Goal: Use online tool/utility: Use online tool/utility

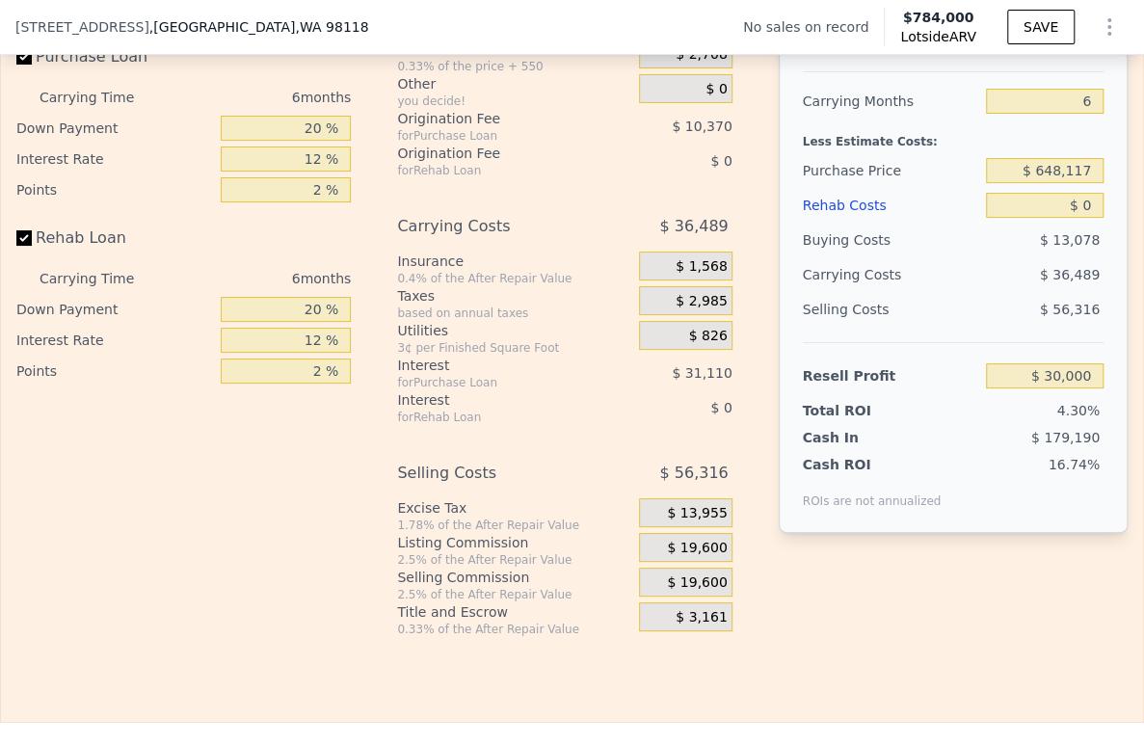
scroll to position [2998, 0]
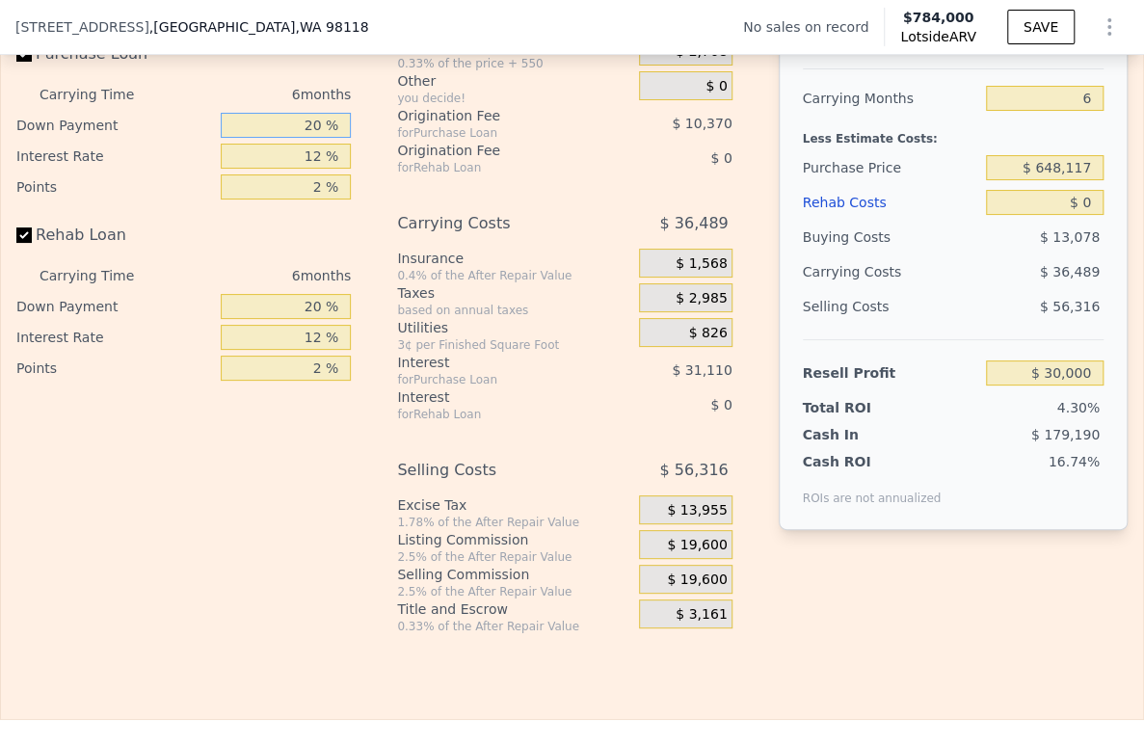
click at [291, 138] on input "20 %" at bounding box center [286, 125] width 131 height 25
type input "10 %"
type input "$ 24,816"
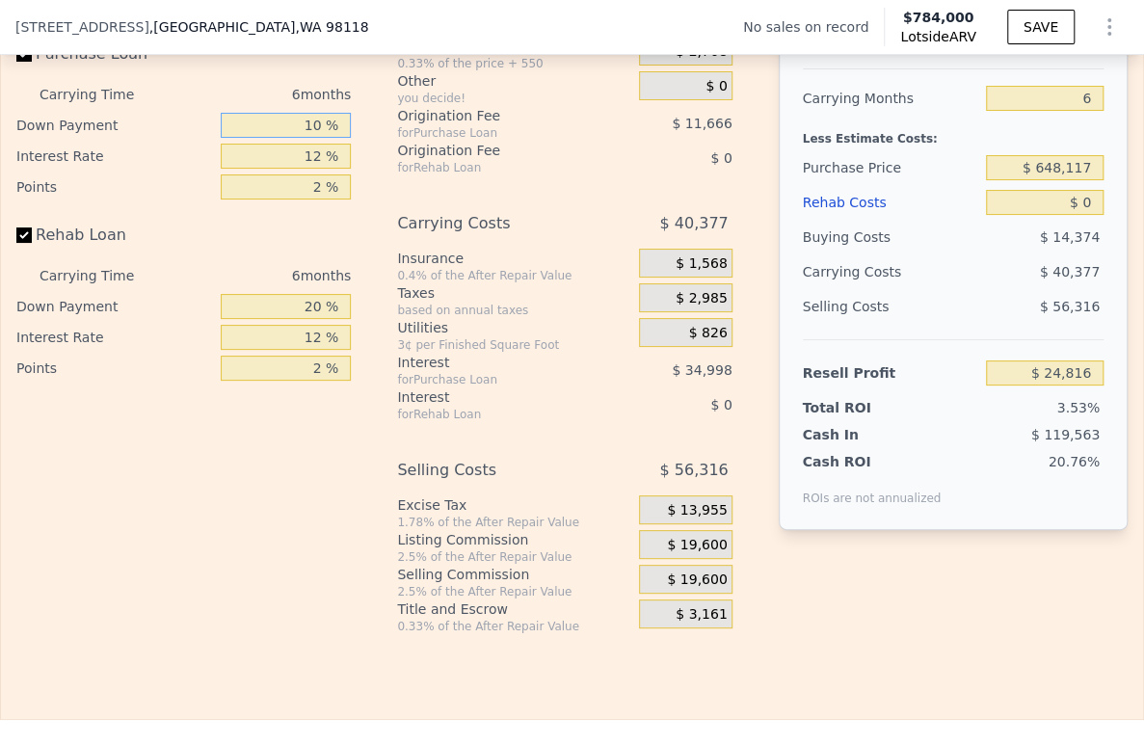
type input "10 %"
click at [276, 169] on input "12 %" at bounding box center [286, 156] width 131 height 25
type input "9 %"
type input "$ 33,564"
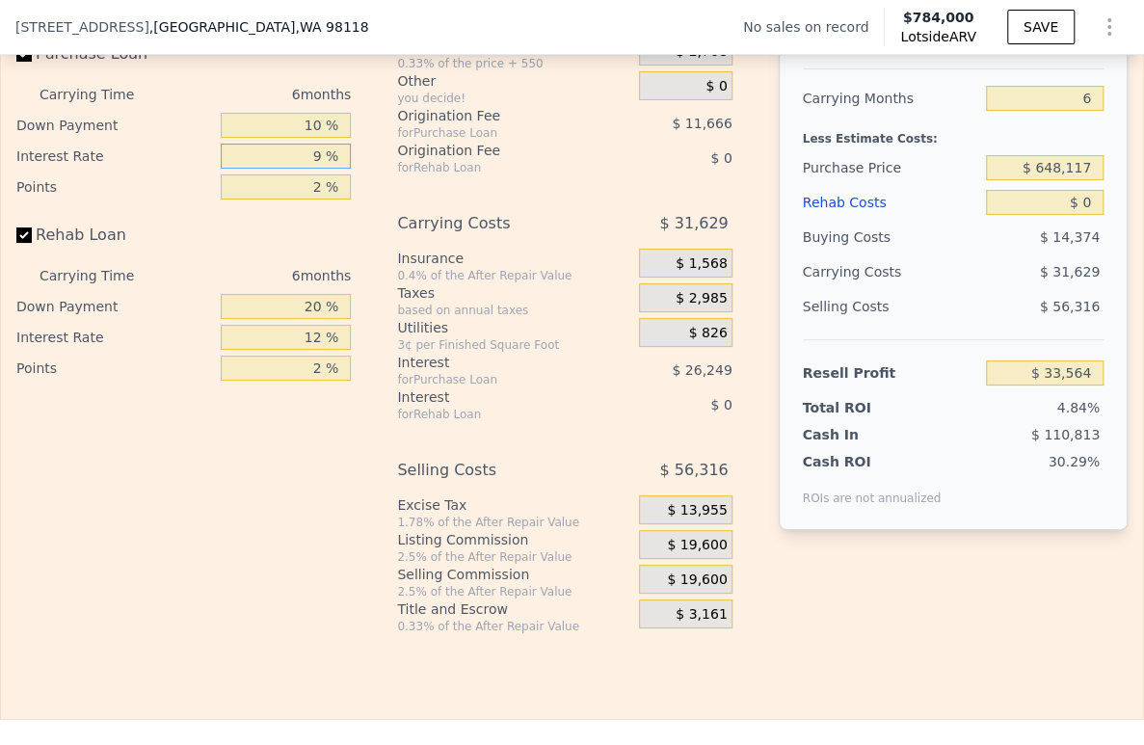
type input "9 %"
click at [285, 199] on input "2 %" at bounding box center [286, 186] width 131 height 25
type input "1. %"
type input "$ 39,397"
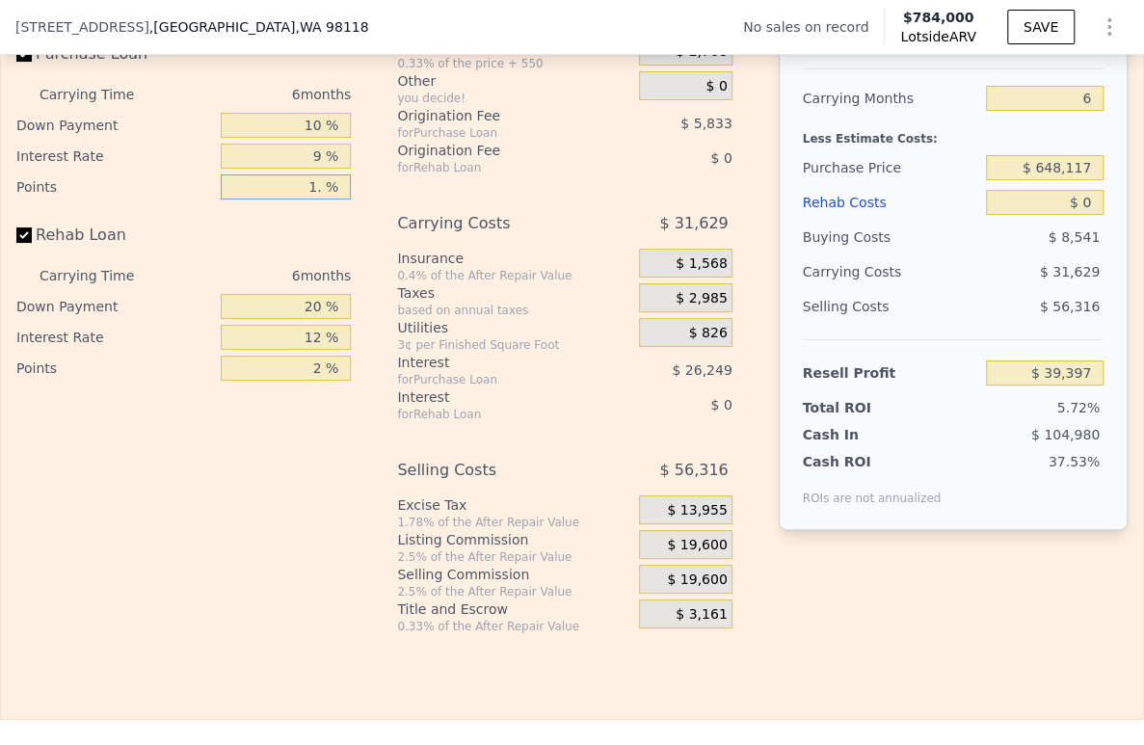
type input "1.5 %"
type input "$ 36,480"
type input "1.5 %"
click at [304, 322] on div "20 %" at bounding box center [286, 306] width 131 height 31
click at [304, 319] on input "20 %" at bounding box center [286, 306] width 131 height 25
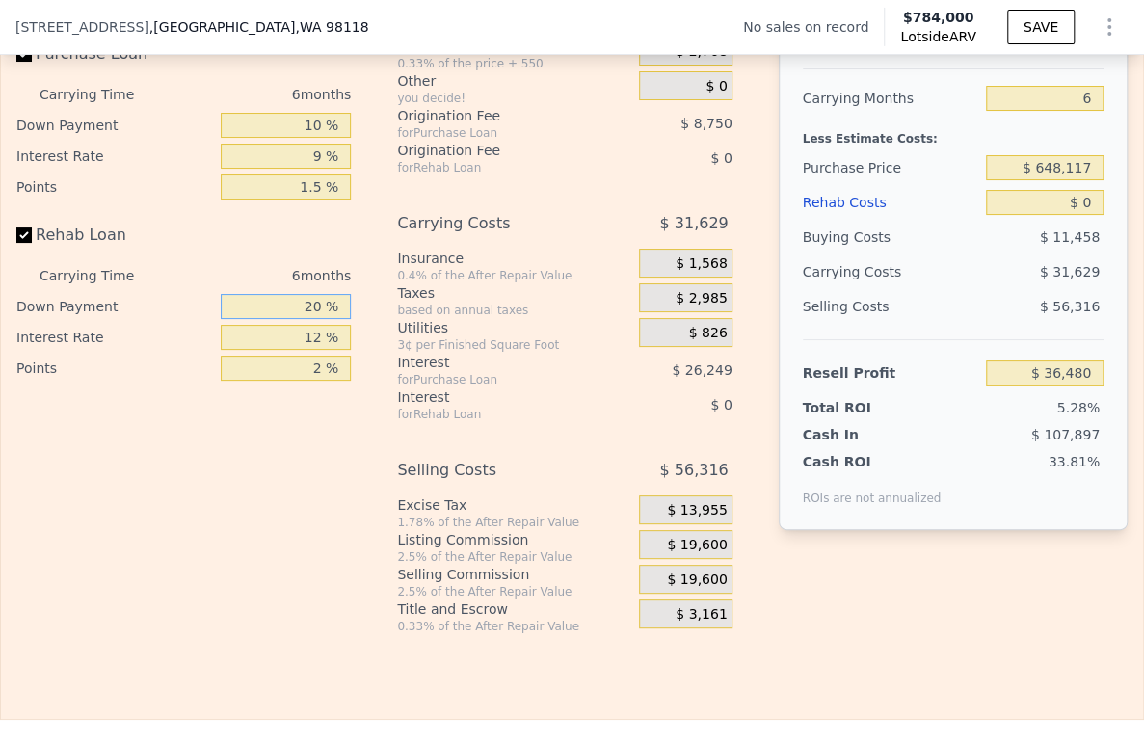
drag, startPoint x: 304, startPoint y: 322, endPoint x: 299, endPoint y: 312, distance: 10.8
click at [303, 319] on input "20 %" at bounding box center [286, 306] width 131 height 25
type input "10 %"
click at [304, 350] on div "12 %" at bounding box center [286, 337] width 131 height 31
click at [304, 350] on input "12 %" at bounding box center [286, 337] width 131 height 25
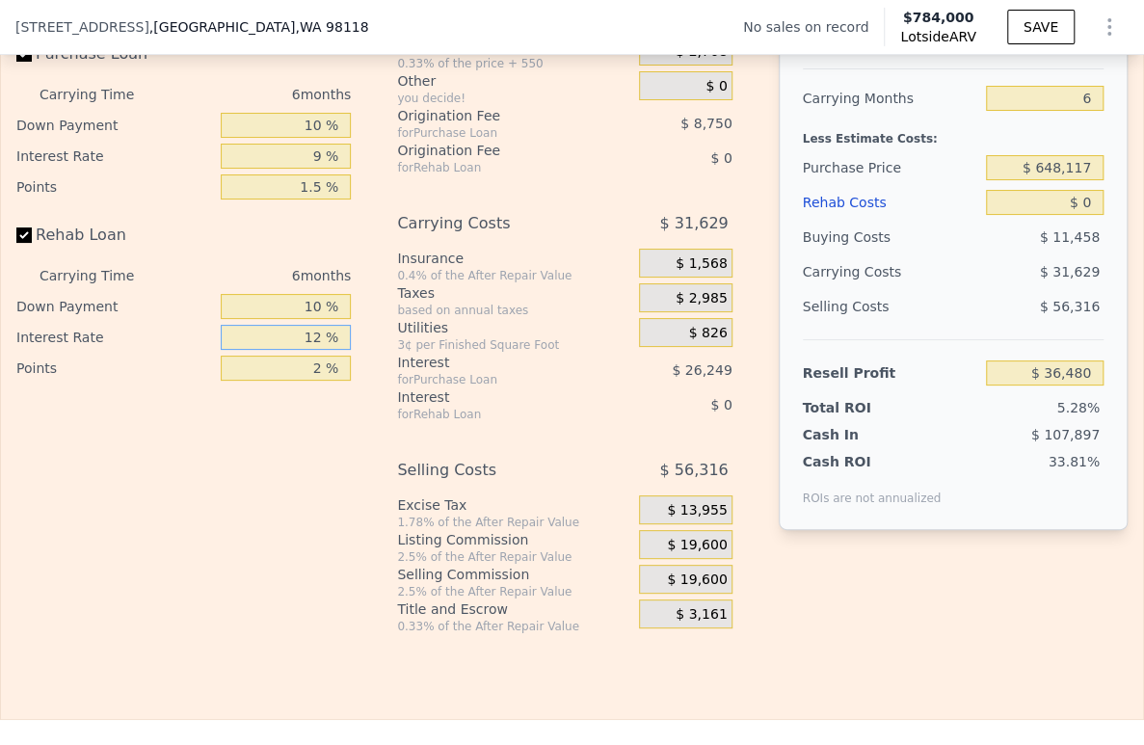
click at [304, 350] on input "12 %" at bounding box center [286, 337] width 131 height 25
type input "9 %"
click at [299, 381] on input "2 %" at bounding box center [286, 368] width 131 height 25
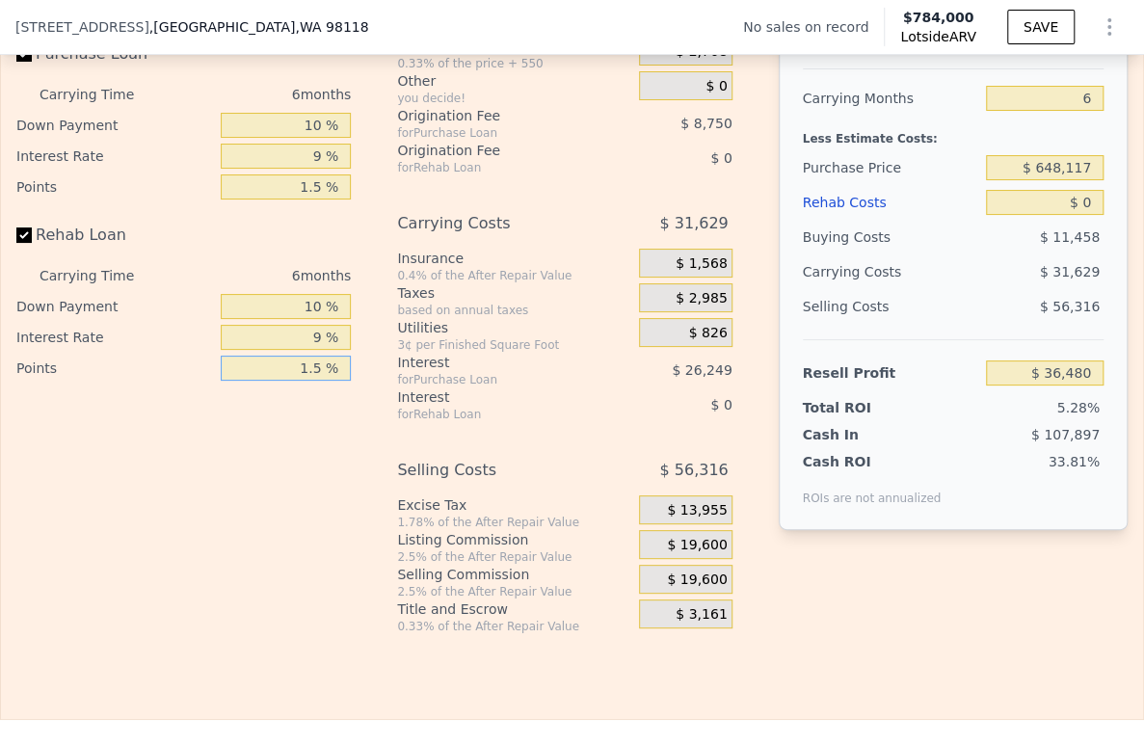
type input "1.5 %"
click at [670, 554] on span "$ 19,600" at bounding box center [697, 545] width 60 height 17
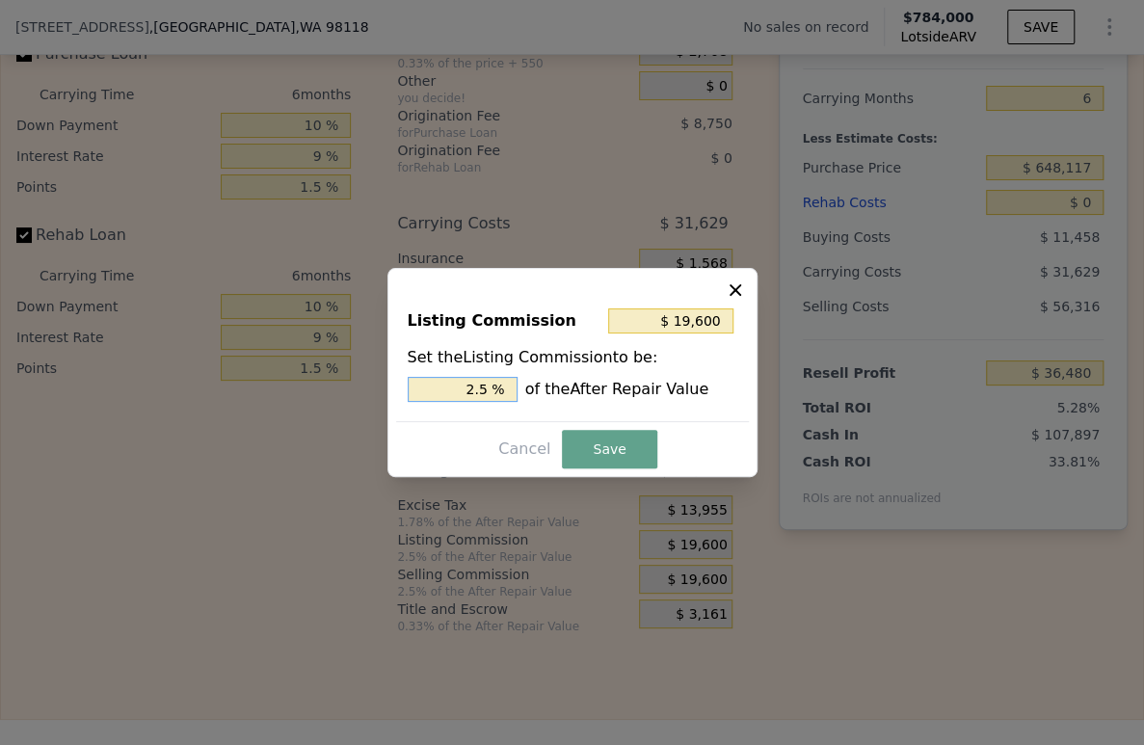
drag, startPoint x: 476, startPoint y: 384, endPoint x: 463, endPoint y: 383, distance: 13.6
click at [463, 383] on input "2.5 %" at bounding box center [463, 389] width 110 height 25
type input "$ 11,760"
type input "1.5 %"
click at [598, 464] on button "Save" at bounding box center [609, 449] width 94 height 39
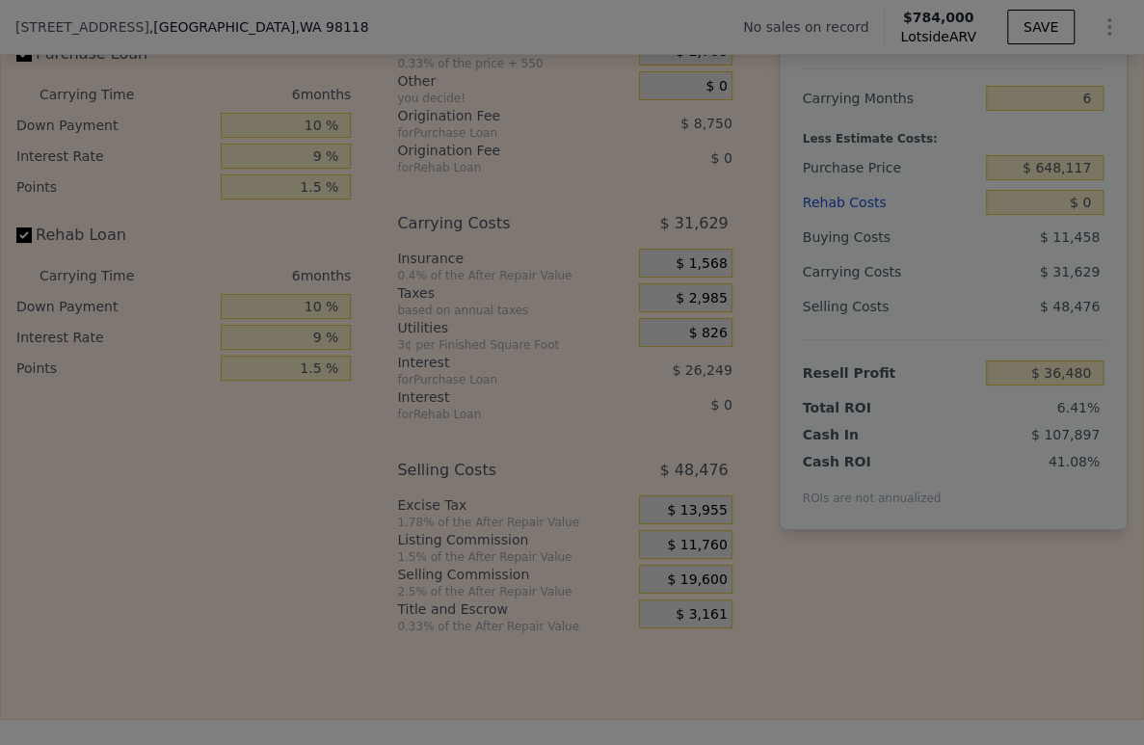
type input "$ 44,320"
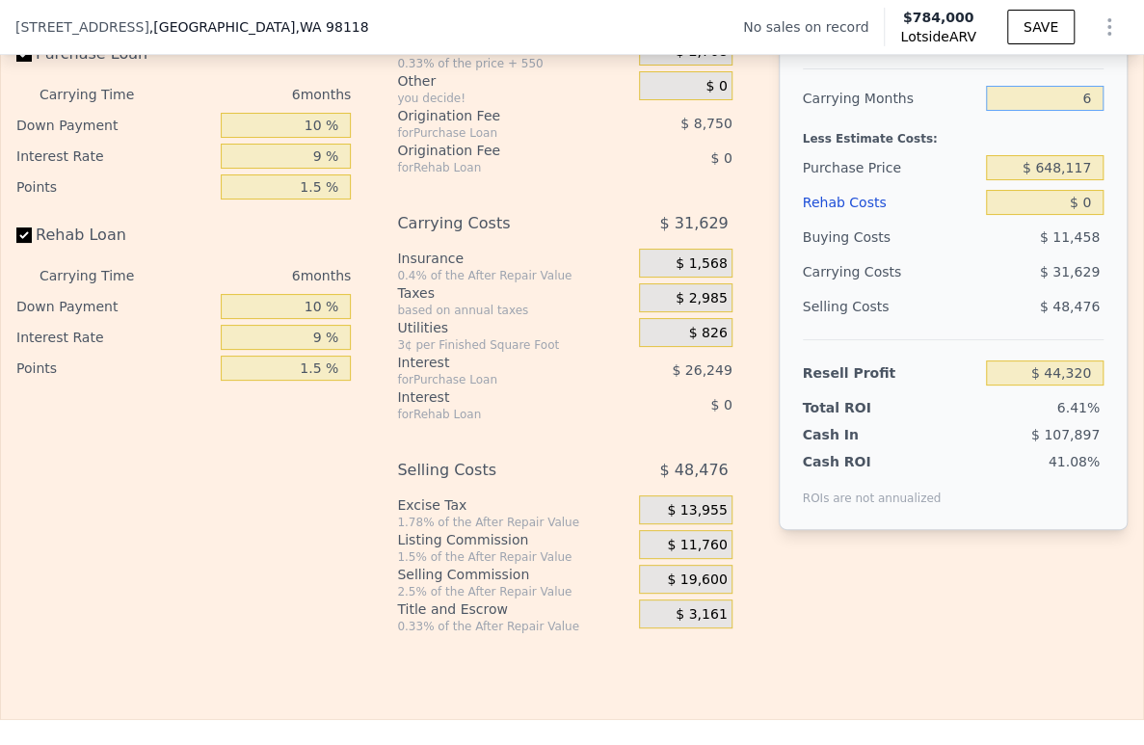
click at [1064, 111] on input "6" at bounding box center [1045, 98] width 118 height 25
type input "4"
type input "$ 54,864"
type input "4"
drag, startPoint x: 1077, startPoint y: 198, endPoint x: 998, endPoint y: 197, distance: 79.0
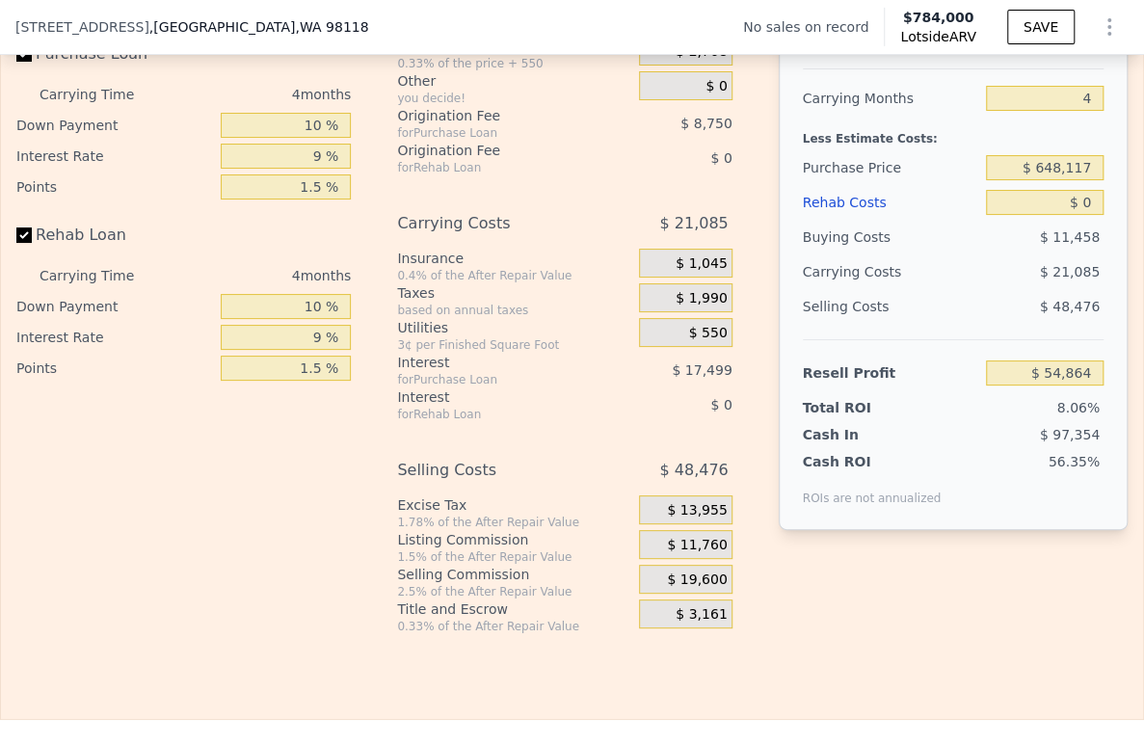
click at [998, 197] on div "After Repair Value $ 784,000 Carrying Months 4 Less Estimate Costs: Purchase Pr…" at bounding box center [953, 262] width 349 height 536
click at [1018, 180] on input "$ 648,117" at bounding box center [1045, 167] width 118 height 25
type input "$ 575,000"
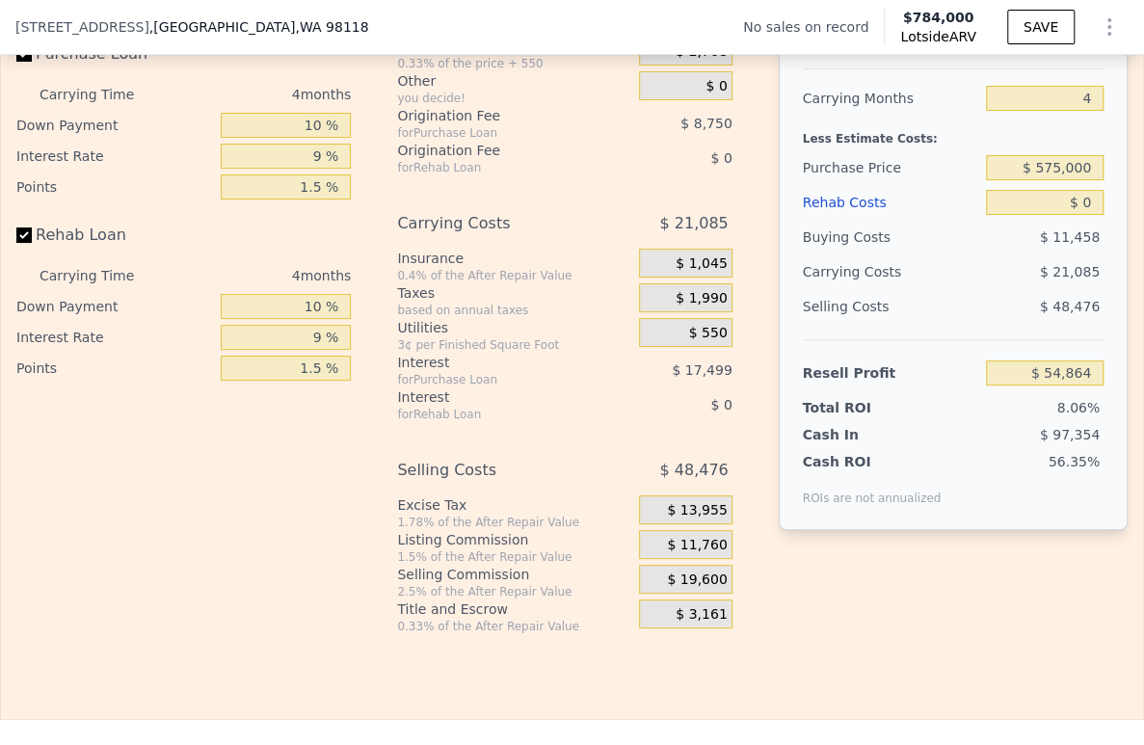
click at [998, 289] on div "$ 21,085" at bounding box center [1011, 271] width 184 height 35
type input "$ 131,187"
drag, startPoint x: 1079, startPoint y: 191, endPoint x: 1016, endPoint y: 195, distance: 63.7
click at [1016, 180] on input "$ 575,000" at bounding box center [1045, 167] width 118 height 25
type input "$ 450,000"
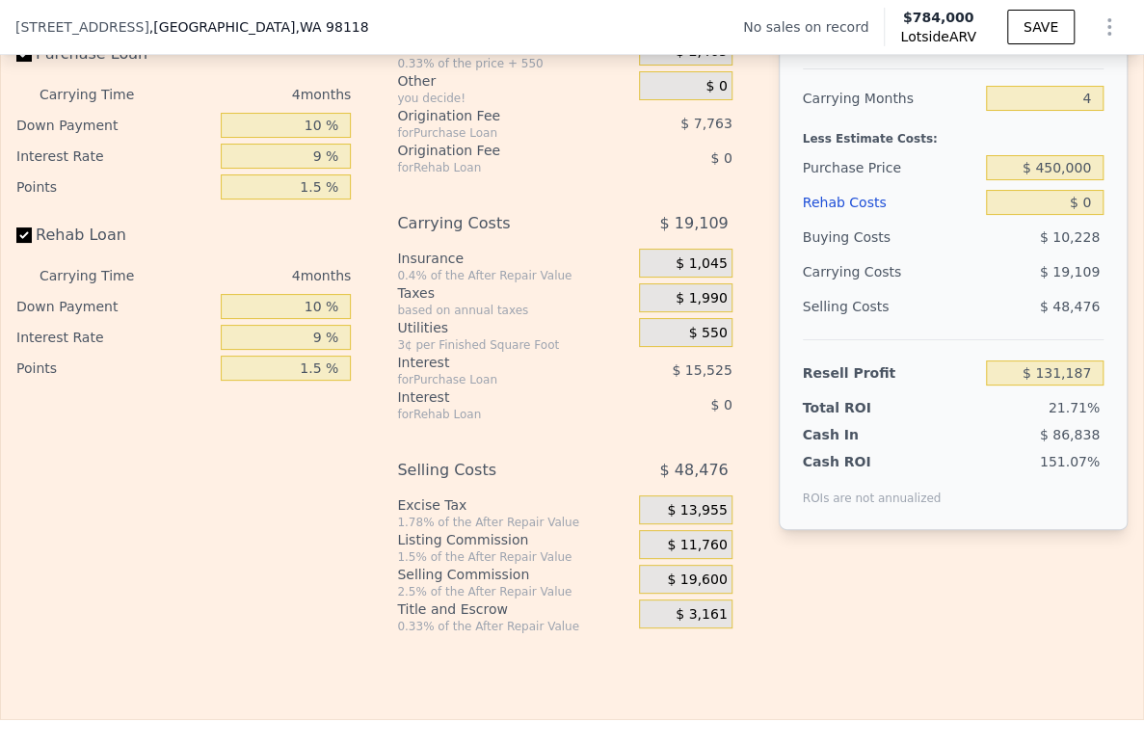
click at [986, 324] on div "$ 48,476" at bounding box center [1045, 306] width 118 height 35
type input "$ 261,663"
drag, startPoint x: 1082, startPoint y: 225, endPoint x: 1037, endPoint y: 218, distance: 45.9
click at [1044, 215] on input "$ 0" at bounding box center [1045, 202] width 118 height 25
type input "$ 80,000"
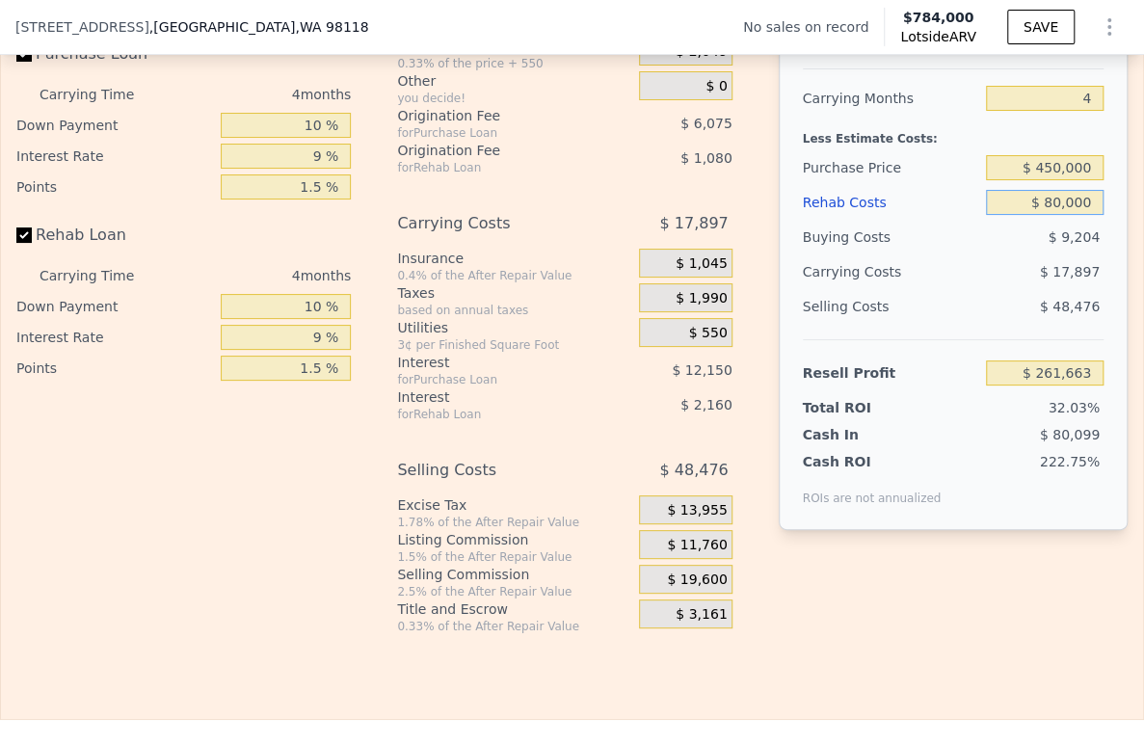
type input "$ 178,423"
type input "$ 80,000"
click at [941, 289] on div "$ 17,897" at bounding box center [1011, 271] width 184 height 35
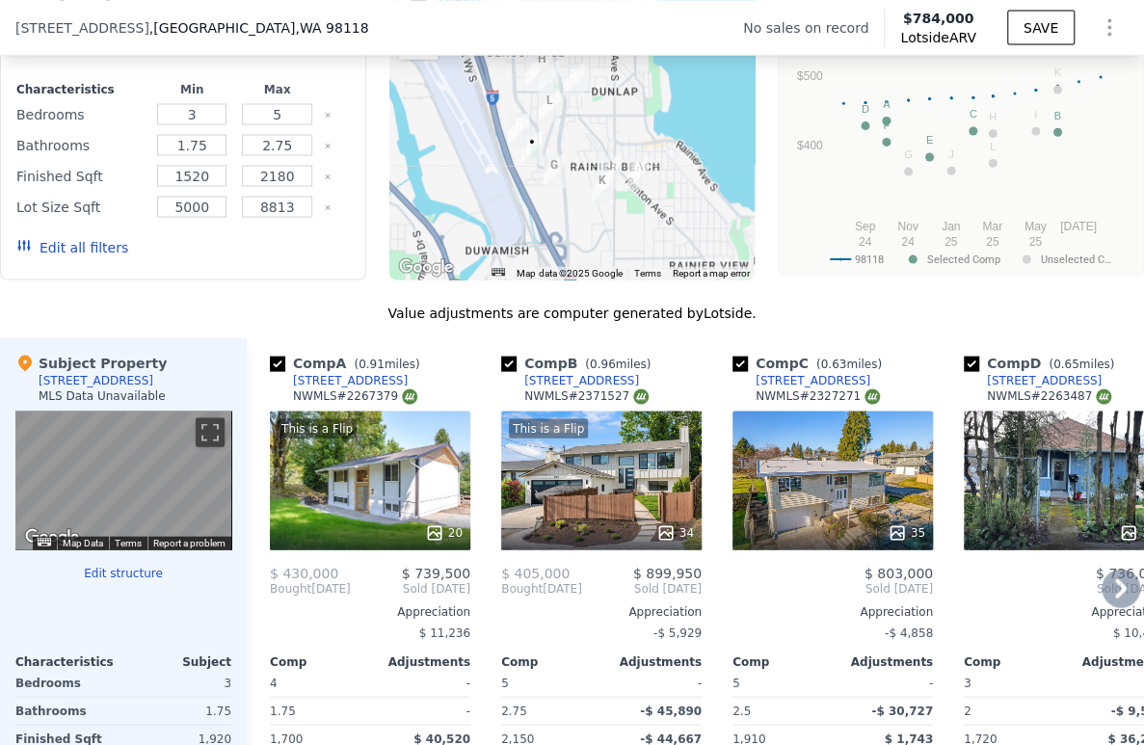
scroll to position [1927, 0]
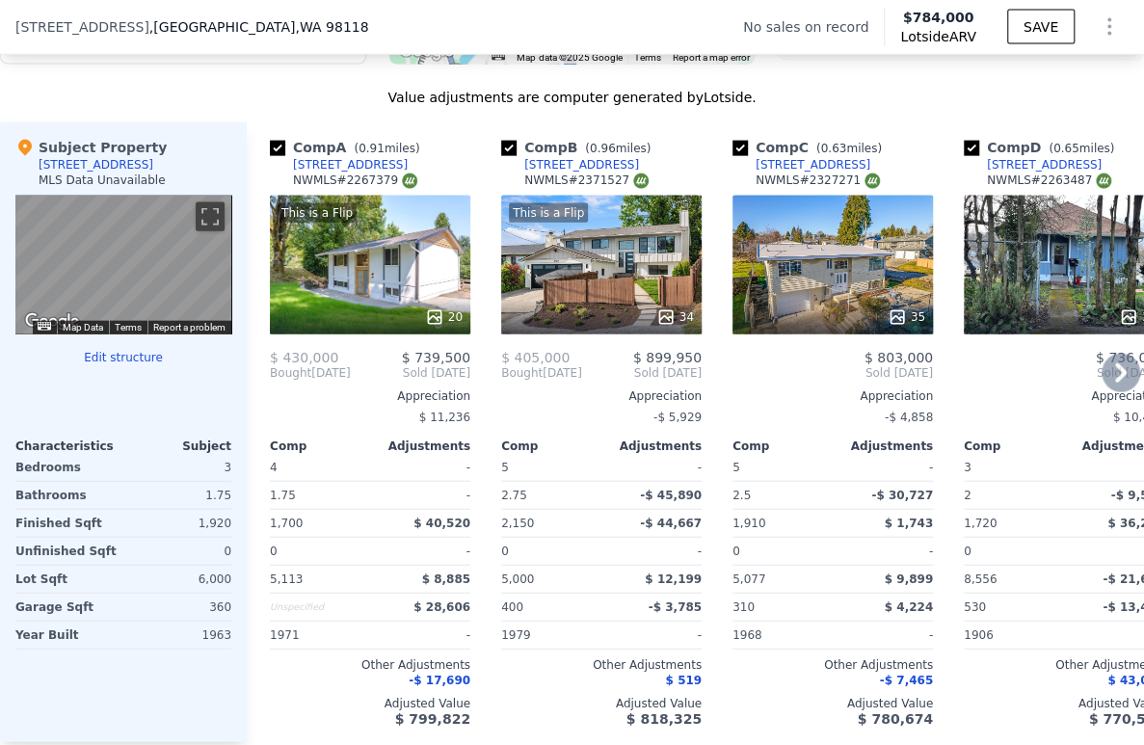
click at [1108, 381] on icon at bounding box center [1120, 373] width 39 height 39
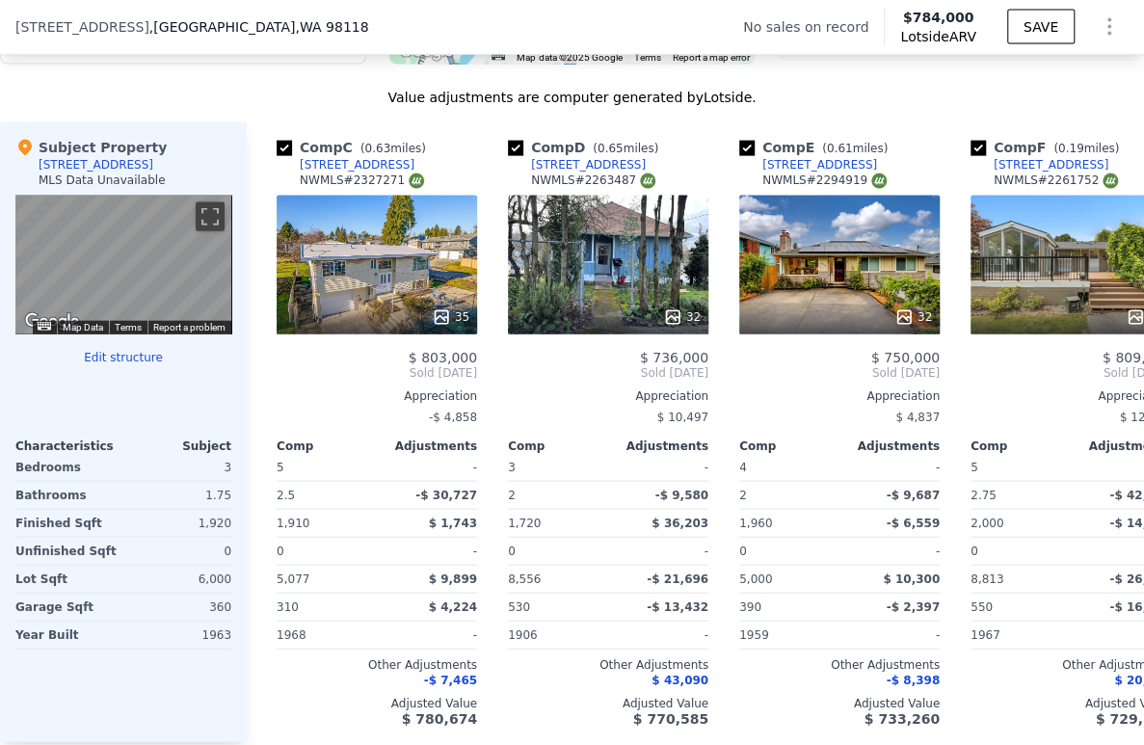
scroll to position [0, 463]
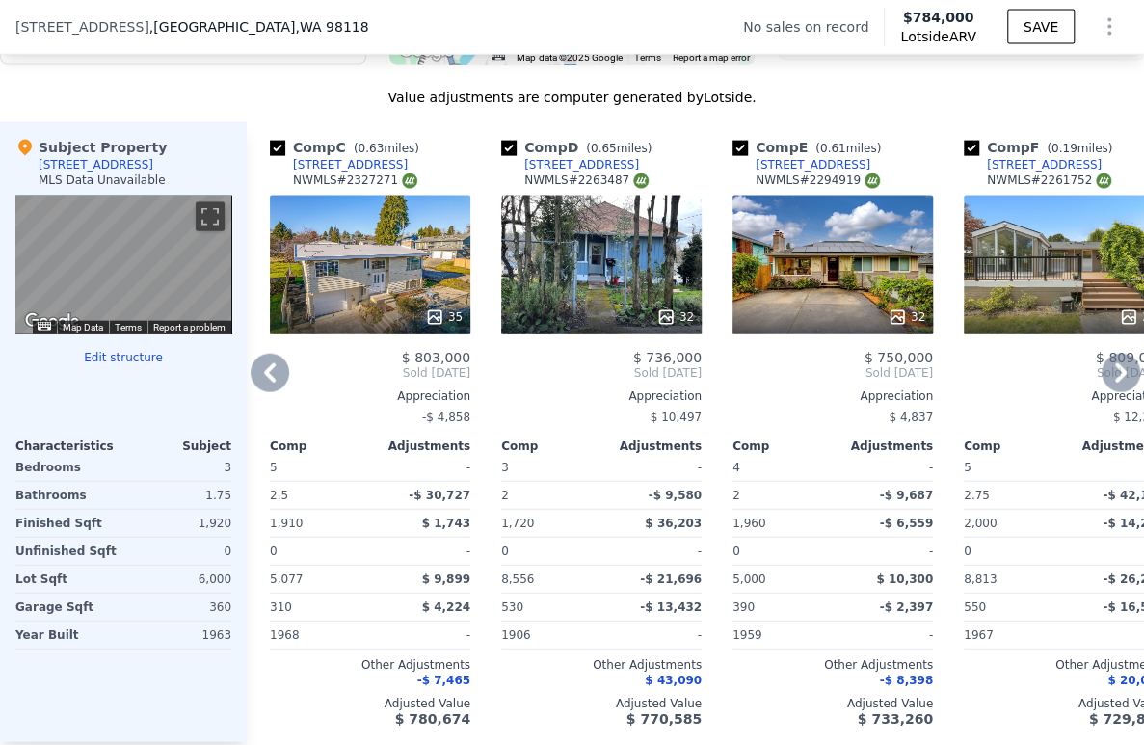
click at [1113, 381] on icon at bounding box center [1120, 373] width 39 height 39
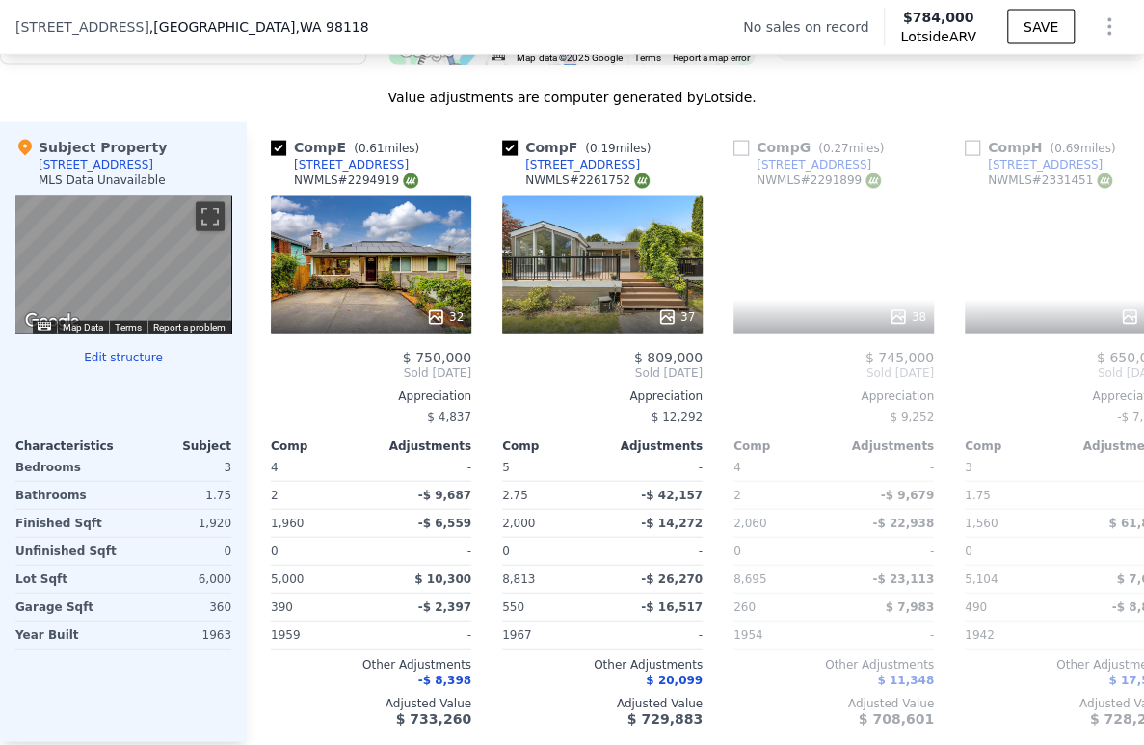
scroll to position [0, 925]
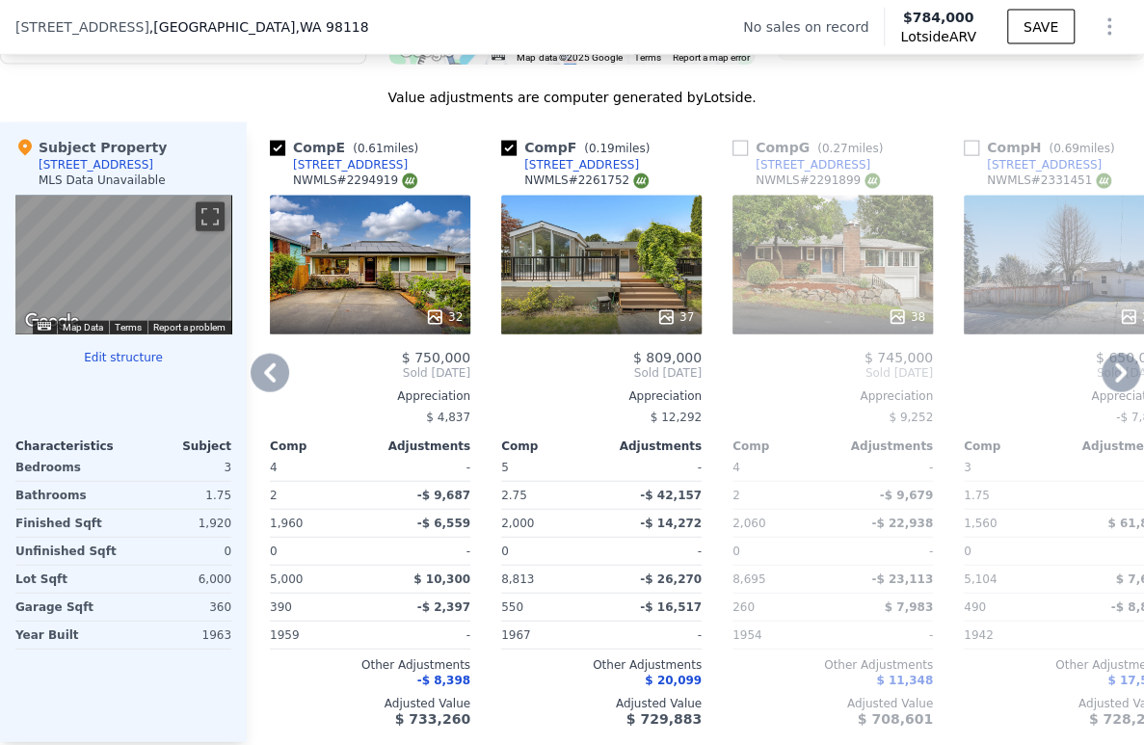
click at [1101, 382] on icon at bounding box center [1120, 373] width 39 height 39
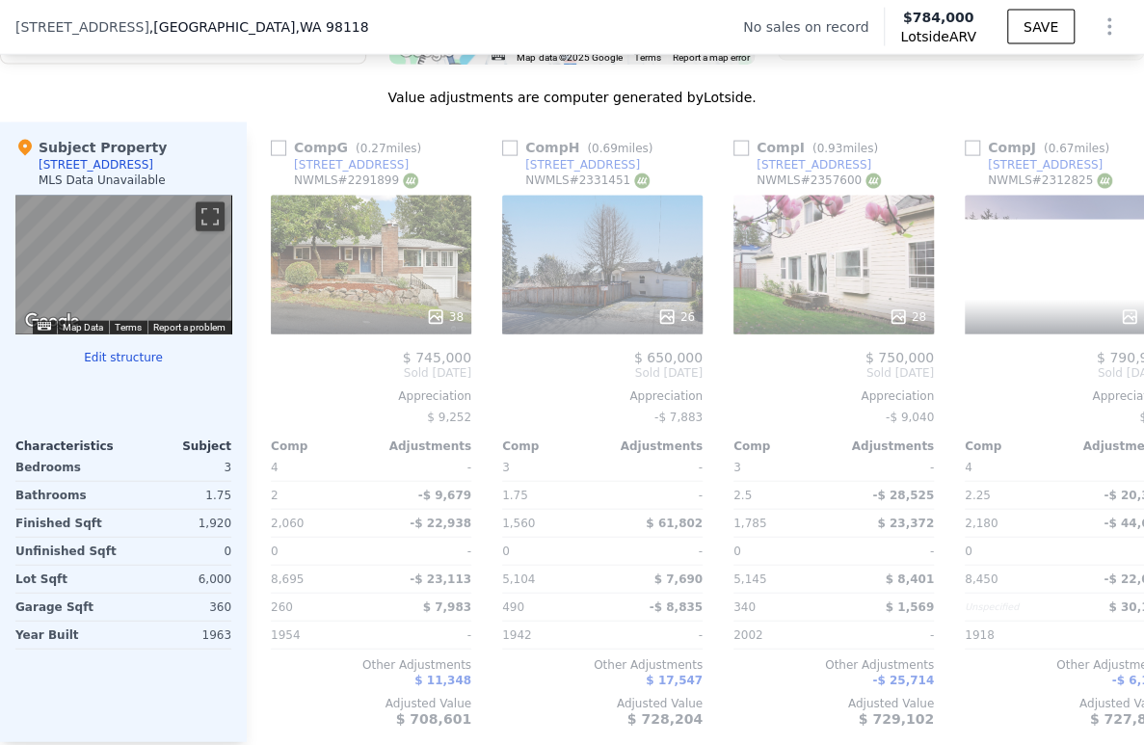
scroll to position [0, 1388]
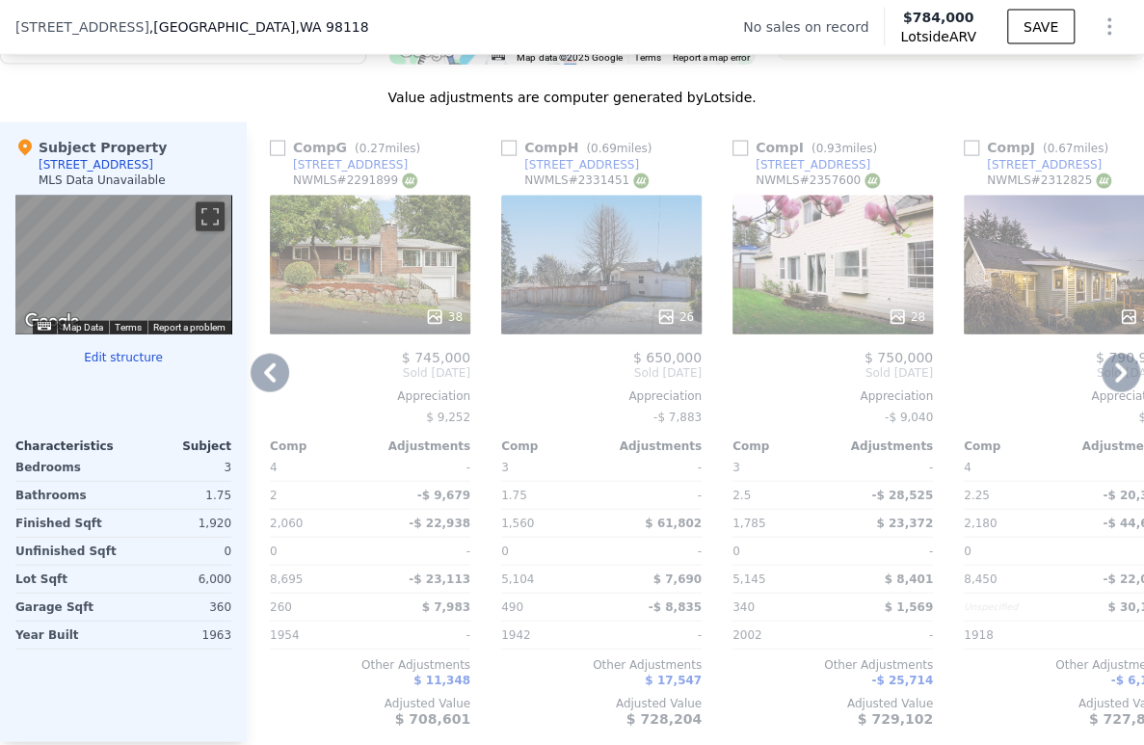
click at [1107, 392] on icon at bounding box center [1120, 373] width 39 height 39
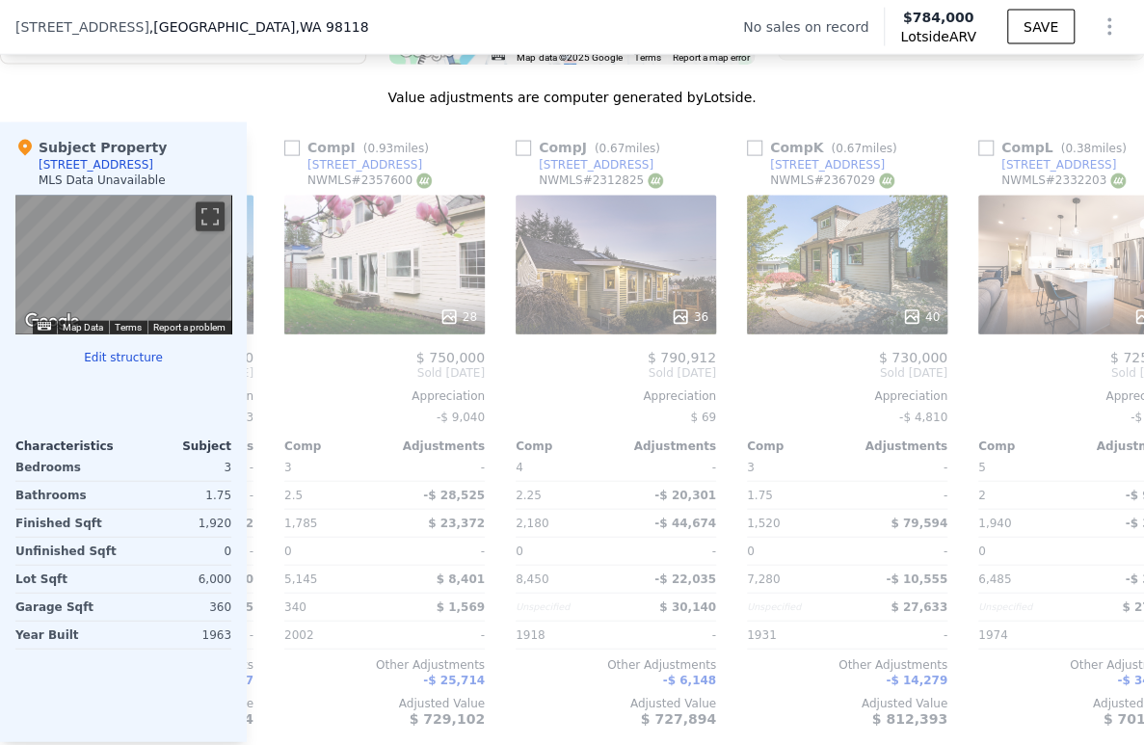
scroll to position [0, 1850]
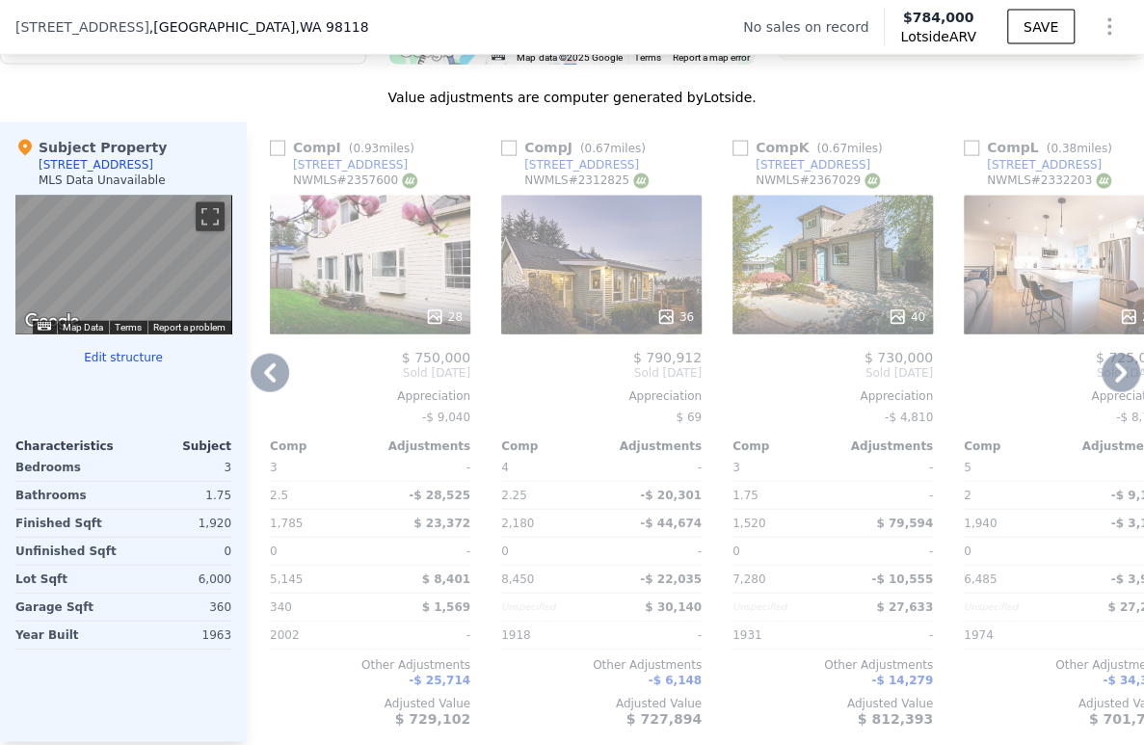
click at [1113, 391] on icon at bounding box center [1120, 373] width 39 height 39
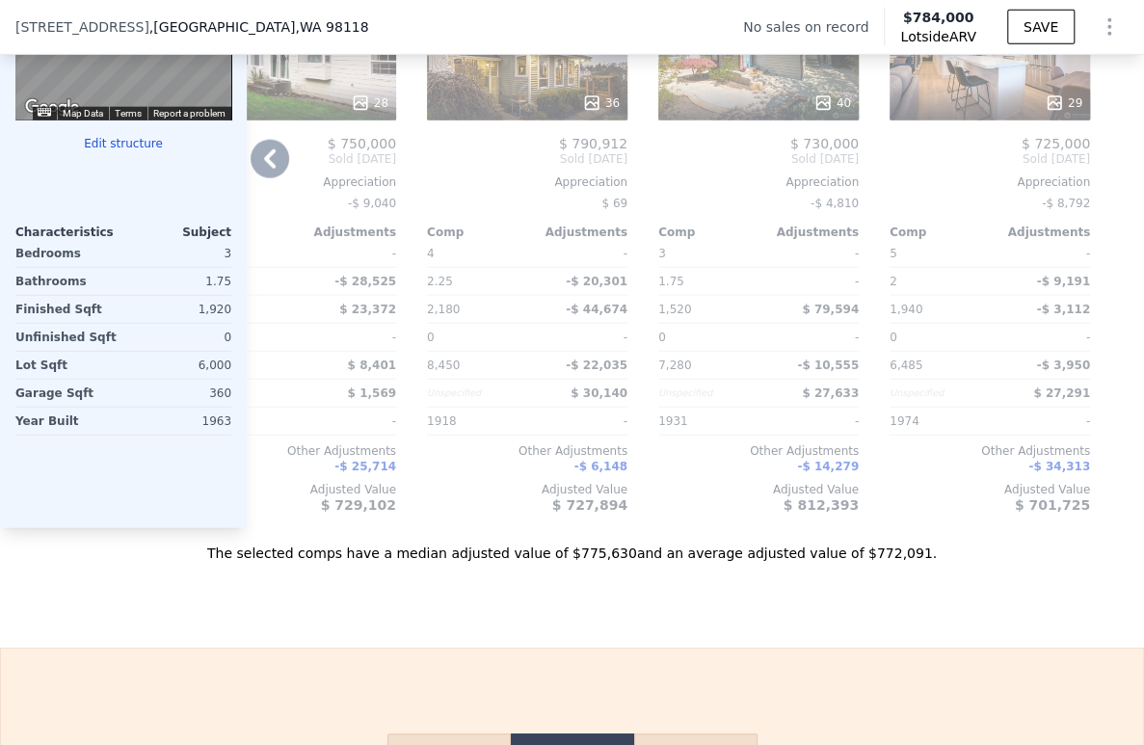
scroll to position [1927, 0]
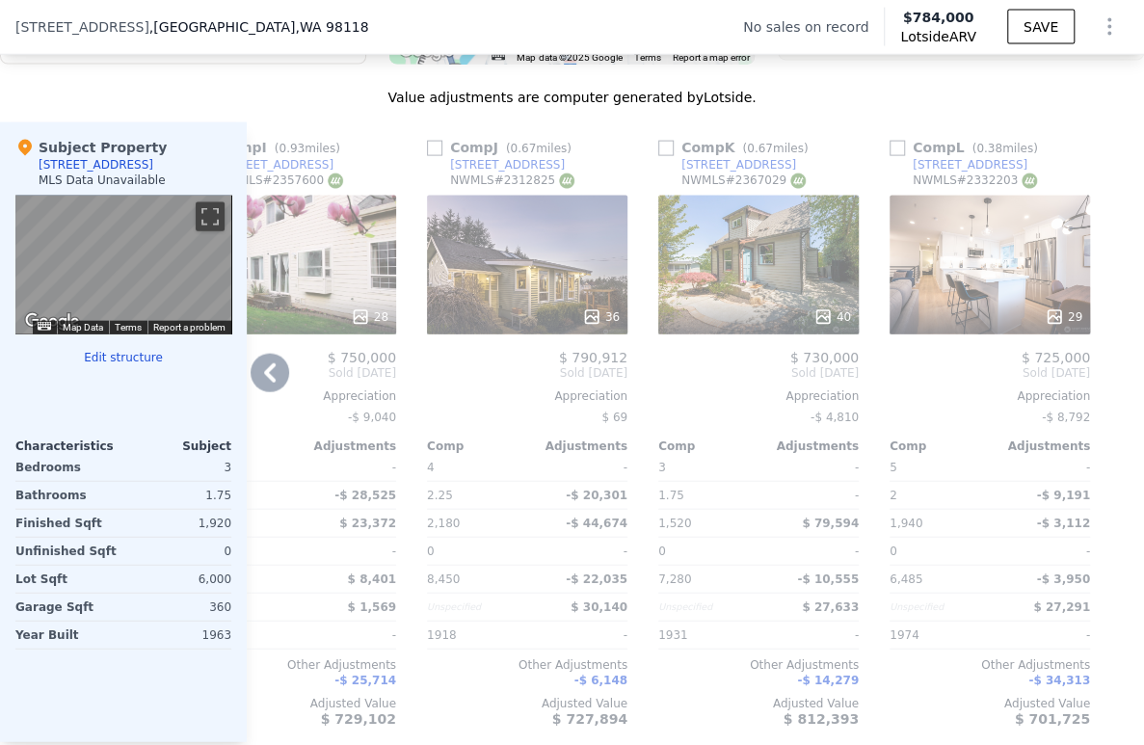
click at [273, 382] on icon at bounding box center [270, 373] width 39 height 39
type input "6"
type input "$ 0"
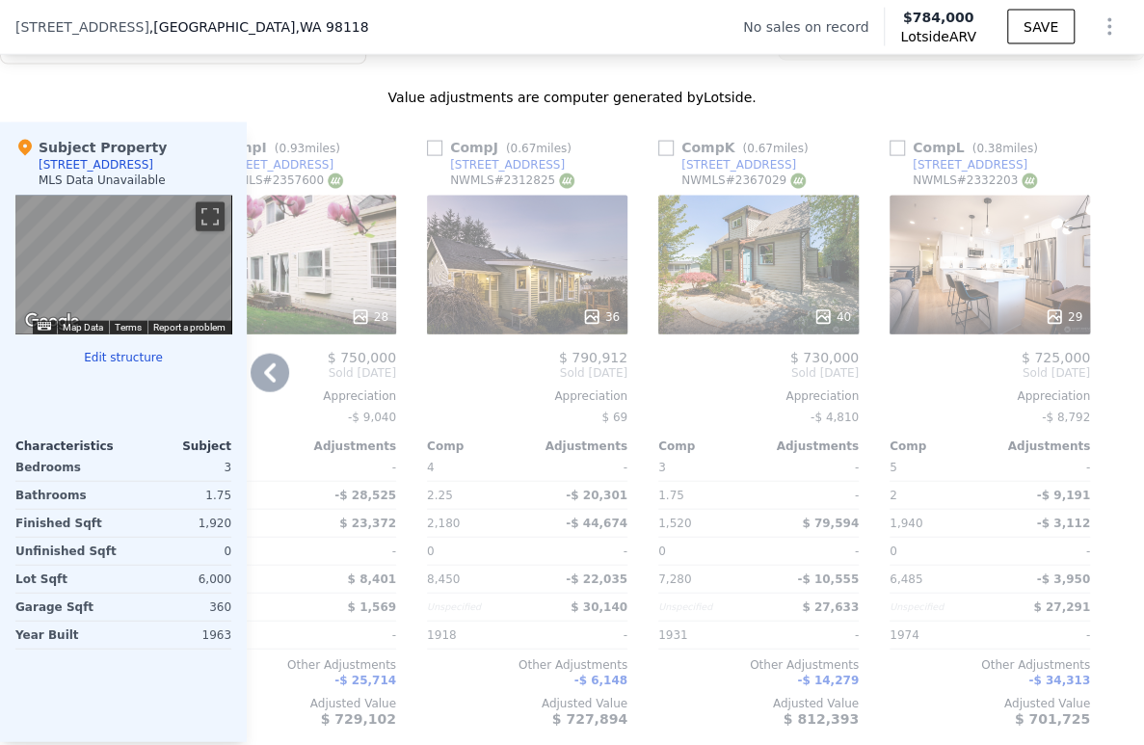
type input "$ 30,000"
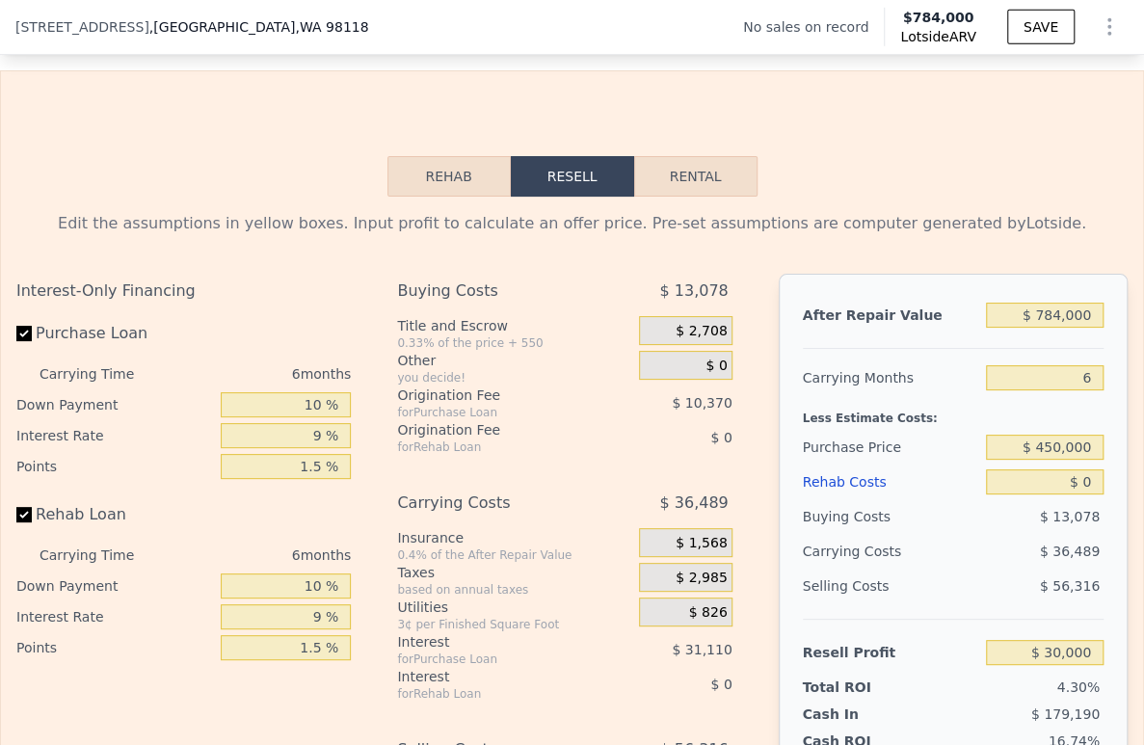
scroll to position [2783, 0]
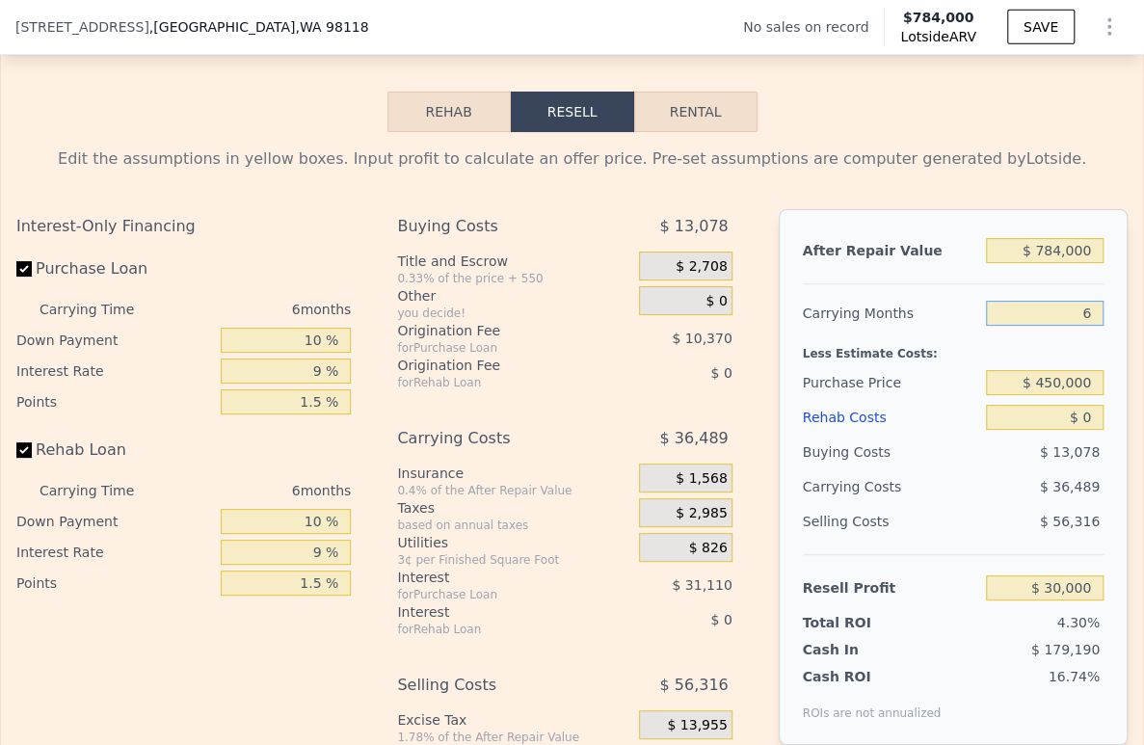
drag, startPoint x: 1073, startPoint y: 345, endPoint x: 1058, endPoint y: 334, distance: 18.7
click at [1058, 326] on input "6" at bounding box center [1045, 313] width 118 height 25
type input "4"
type input "$ 42,164"
type input "4"
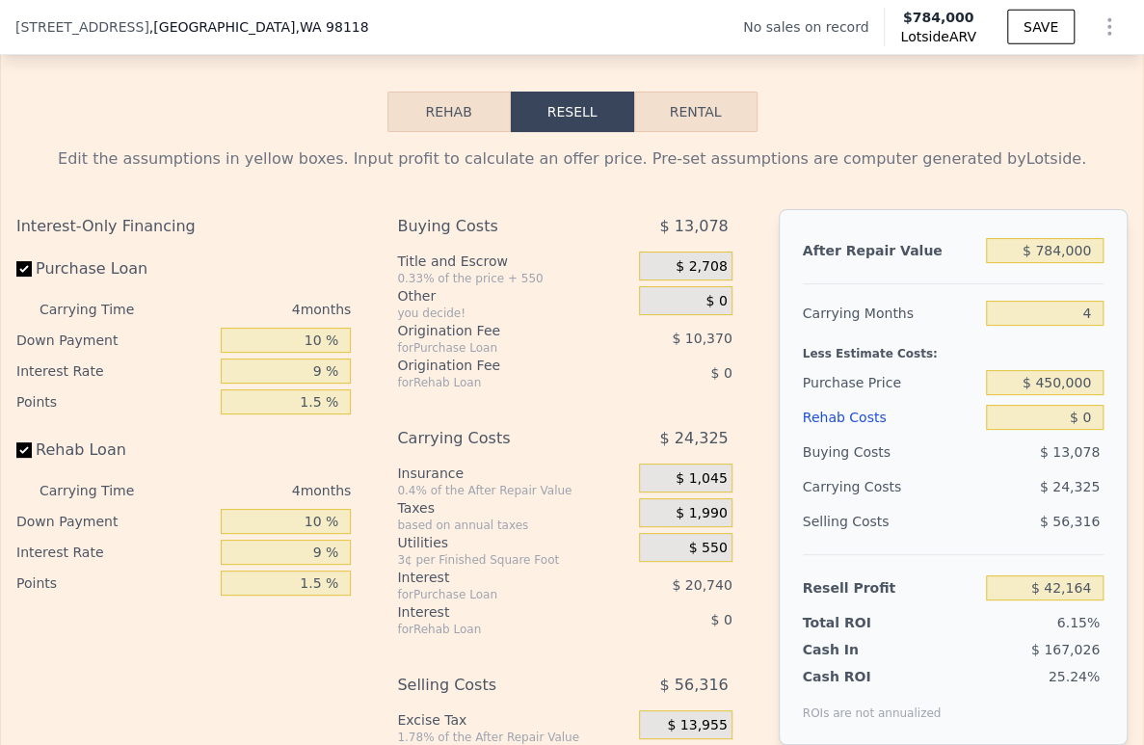
click at [1015, 427] on div "$ 0" at bounding box center [1045, 417] width 118 height 35
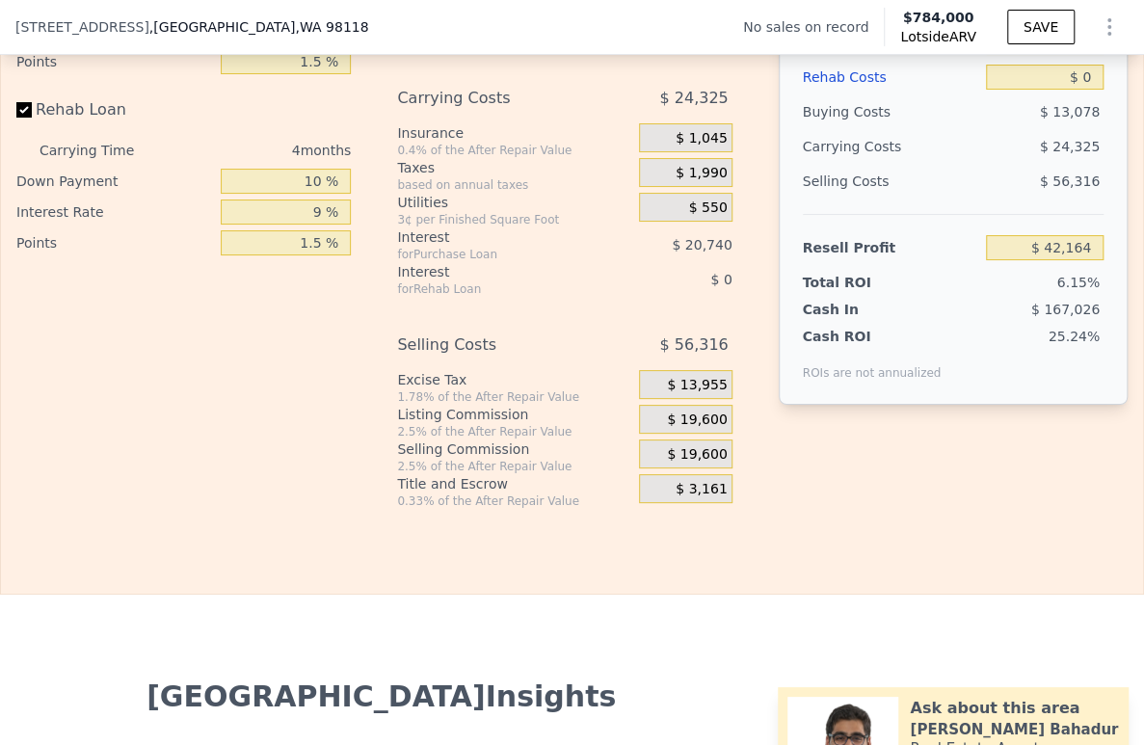
scroll to position [3212, 0]
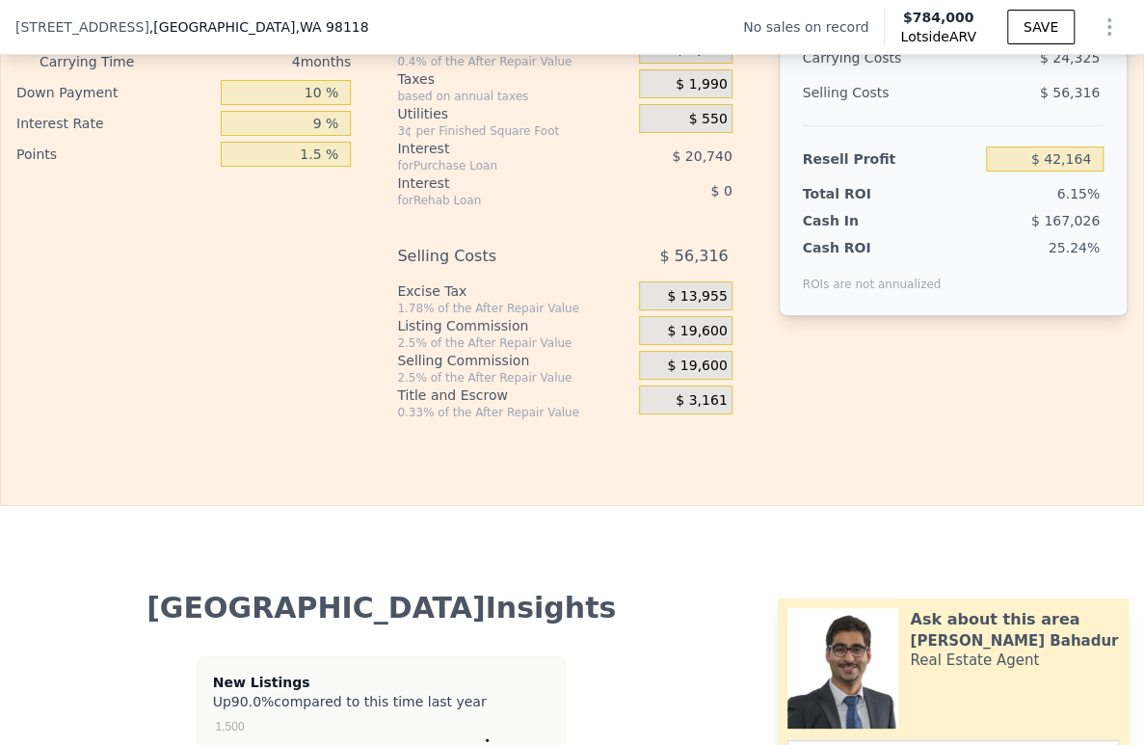
click at [684, 340] on span "$ 19,600" at bounding box center [697, 331] width 60 height 17
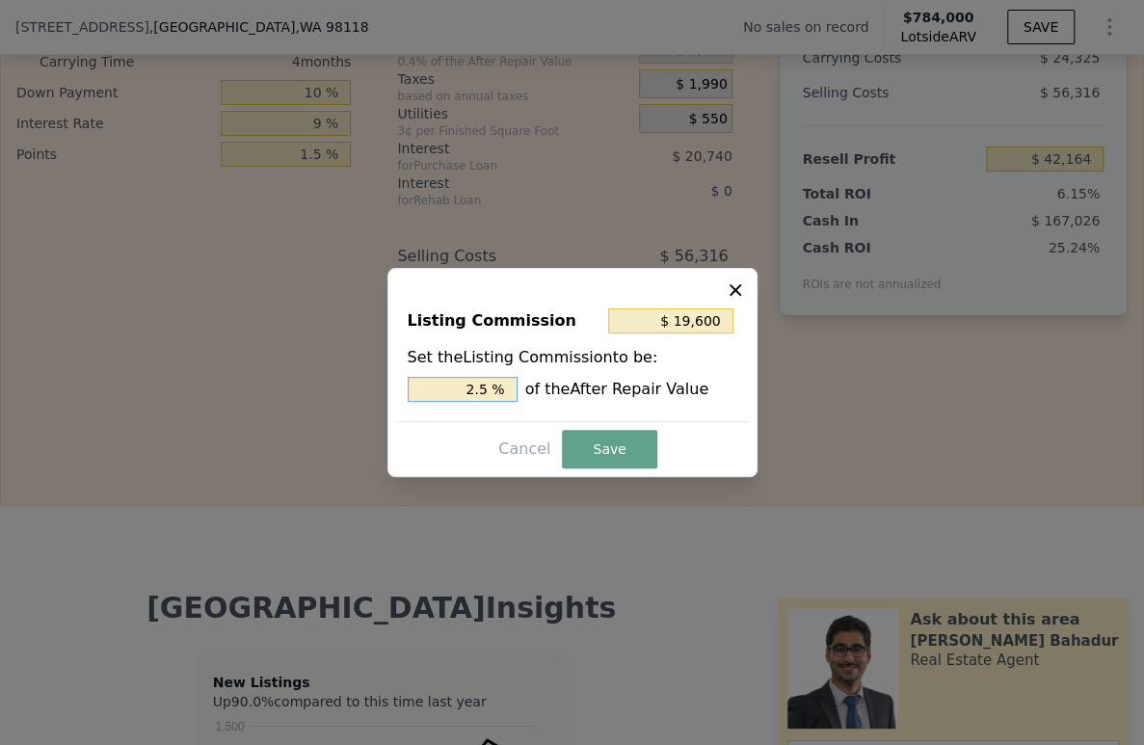
click at [469, 390] on input "2.5 %" at bounding box center [463, 389] width 110 height 25
type input "$ 352,800"
type input "45 %"
type input "$ 35,280"
type input "4.5 %"
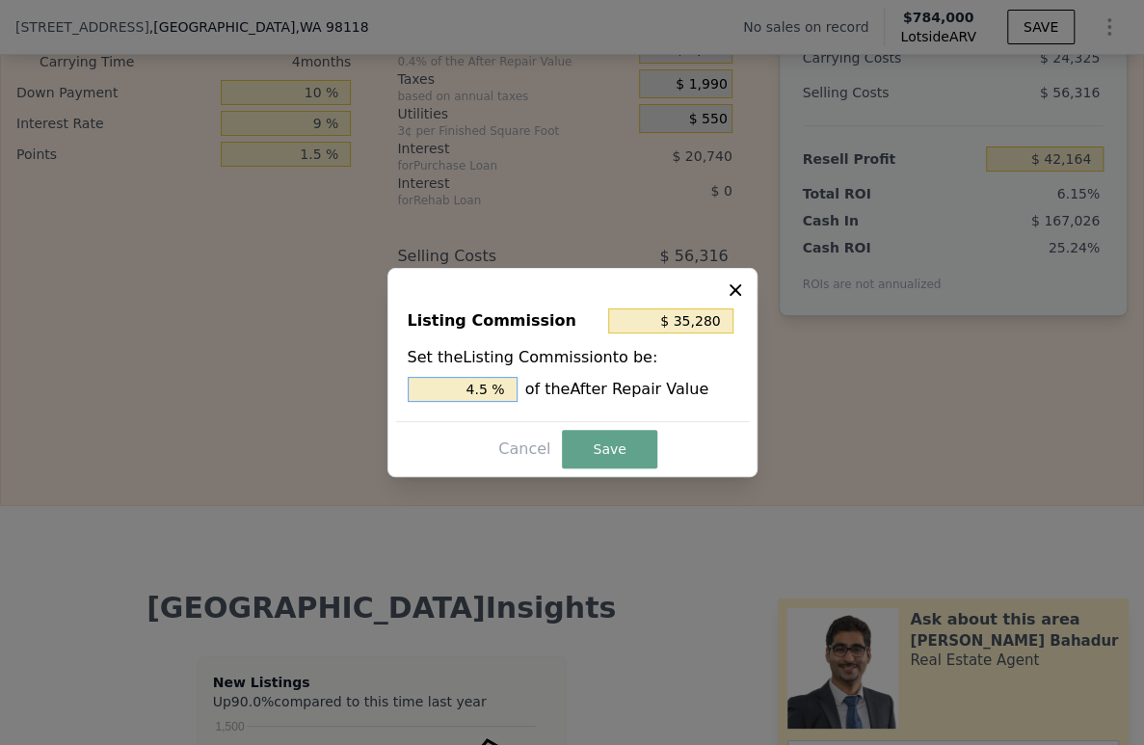
click at [467, 388] on input "4.5 %" at bounding box center [463, 389] width 110 height 25
type input "$ 11,760"
type input "1.5 %"
click at [594, 439] on button "Save" at bounding box center [609, 449] width 94 height 39
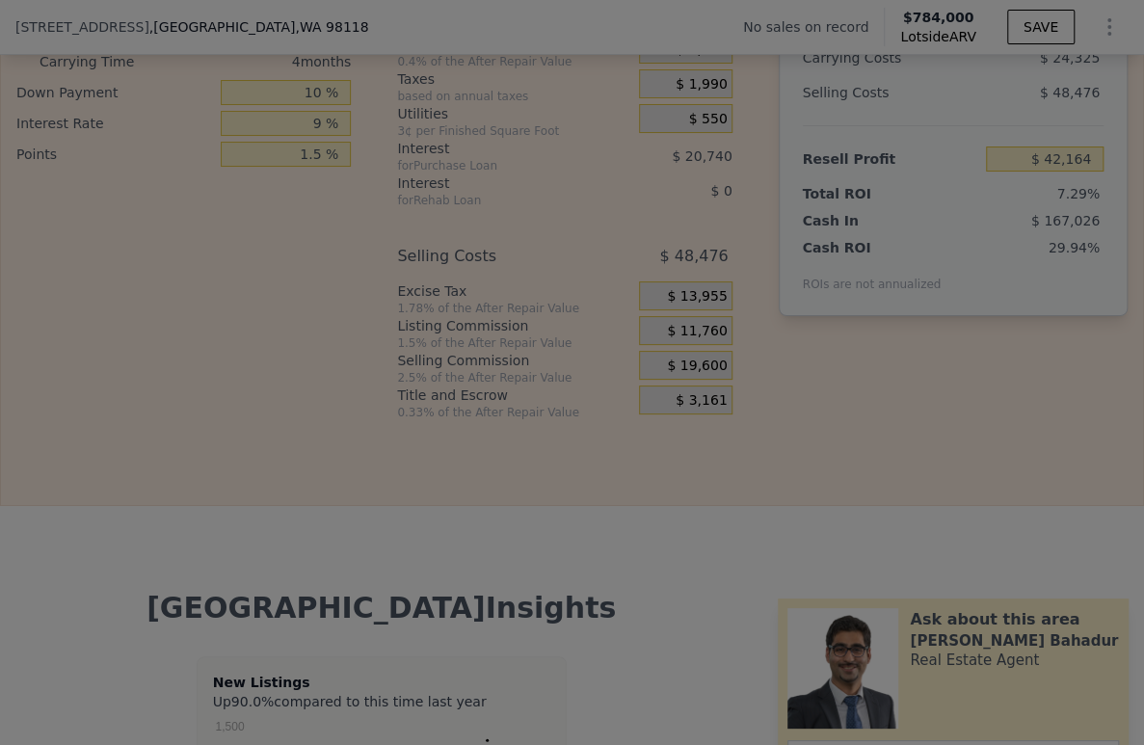
type input "$ 50,004"
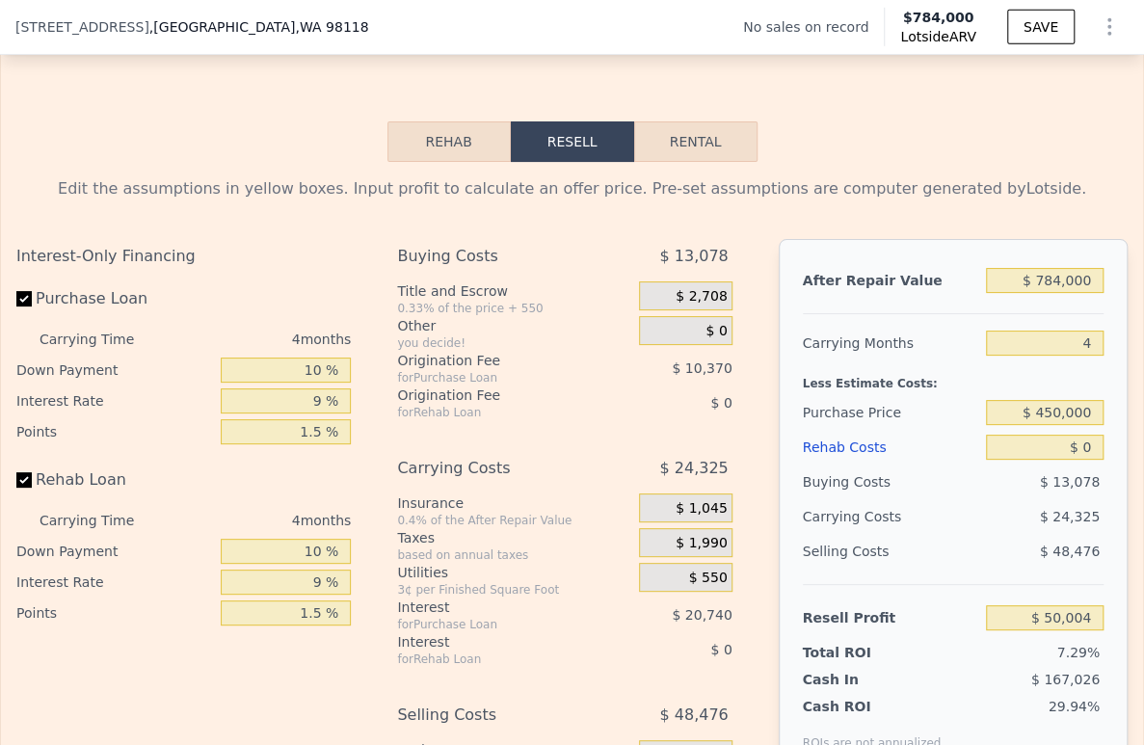
scroll to position [2783, 0]
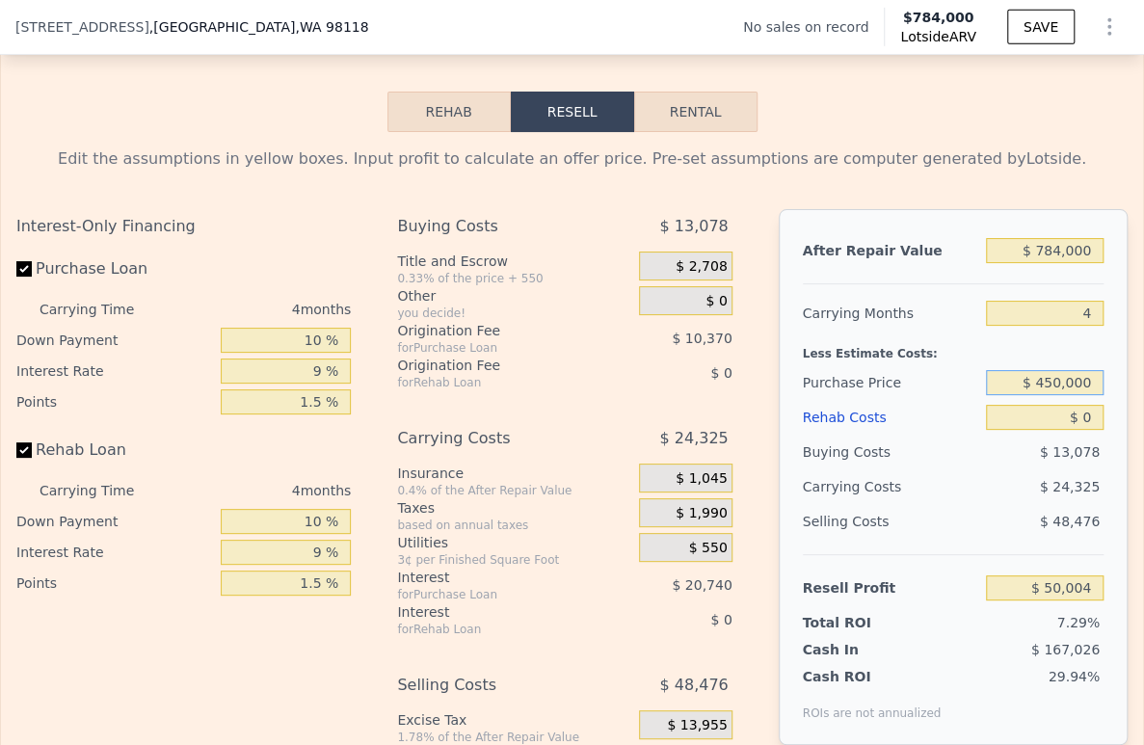
click at [1072, 395] on input "$ 450,000" at bounding box center [1045, 382] width 118 height 25
click at [1077, 395] on input "$ 450,000" at bounding box center [1045, 382] width 118 height 25
type input "$ 450,000"
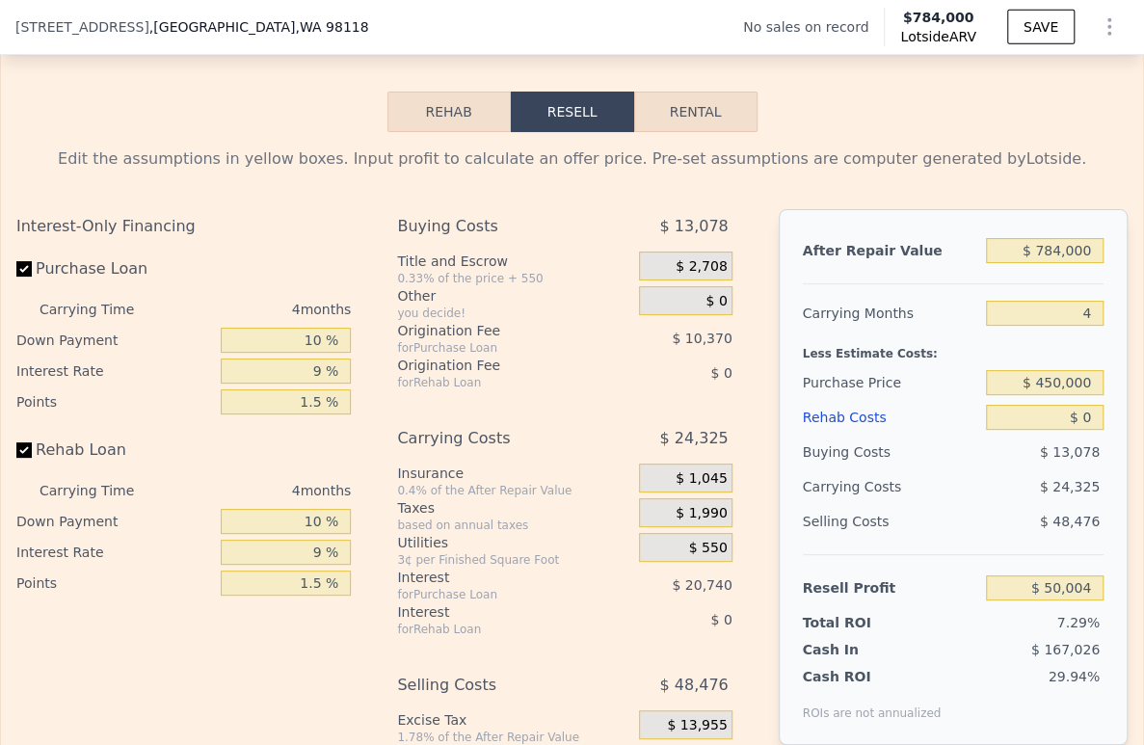
click at [965, 469] on div "Buying Costs $ 13,078" at bounding box center [953, 452] width 301 height 35
type input "$ 258,290"
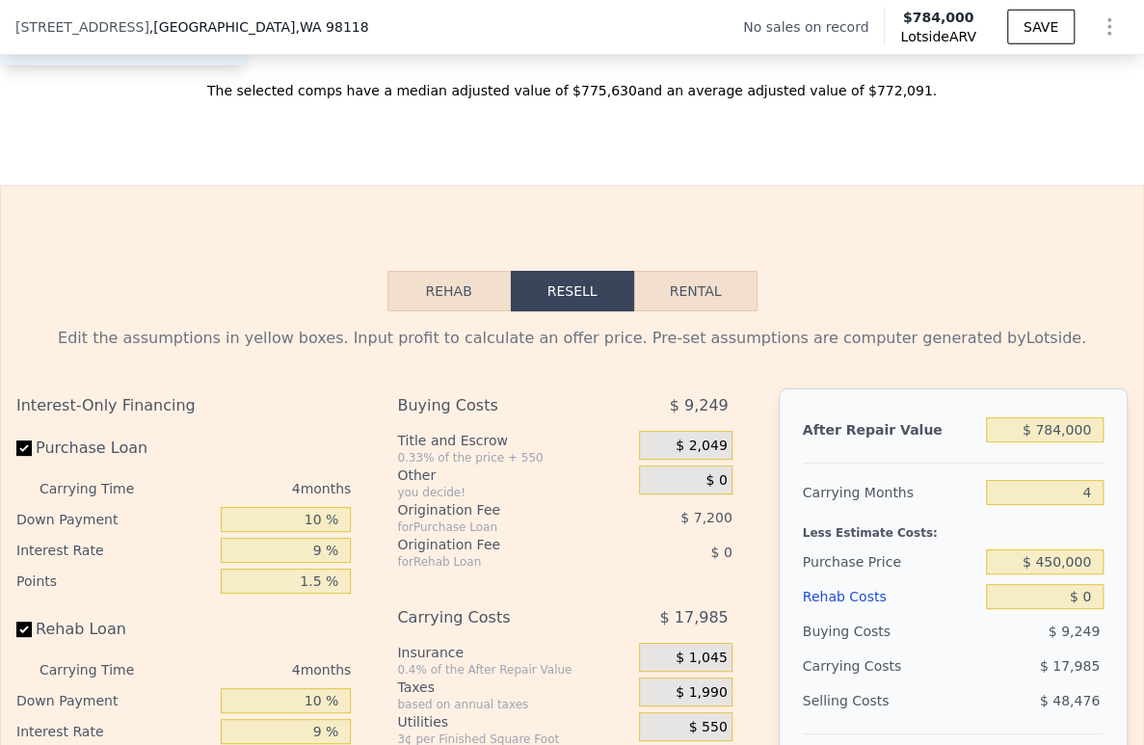
scroll to position [2569, 0]
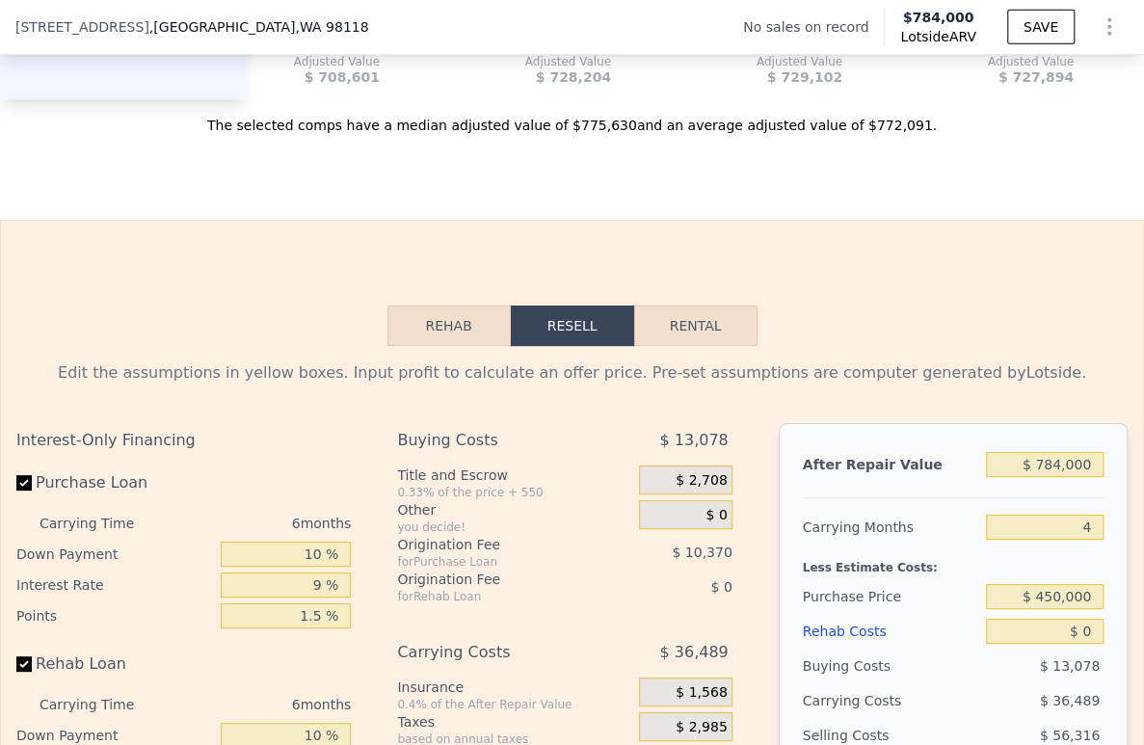
type input "6"
type input "$ 30,000"
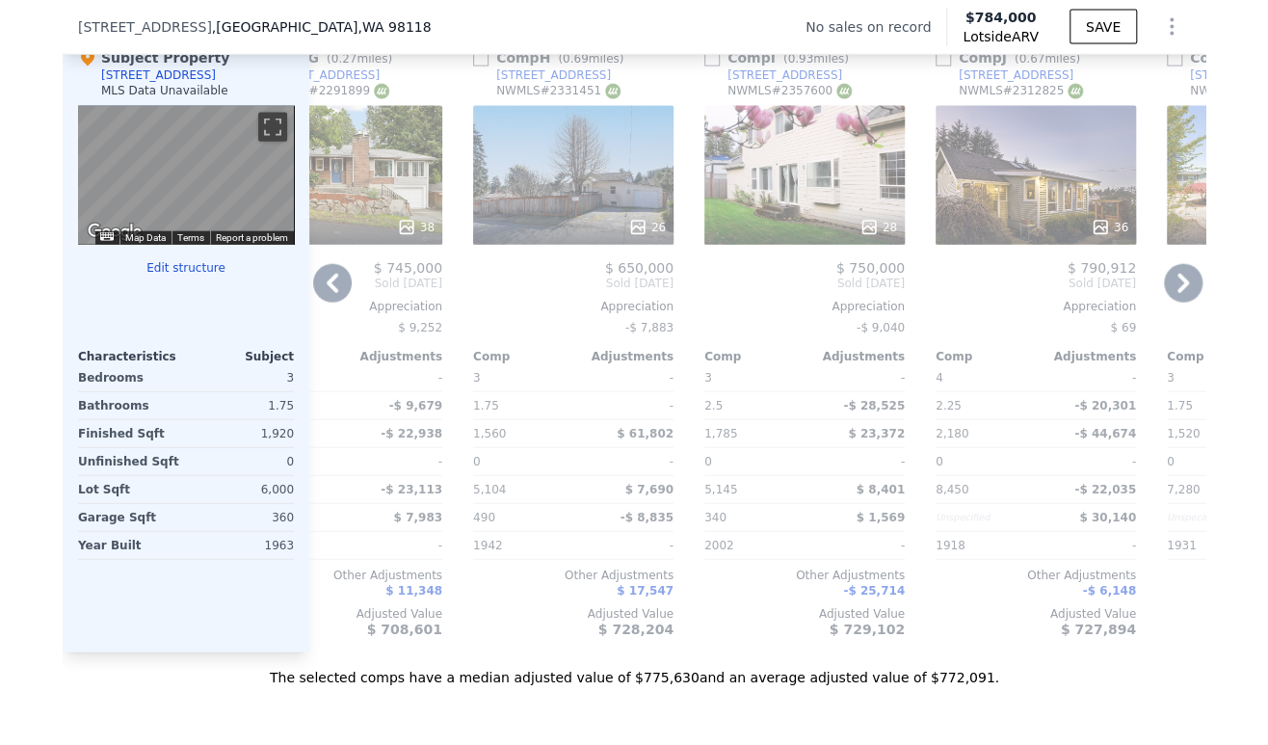
scroll to position [1927, 0]
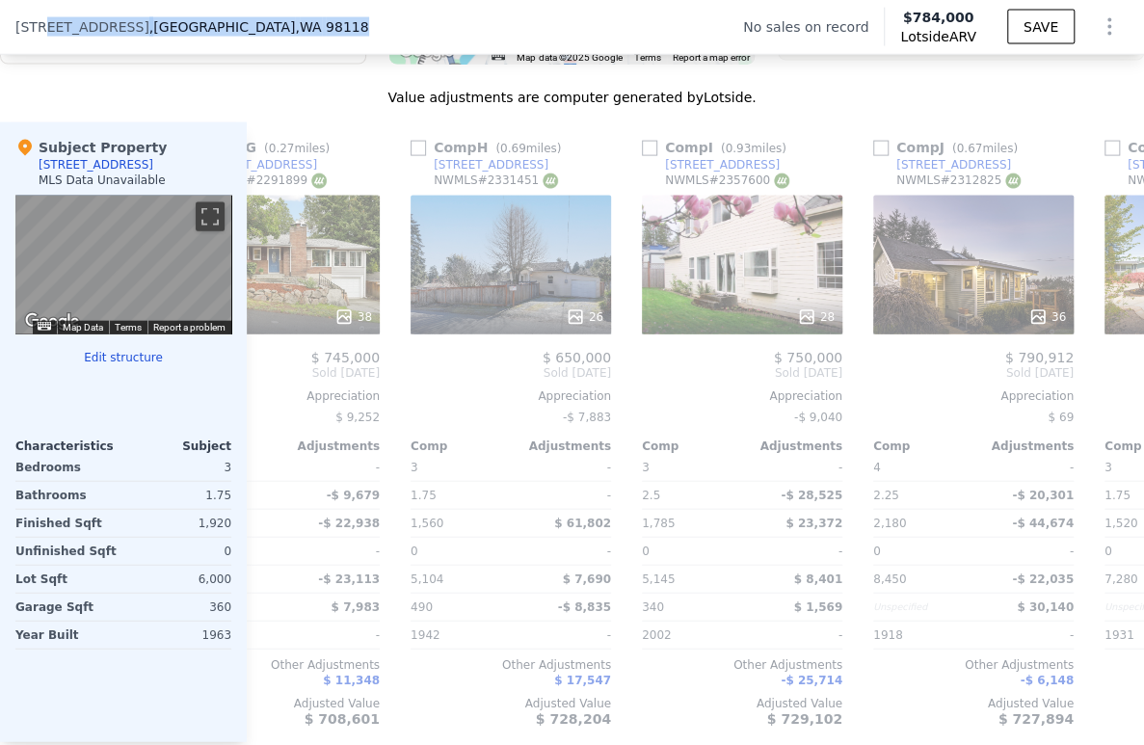
drag, startPoint x: 41, startPoint y: 21, endPoint x: 234, endPoint y: 31, distance: 193.0
click at [234, 31] on div "9416 38th Ave S , Seattle , WA 98118" at bounding box center [199, 26] width 369 height 19
copy div "38th Ave S , Seattle , WA 98118"
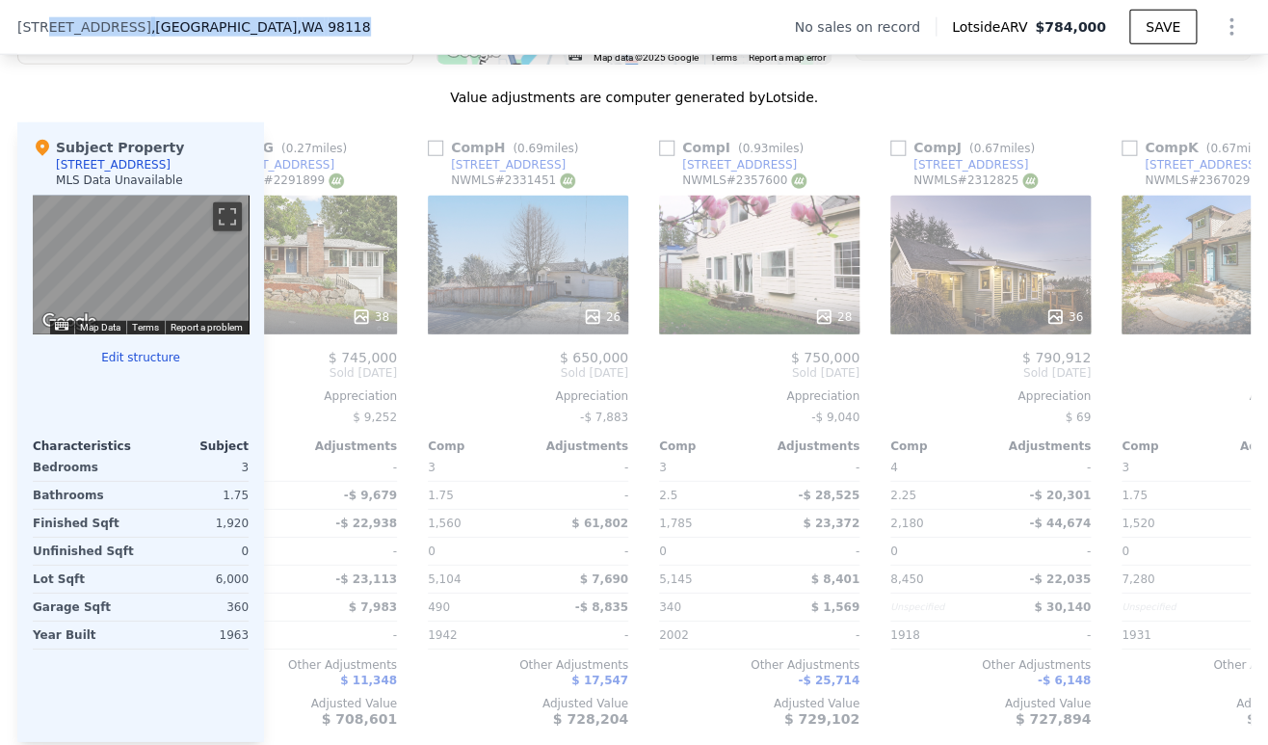
click at [297, 25] on span ", WA 98118" at bounding box center [333, 26] width 73 height 15
drag, startPoint x: 255, startPoint y: 23, endPoint x: 1, endPoint y: 33, distance: 254.6
click at [1, 33] on div "9416 38th Ave S , Seattle , WA 98118 No sales on record Lotside ARV $784,000 SA…" at bounding box center [634, 27] width 1268 height 55
copy div "9416 38th Ave S , Seattle , WA 98118"
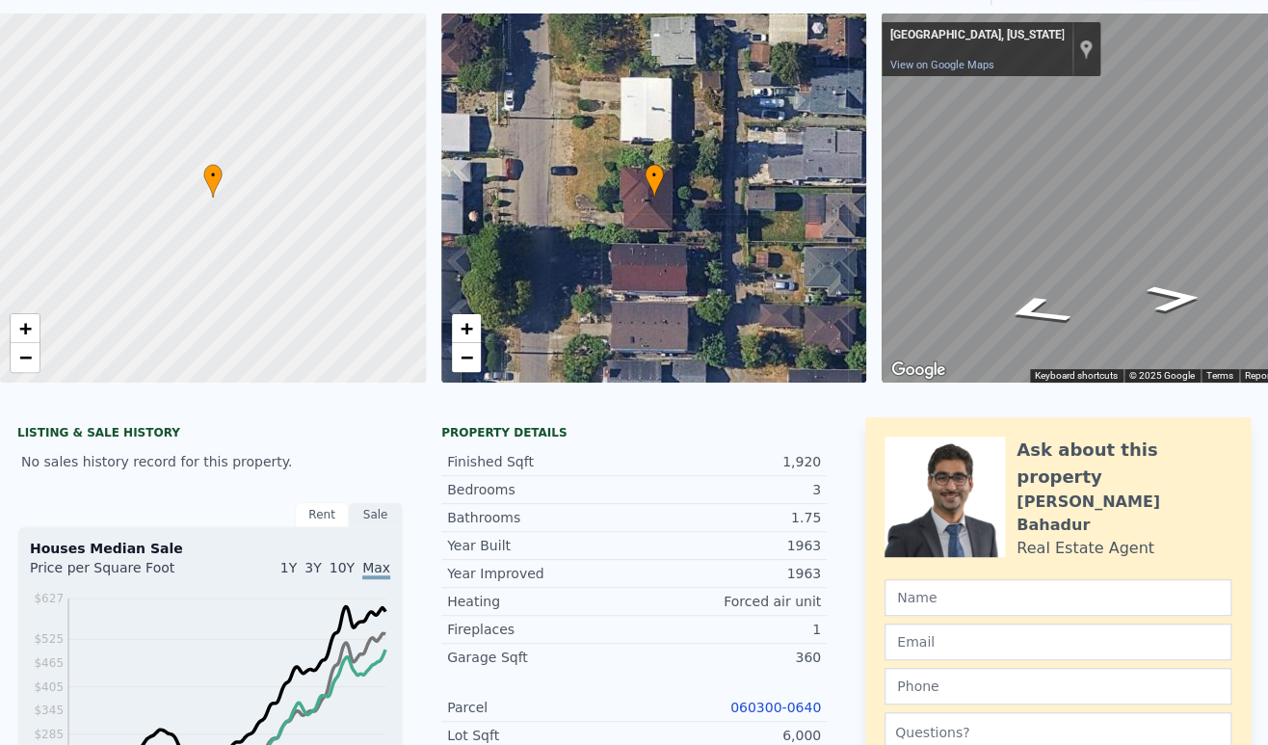
scroll to position [7, 0]
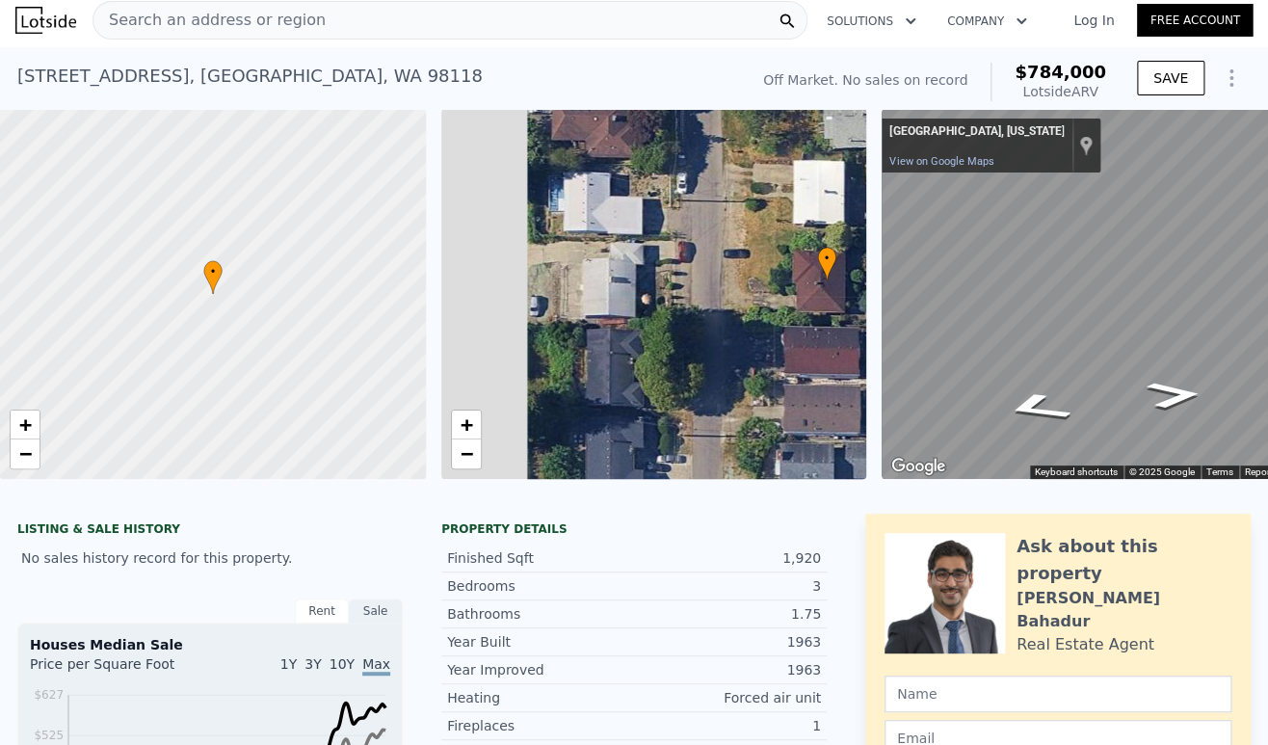
click at [909, 412] on div "• + − • + − ← Move left → Move right ↑ Move up ↓ Move down + Zoom in - Zoom out…" at bounding box center [634, 294] width 1268 height 370
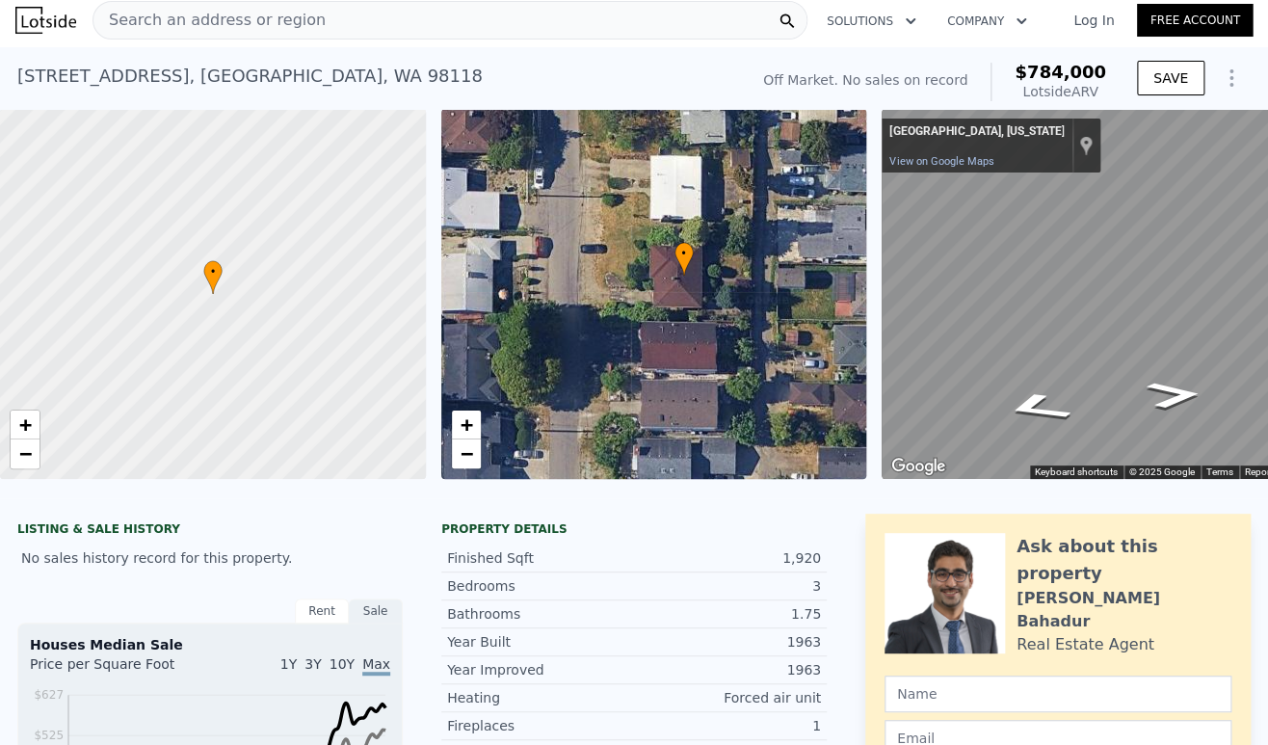
drag, startPoint x: 706, startPoint y: 422, endPoint x: 550, endPoint y: 418, distance: 156.1
click at [550, 418] on div "• + −" at bounding box center [654, 294] width 426 height 370
click at [468, 455] on span "−" at bounding box center [466, 453] width 13 height 24
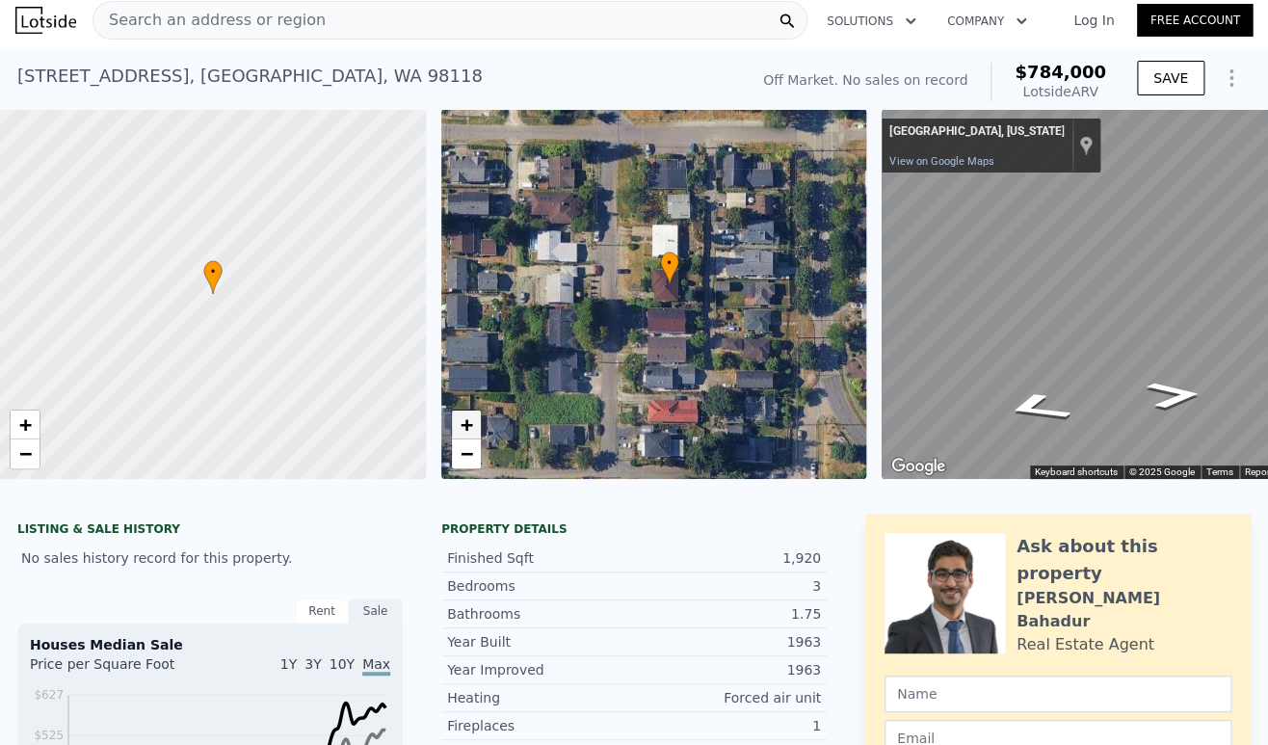
click at [470, 424] on span "+" at bounding box center [466, 424] width 13 height 24
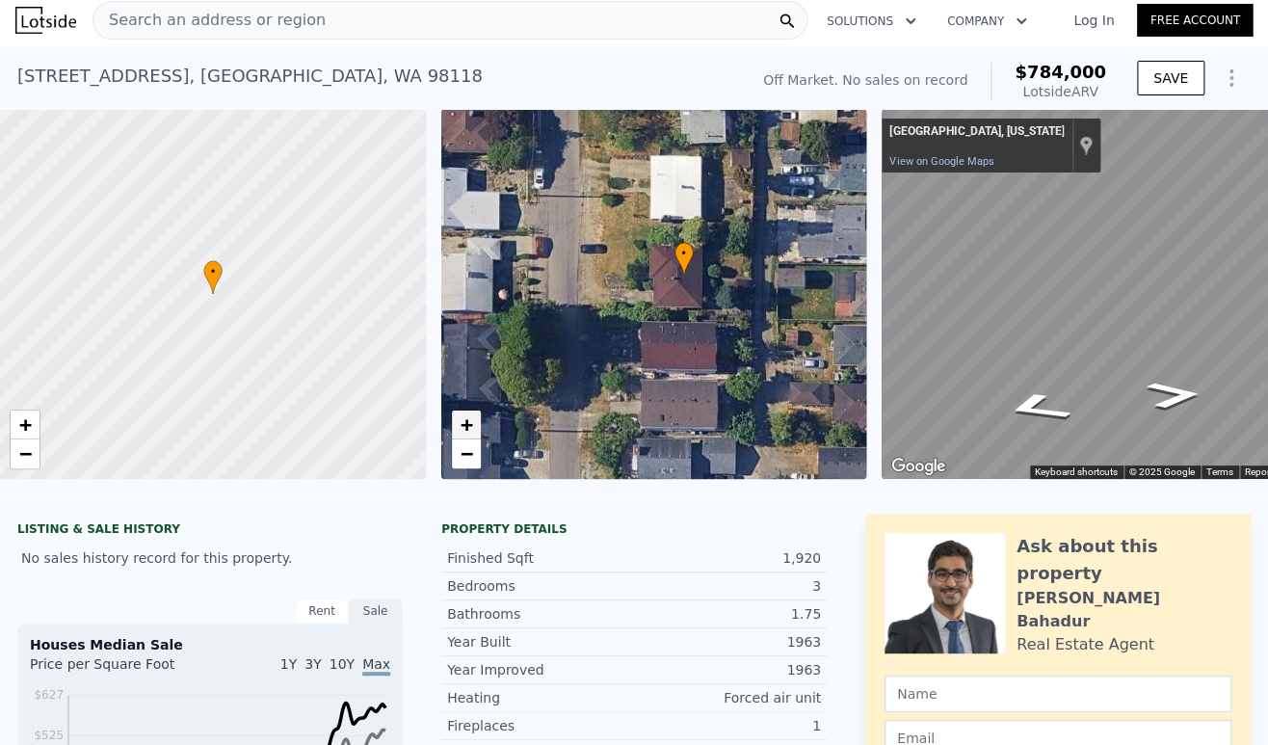
click at [470, 424] on span "+" at bounding box center [466, 424] width 13 height 24
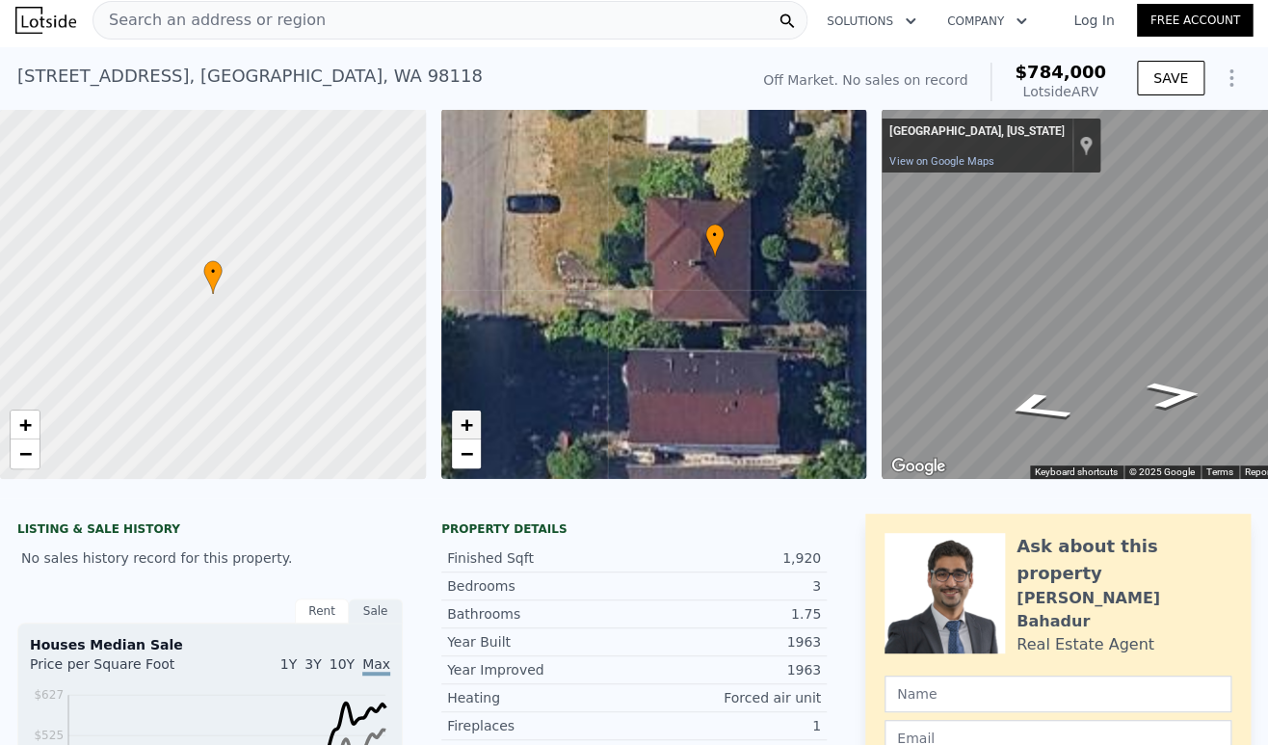
click at [470, 424] on span "+" at bounding box center [466, 424] width 13 height 24
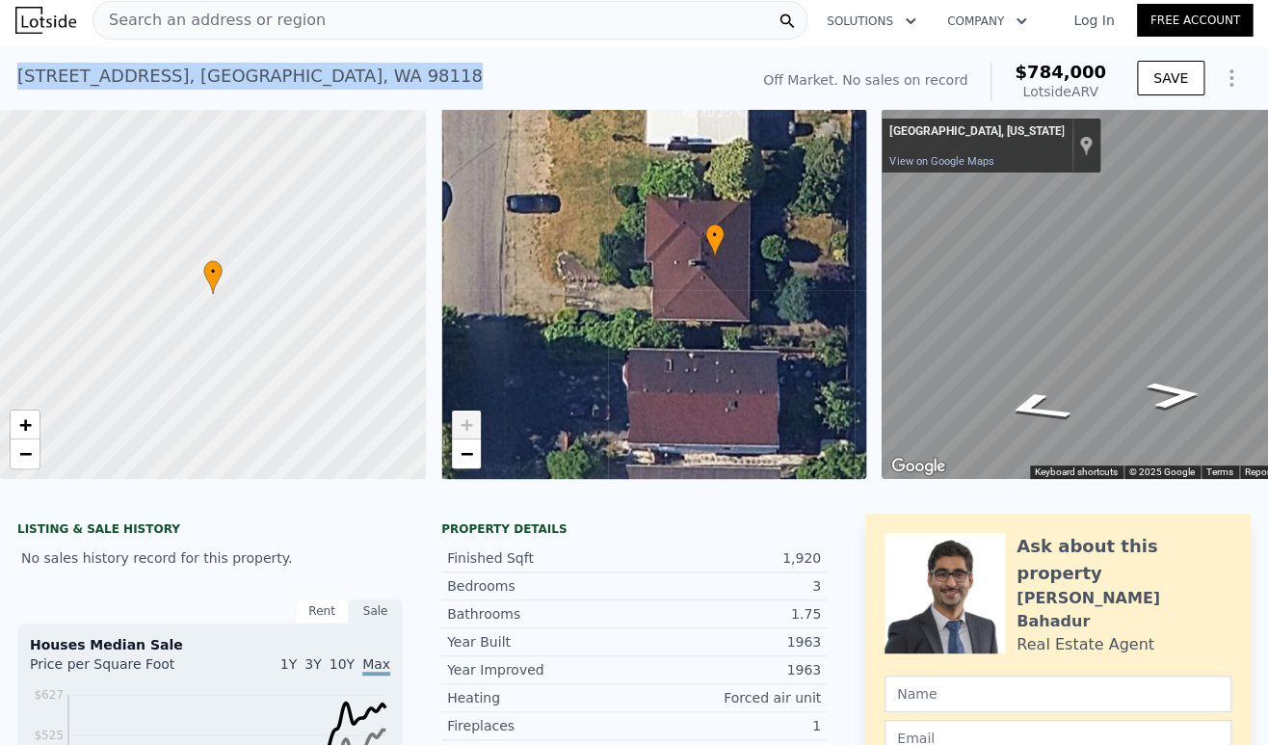
drag, startPoint x: 293, startPoint y: 75, endPoint x: 3, endPoint y: 80, distance: 290.1
click at [3, 80] on div "9416 38th Ave S , Seattle , WA 98118 No sales on record (~ARV $784k ) Off Marke…" at bounding box center [634, 78] width 1268 height 62
copy div "9416 38th Ave S , Seattle , WA 98118"
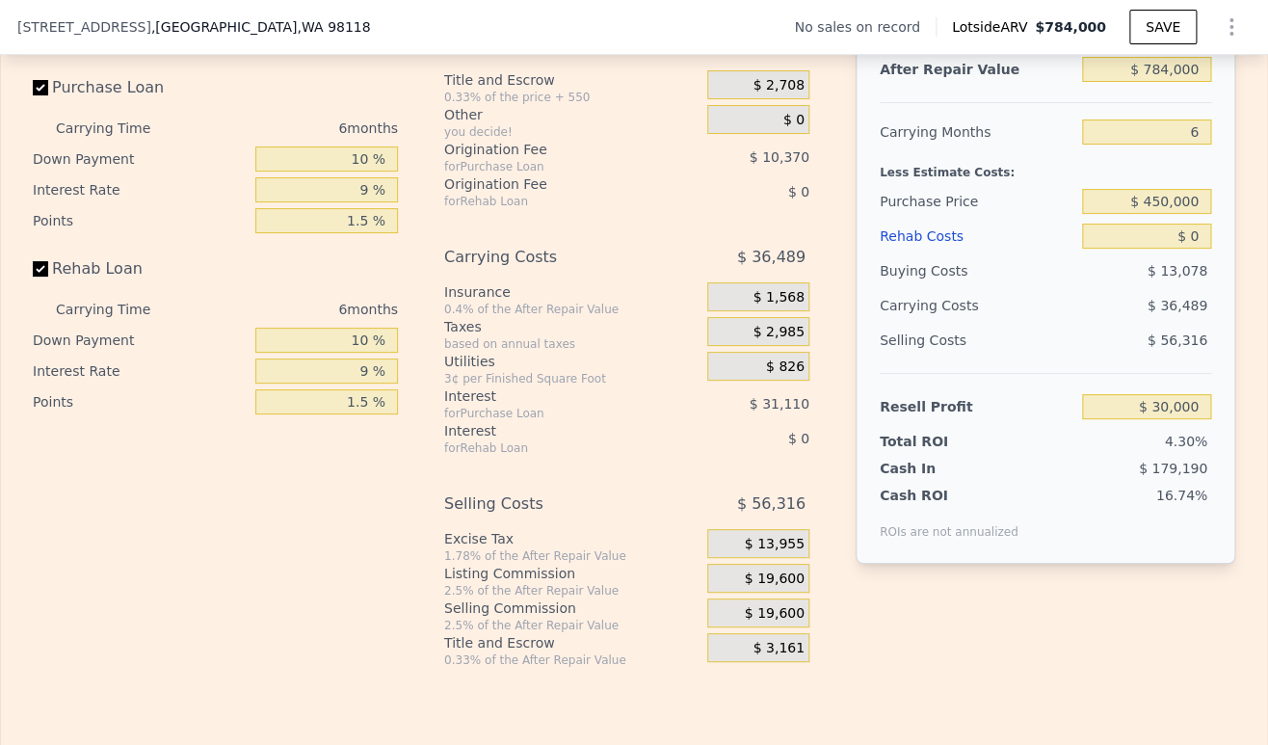
scroll to position [2991, 0]
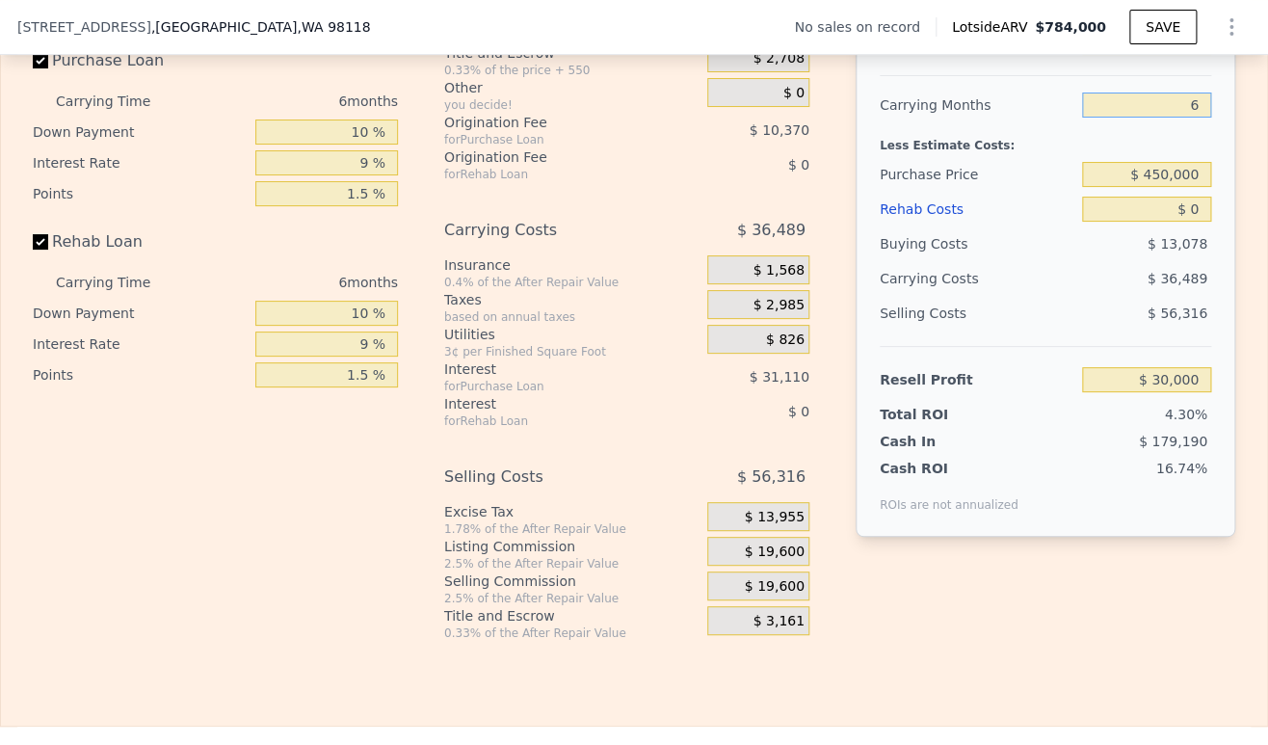
drag, startPoint x: 1194, startPoint y: 129, endPoint x: 1166, endPoint y: 127, distance: 28.0
click at [1143, 118] on input "6" at bounding box center [1146, 105] width 129 height 25
type input "4"
type input "$ 42,164"
type input "4"
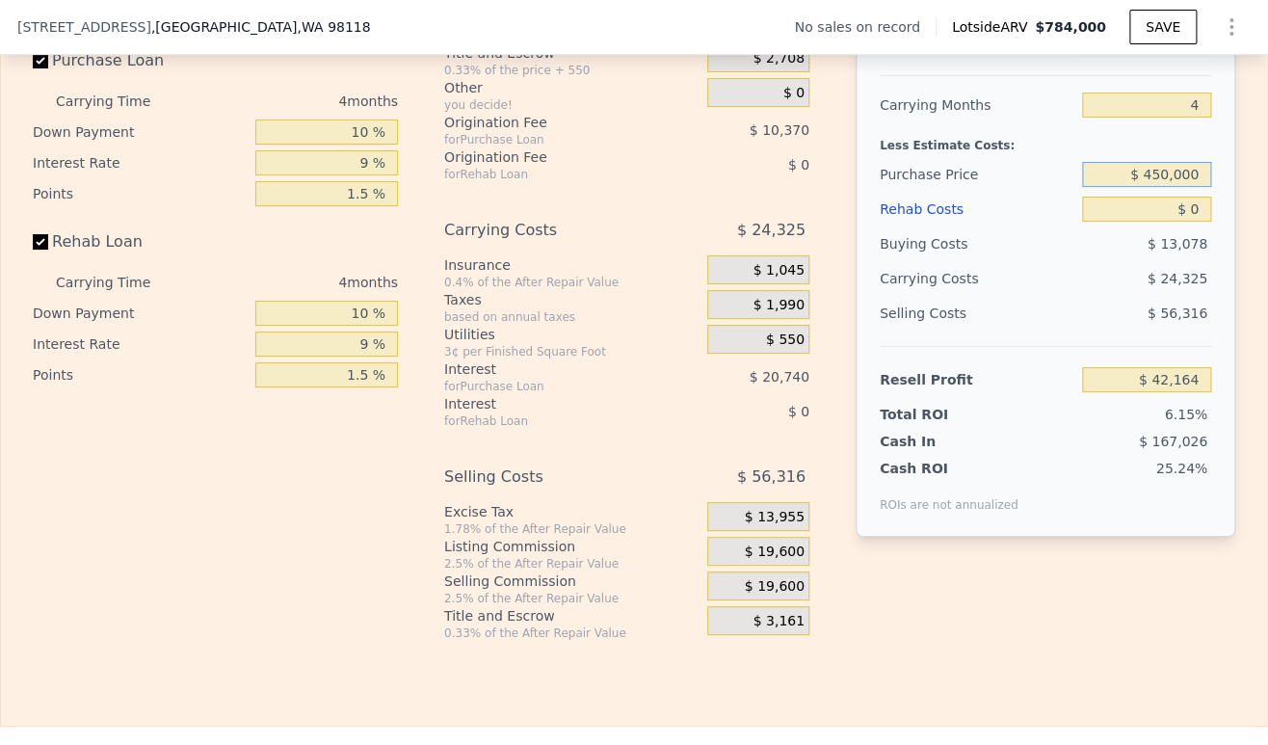
click at [1143, 187] on input "$ 450,000" at bounding box center [1146, 174] width 129 height 25
type input "$ 450,000"
click at [1143, 222] on input "$ 0" at bounding box center [1146, 209] width 129 height 25
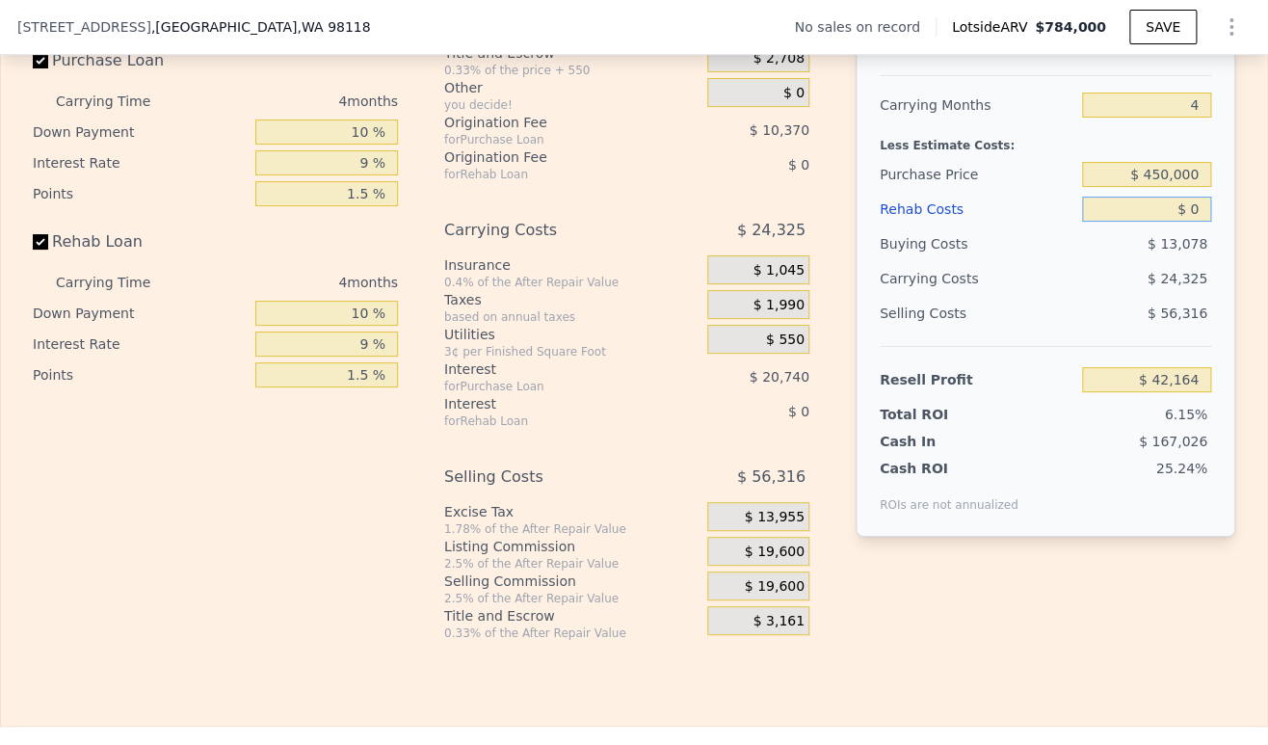
type input "$ 250,450"
drag, startPoint x: 1190, startPoint y: 244, endPoint x: 1174, endPoint y: 243, distance: 16.4
click at [1143, 222] on input "$ 0" at bounding box center [1146, 209] width 129 height 25
type input "$ 800,000"
type input "-$ 587,950"
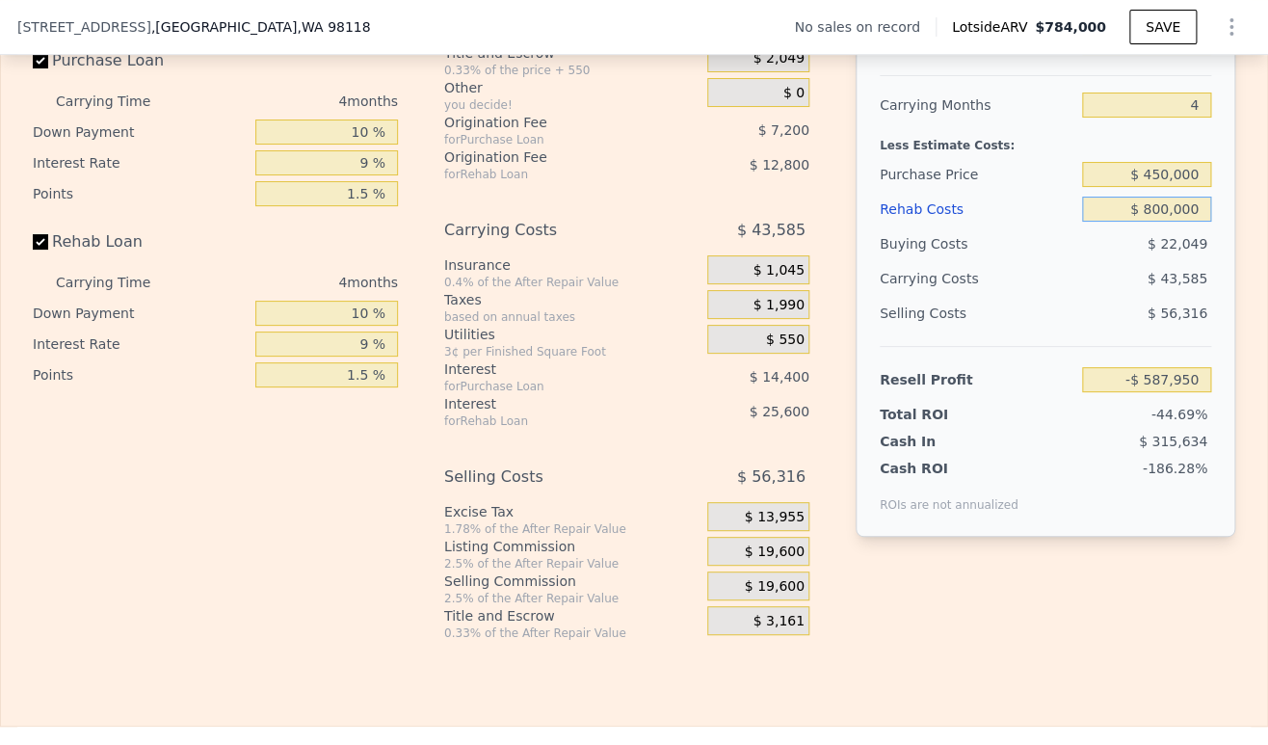
type input "$ 80,000"
type input "$ 166,610"
type input "$ 80,000"
click at [1099, 296] on div "$ 20,545" at bounding box center [1109, 278] width 203 height 35
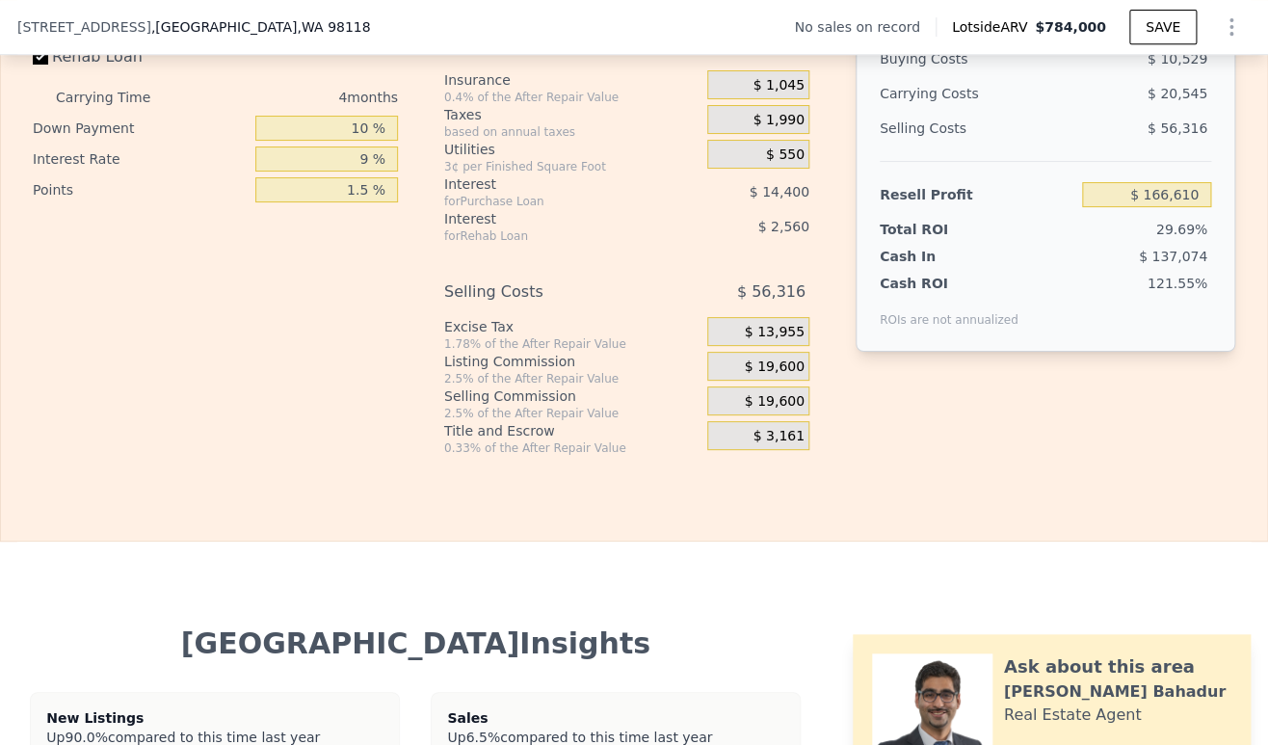
scroll to position [3205, 0]
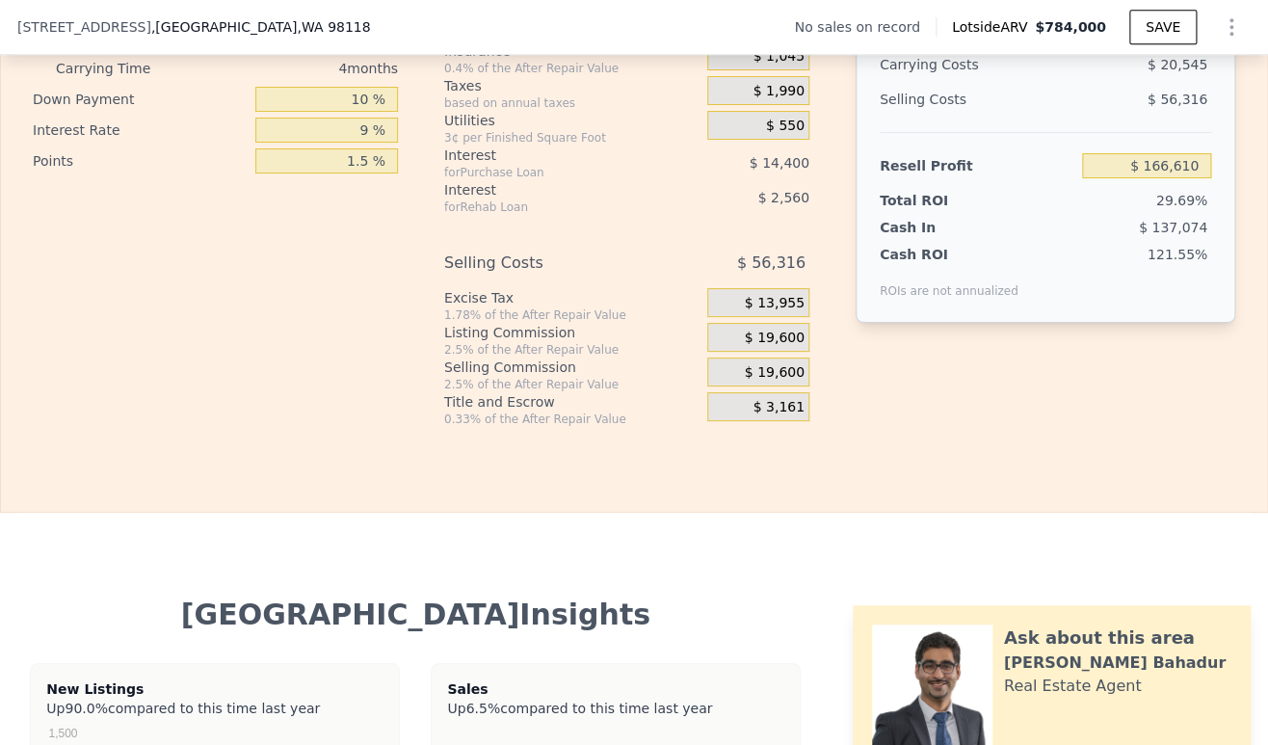
click at [751, 347] on span "$ 19,600" at bounding box center [775, 338] width 60 height 17
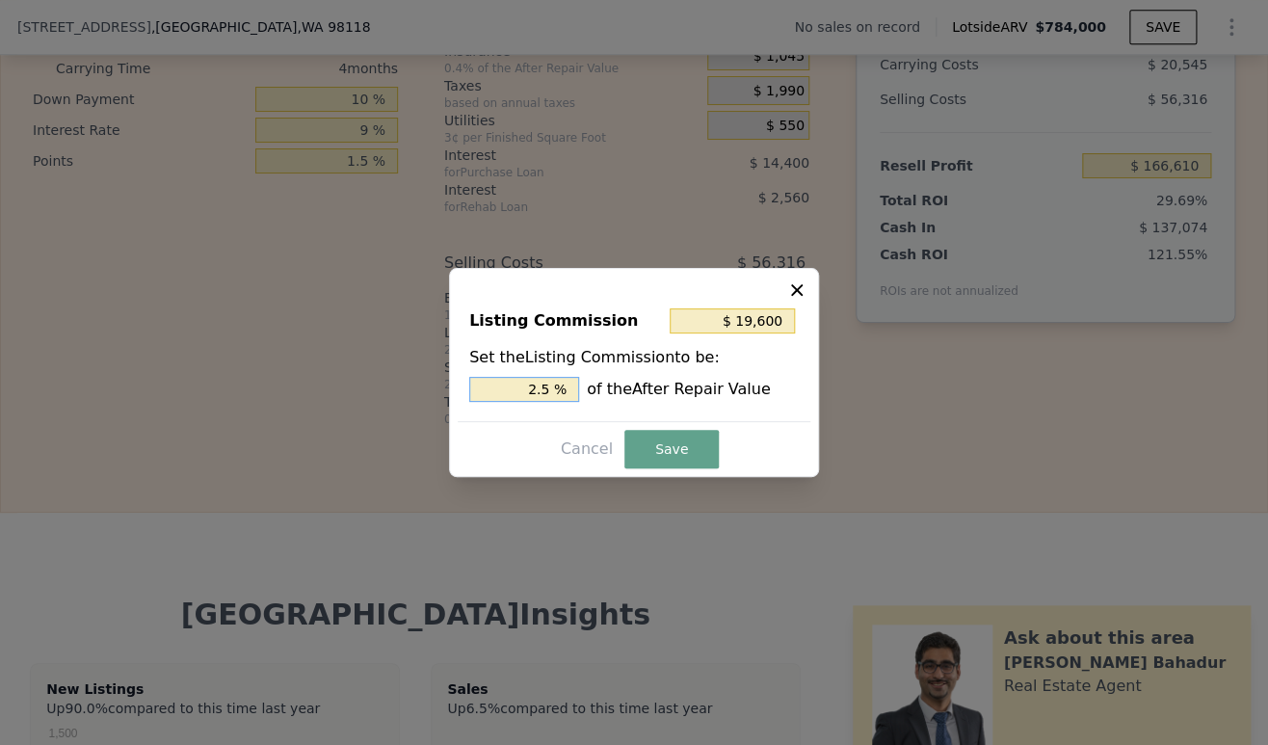
drag, startPoint x: 541, startPoint y: 388, endPoint x: 527, endPoint y: 387, distance: 13.5
click at [527, 387] on input "2.5 %" at bounding box center [524, 389] width 110 height 25
type input "$ 11,760"
type input "1.5 %"
drag, startPoint x: 686, startPoint y: 439, endPoint x: 411, endPoint y: 24, distance: 497.9
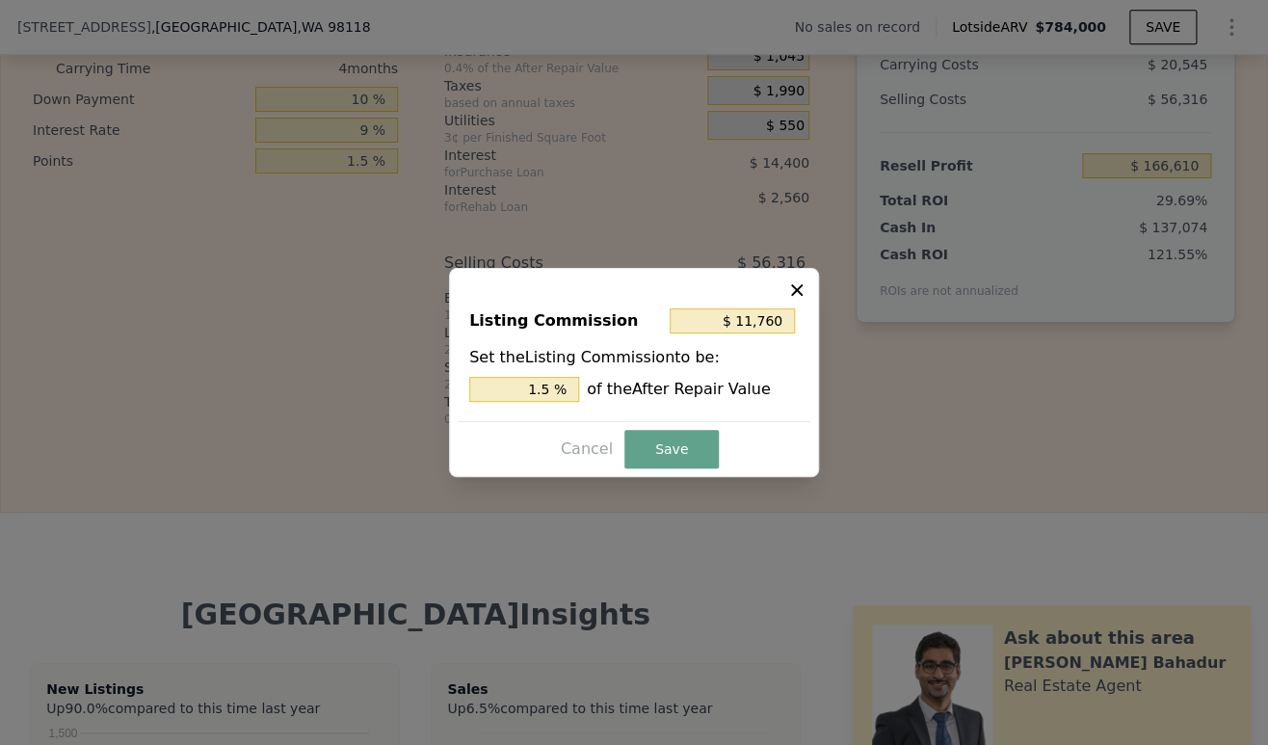
click at [686, 440] on button "Save" at bounding box center [671, 449] width 94 height 39
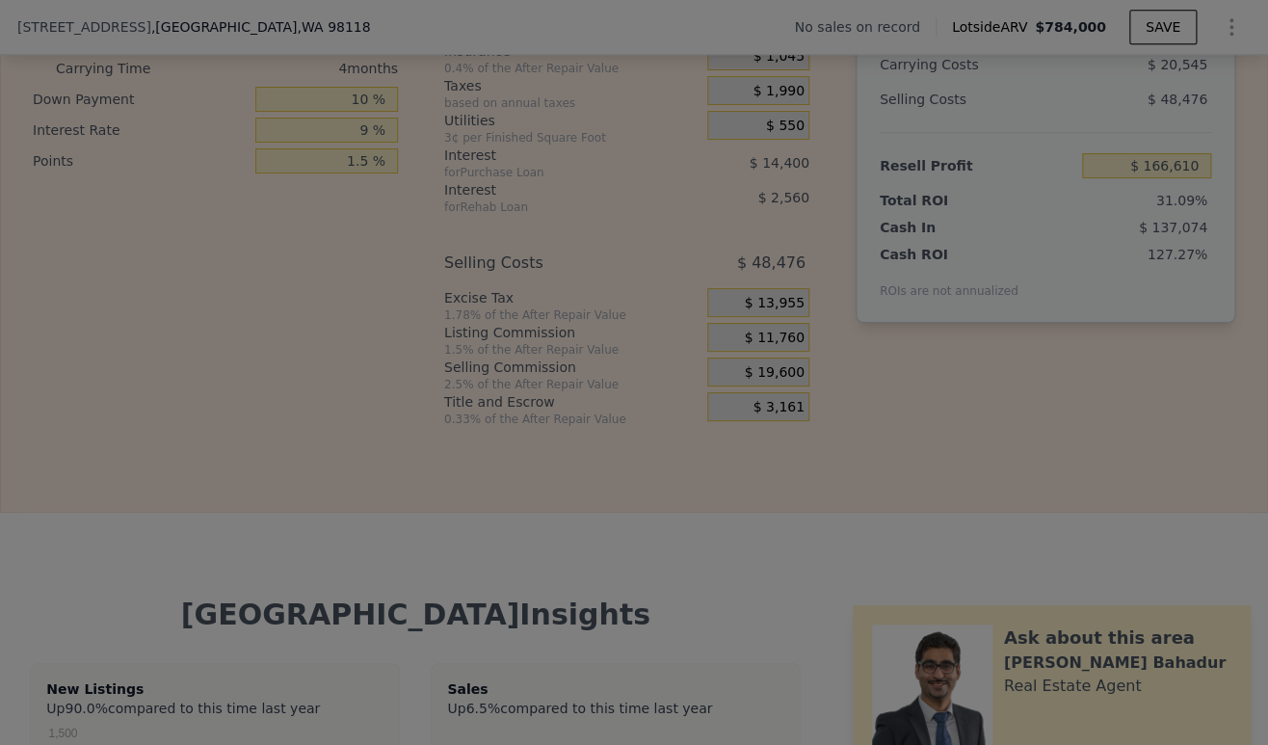
type input "$ 174,450"
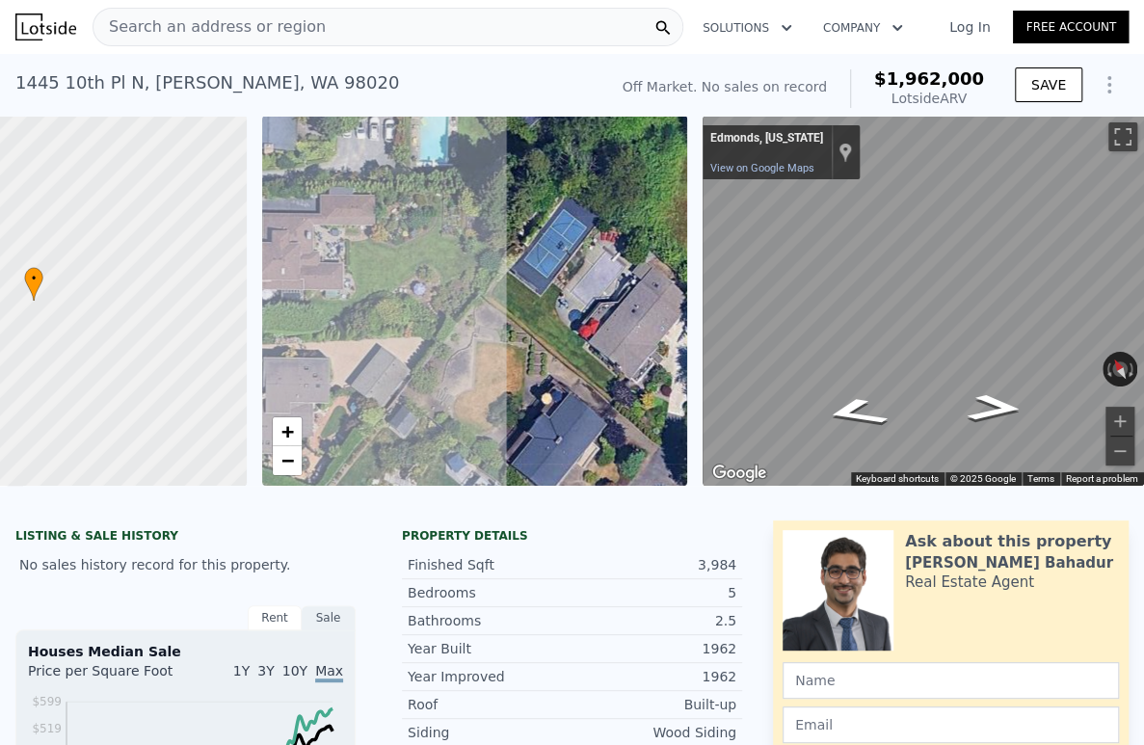
drag, startPoint x: 398, startPoint y: 484, endPoint x: 704, endPoint y: 499, distance: 306.8
click at [704, 486] on div "• + − • + − ← Move left → Move right ↑ Move up ↓ Move down + Zoom in - Zoom out…" at bounding box center [572, 301] width 1144 height 370
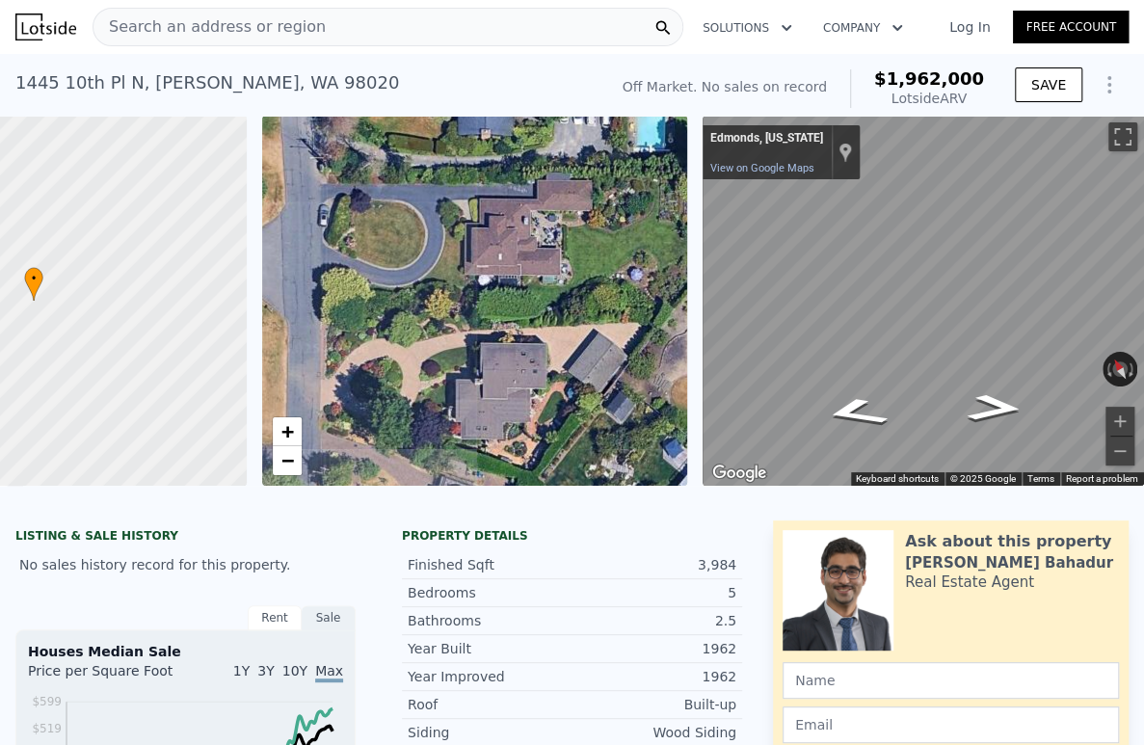
click at [768, 453] on div "• + − • + − ← Move left → Move right ↑ Move up ↓ Move down + Zoom in - Zoom out…" at bounding box center [572, 301] width 1144 height 370
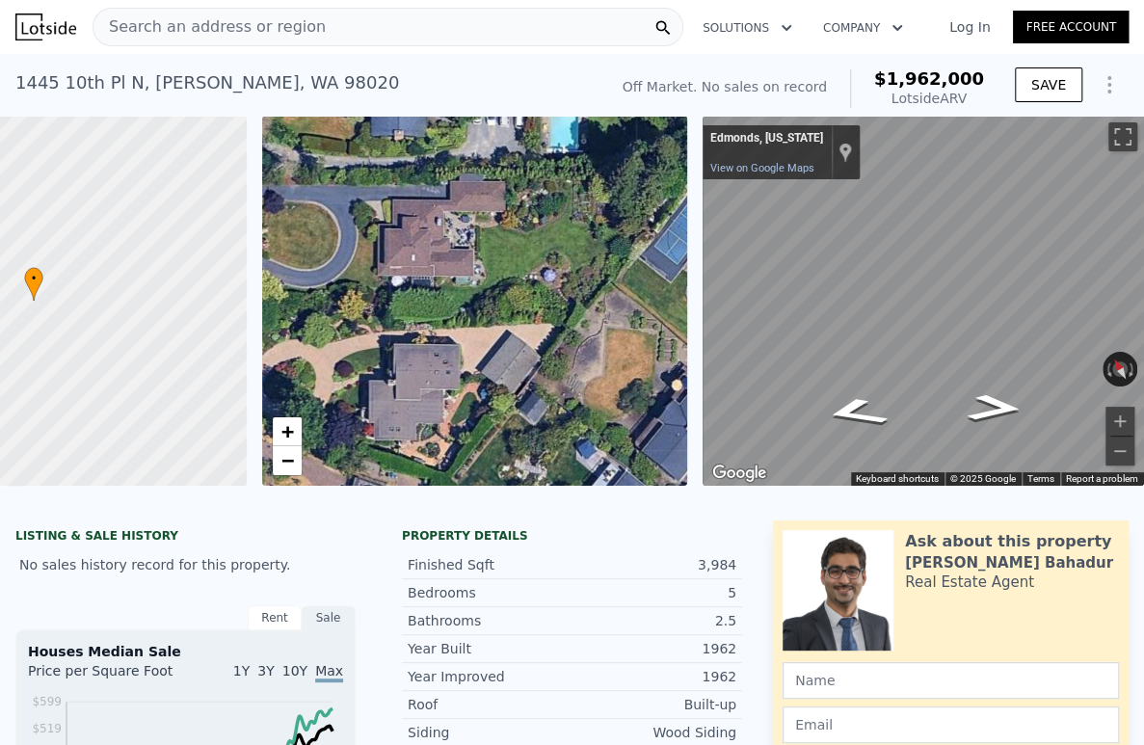
drag, startPoint x: 475, startPoint y: 406, endPoint x: 348, endPoint y: 405, distance: 127.2
click at [350, 410] on div "• + −" at bounding box center [475, 301] width 426 height 370
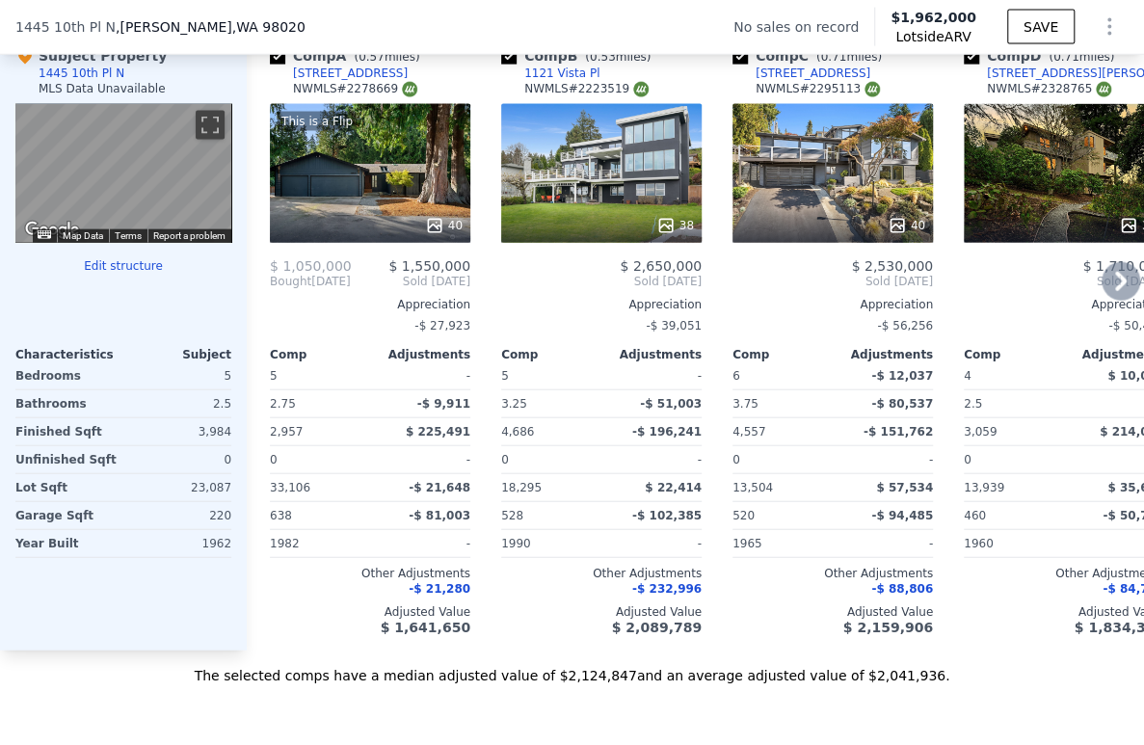
scroll to position [1712, 0]
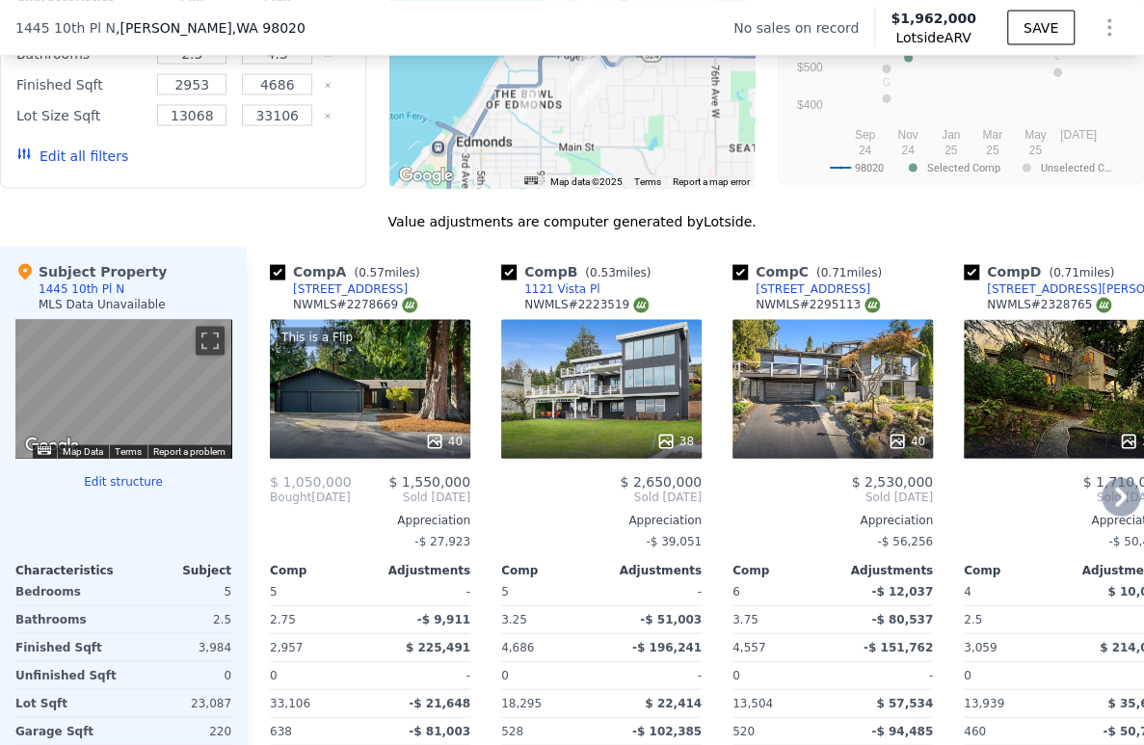
click at [1115, 506] on icon at bounding box center [1121, 496] width 12 height 19
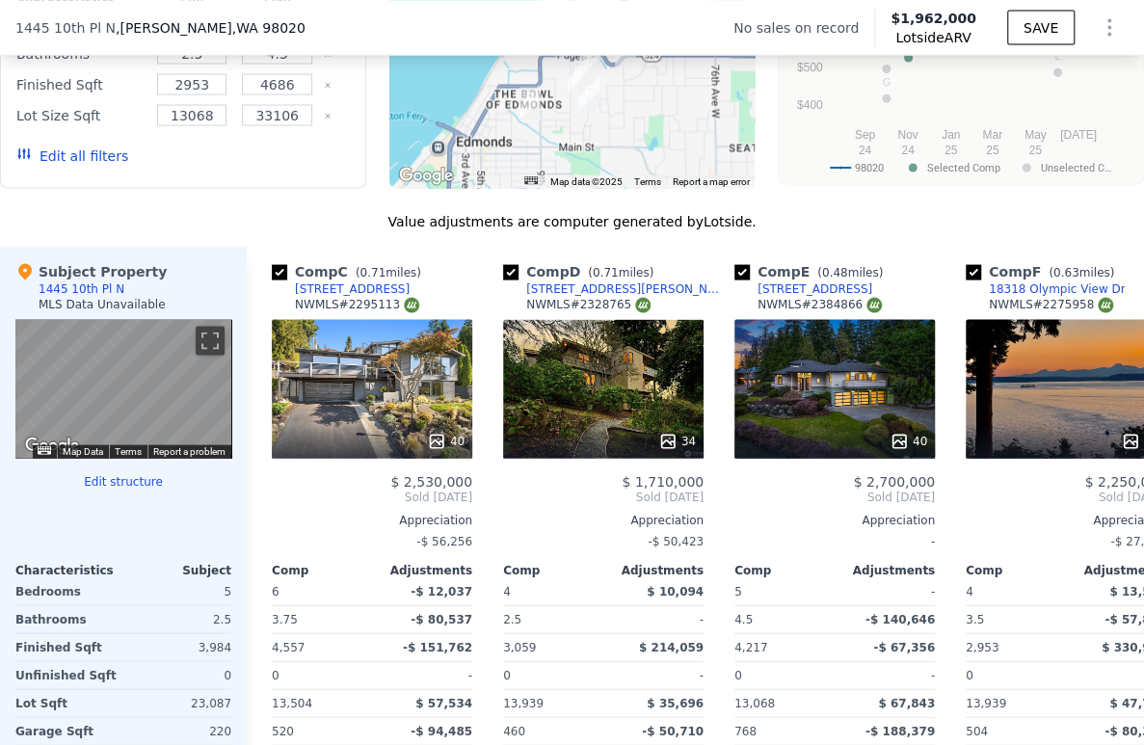
scroll to position [0, 463]
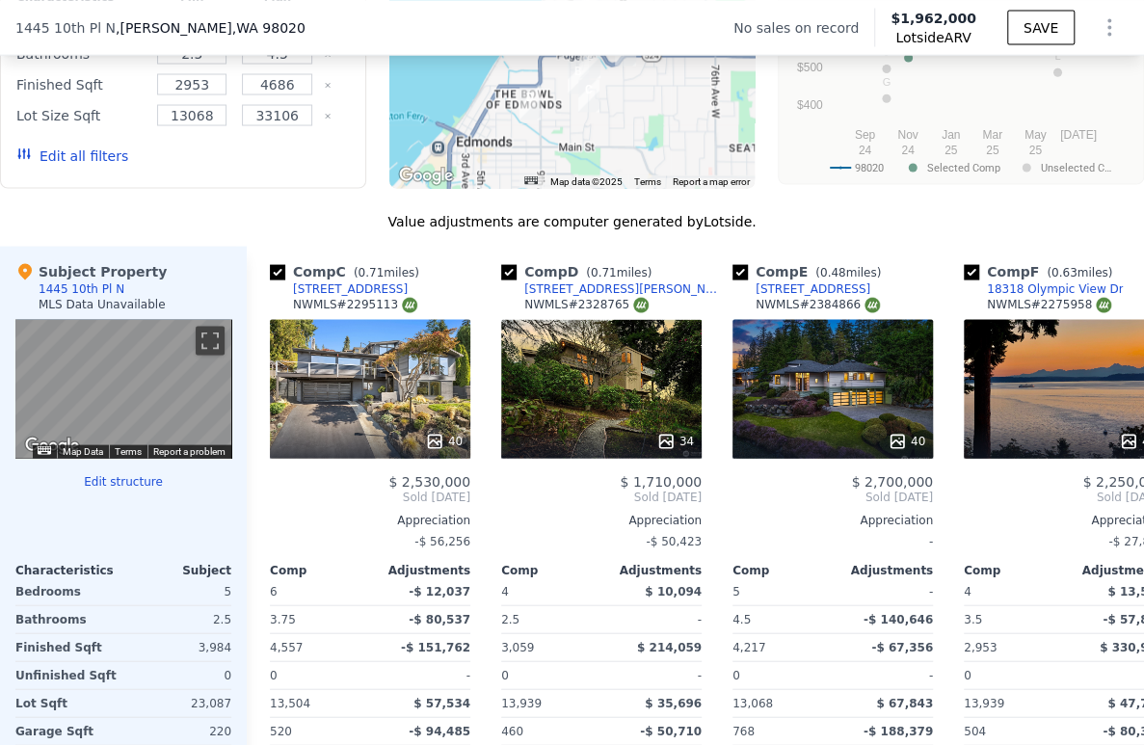
click at [1107, 510] on div "Comp A ( 0.57 miles) 18610 92nd Ave W NWMLS # 2278669 This is a Flip 40 $ 1,050…" at bounding box center [695, 556] width 897 height 620
click at [1115, 506] on icon at bounding box center [1121, 496] width 12 height 19
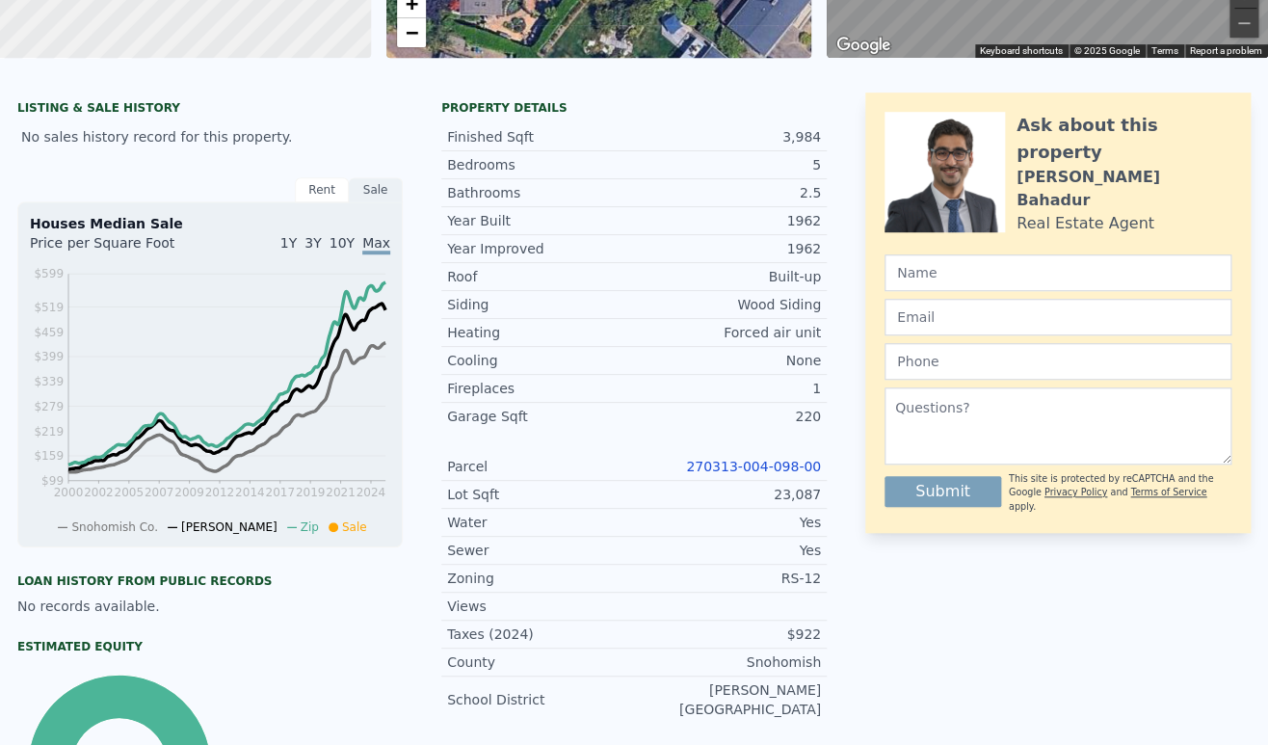
scroll to position [0, 0]
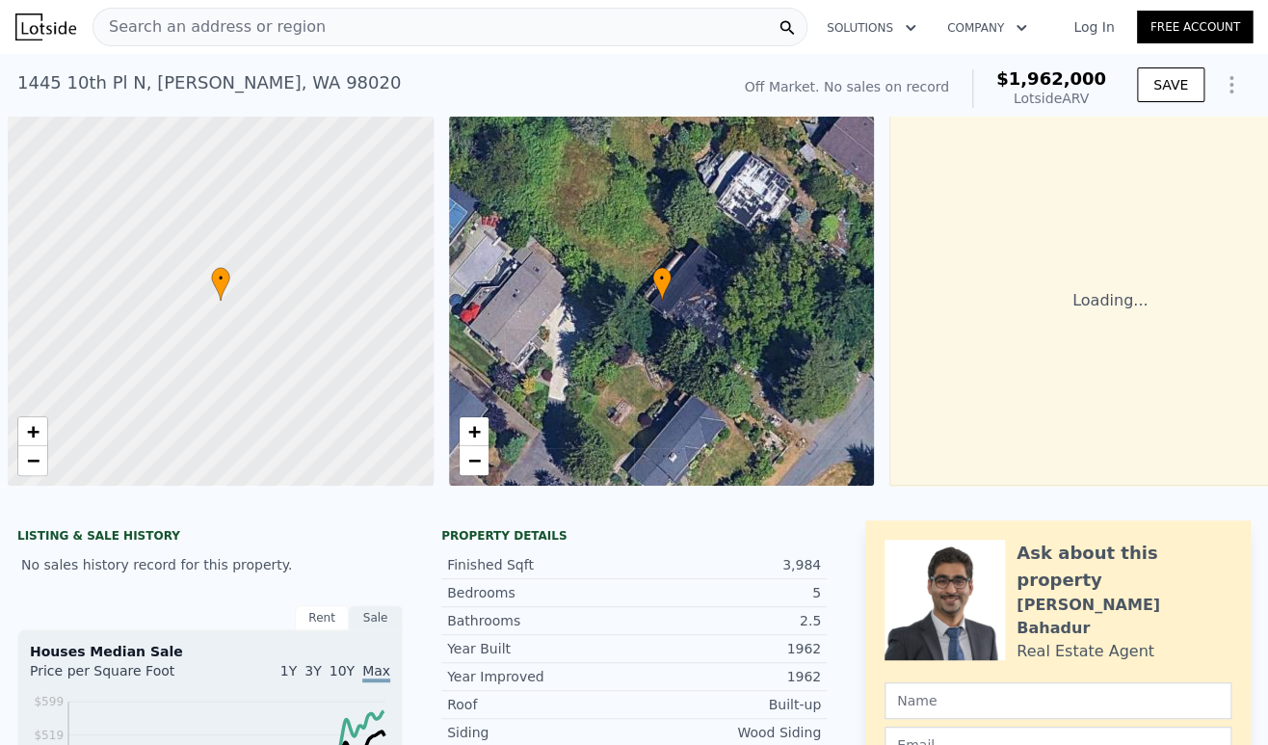
scroll to position [0, 8]
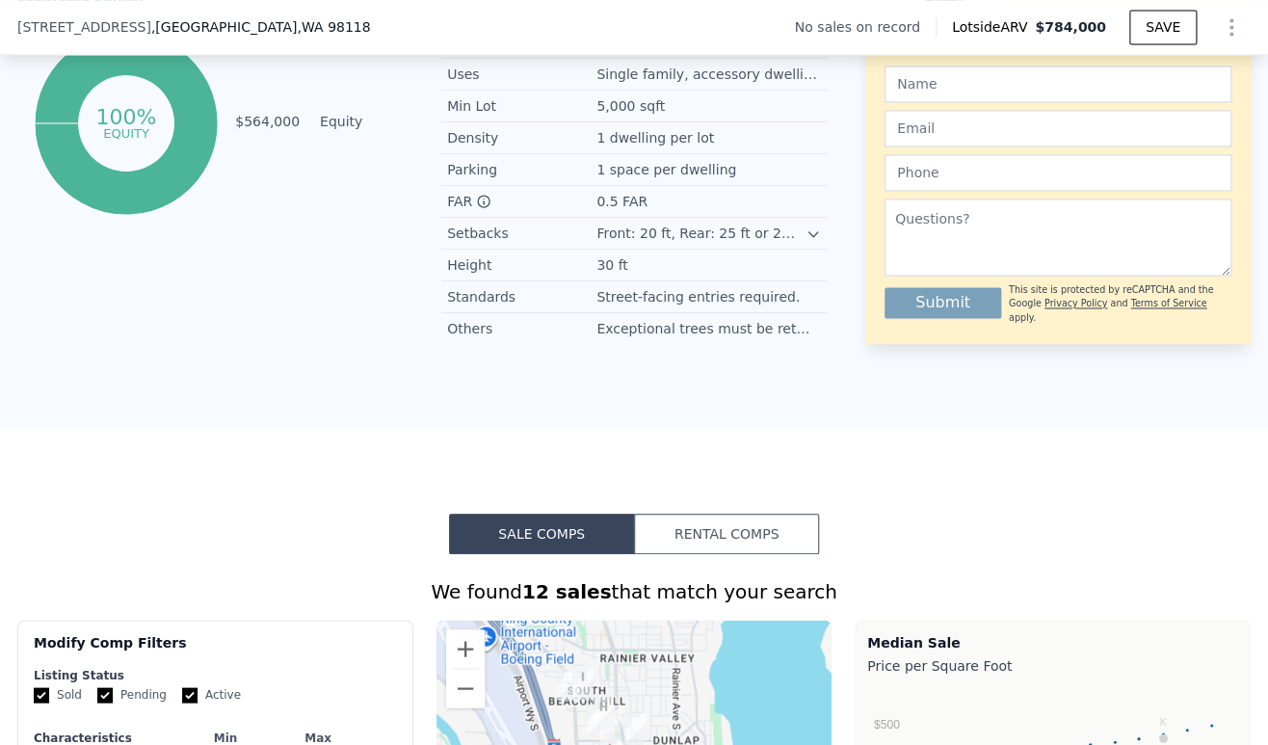
scroll to position [1492, 0]
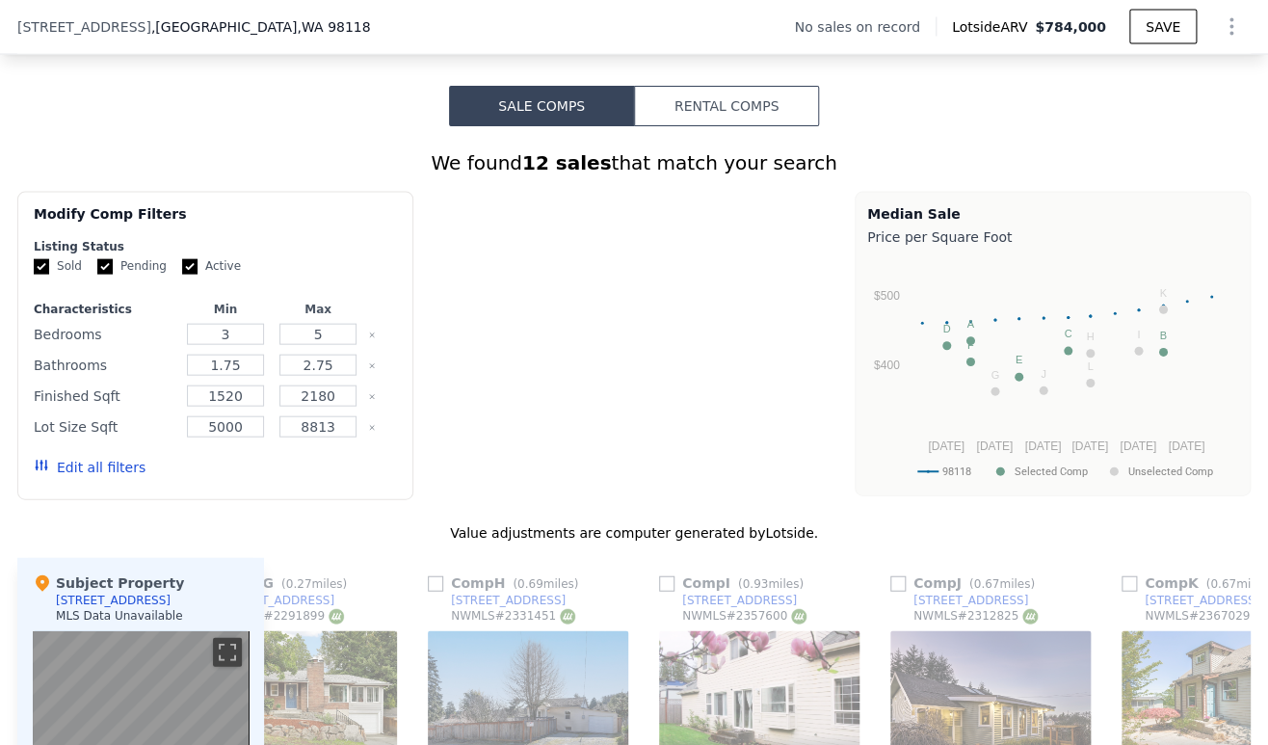
type input "6"
type input "$ 0"
type input "$ 30,000"
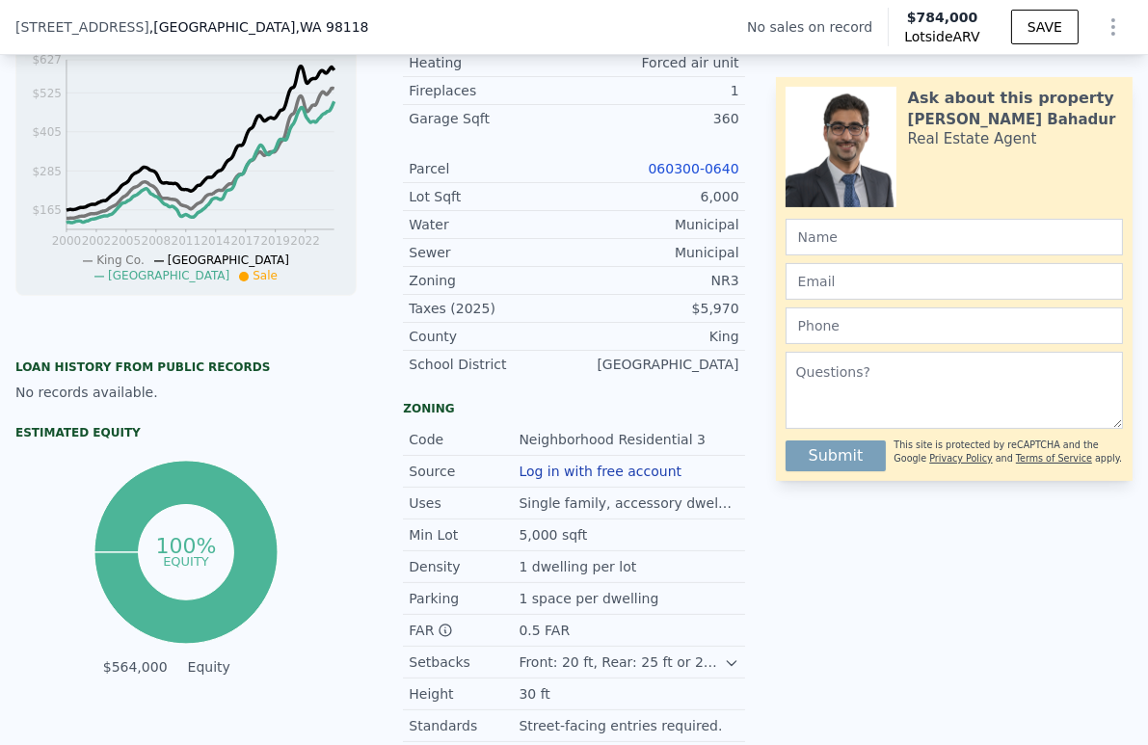
scroll to position [0, 0]
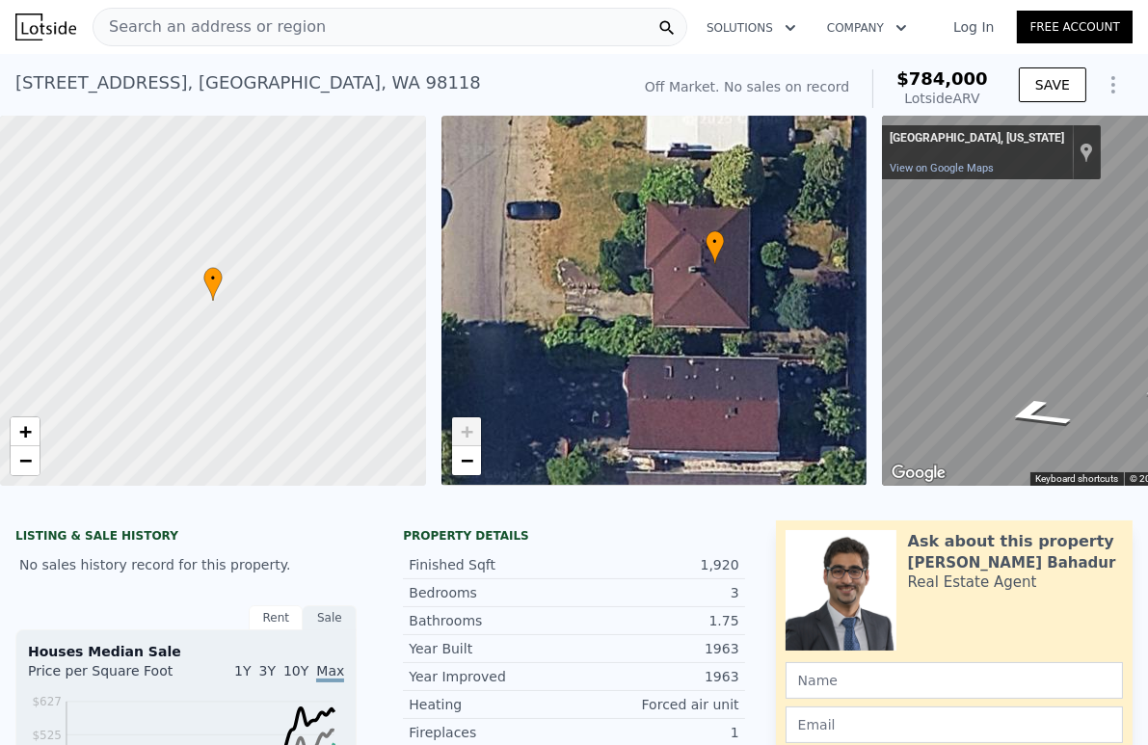
click at [241, 30] on span "Search an address or region" at bounding box center [209, 26] width 232 height 23
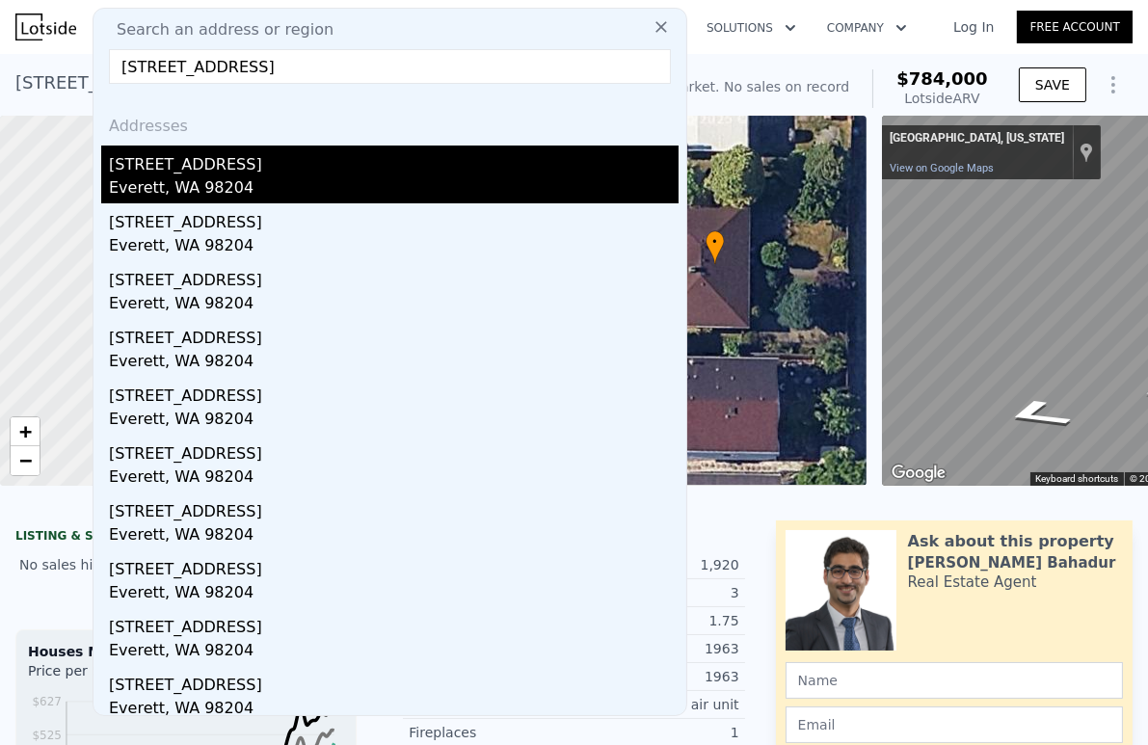
type input "[STREET_ADDRESS]"
click at [205, 179] on div "Everett, WA 98204" at bounding box center [393, 189] width 569 height 27
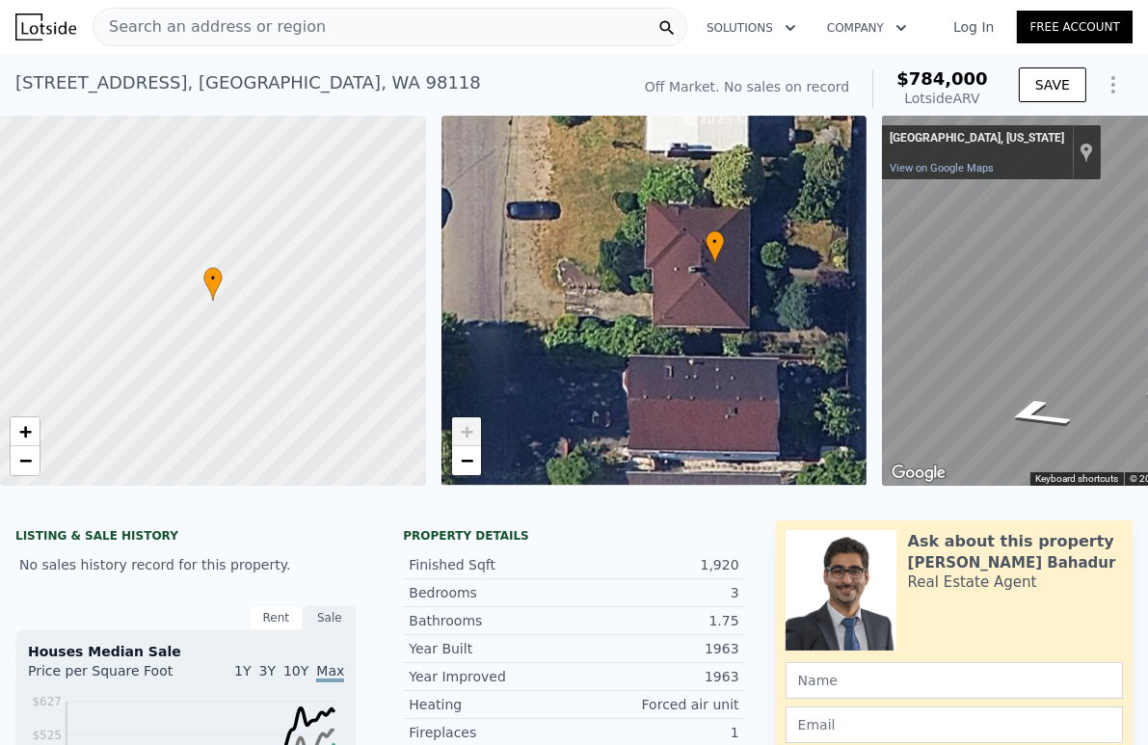
type input "2.5"
type input "1488"
type input "2636"
type input "9148"
type input "16988"
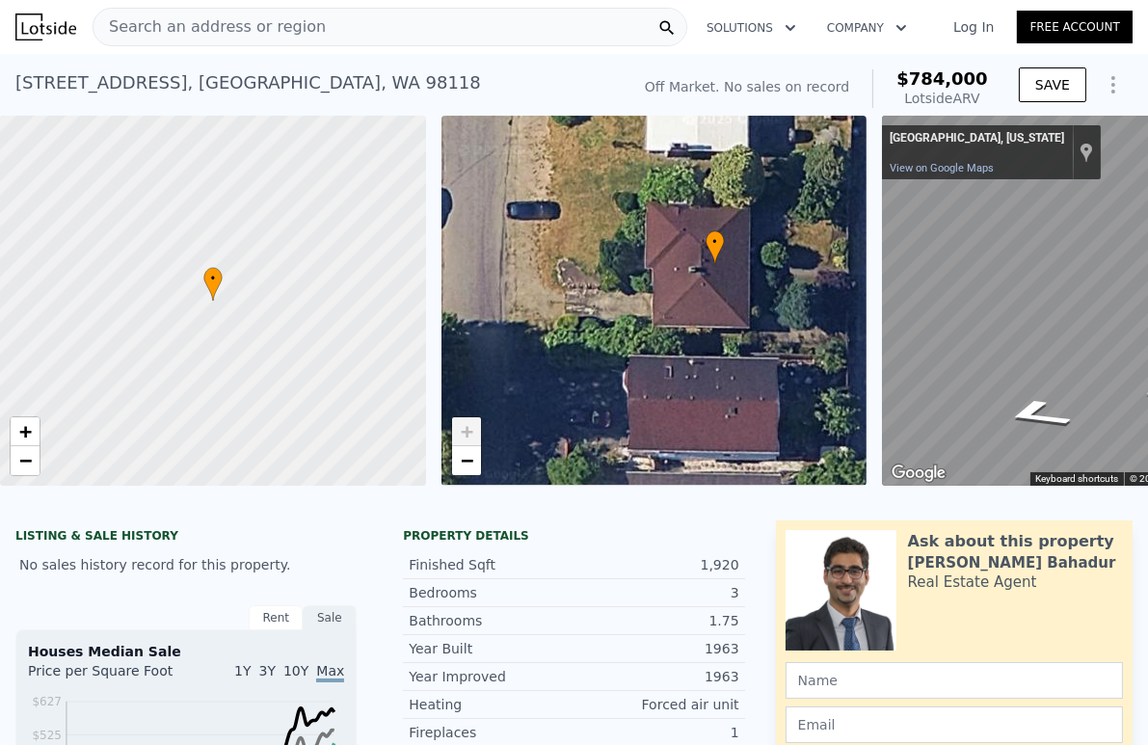
type input "$ 650,000"
type input "-$ 95,674"
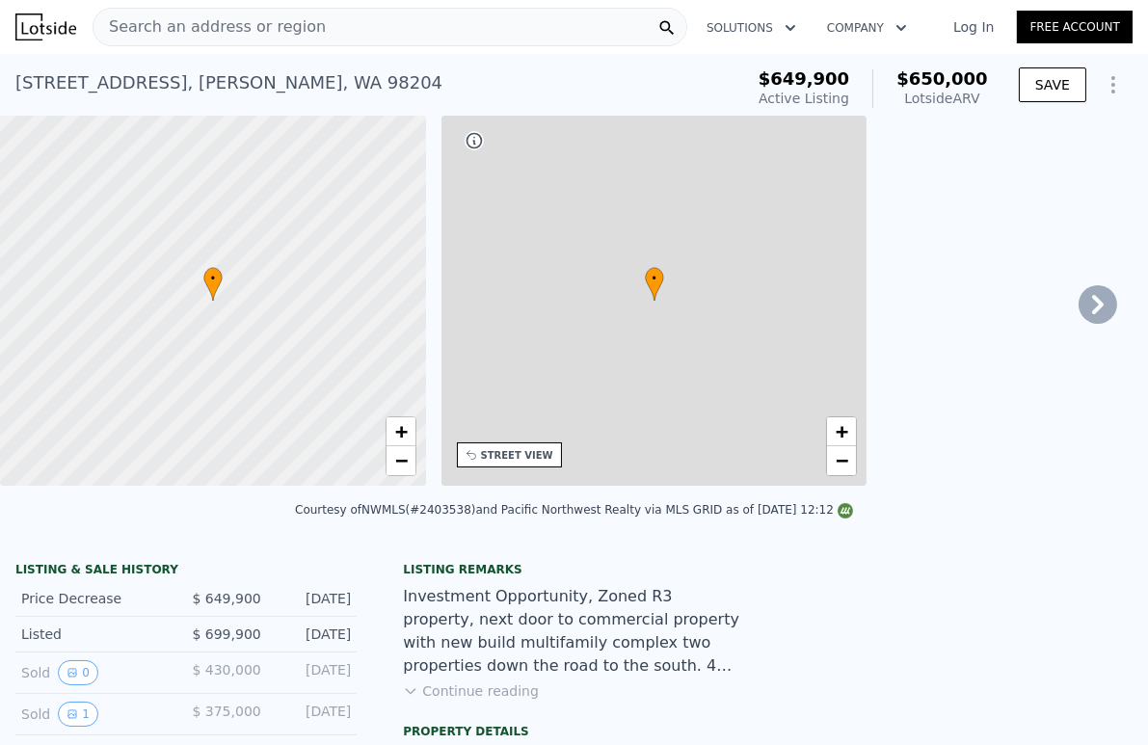
scroll to position [0, 548]
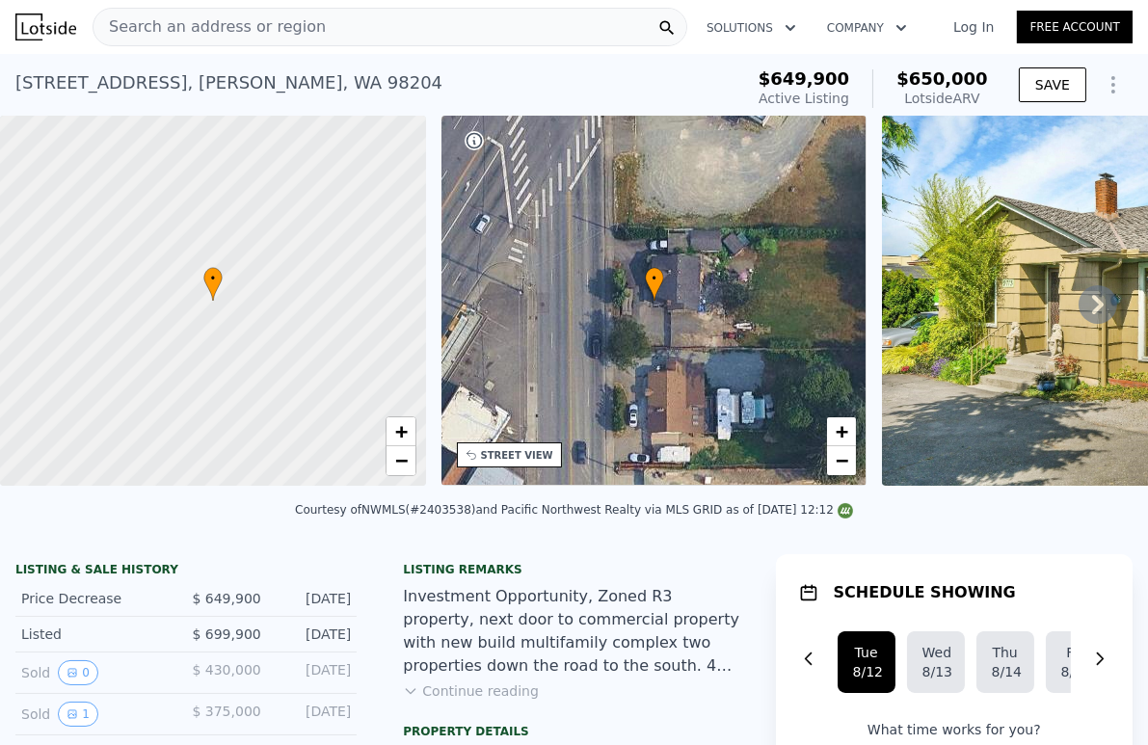
click at [347, 26] on div "Search an address or region" at bounding box center [390, 27] width 595 height 39
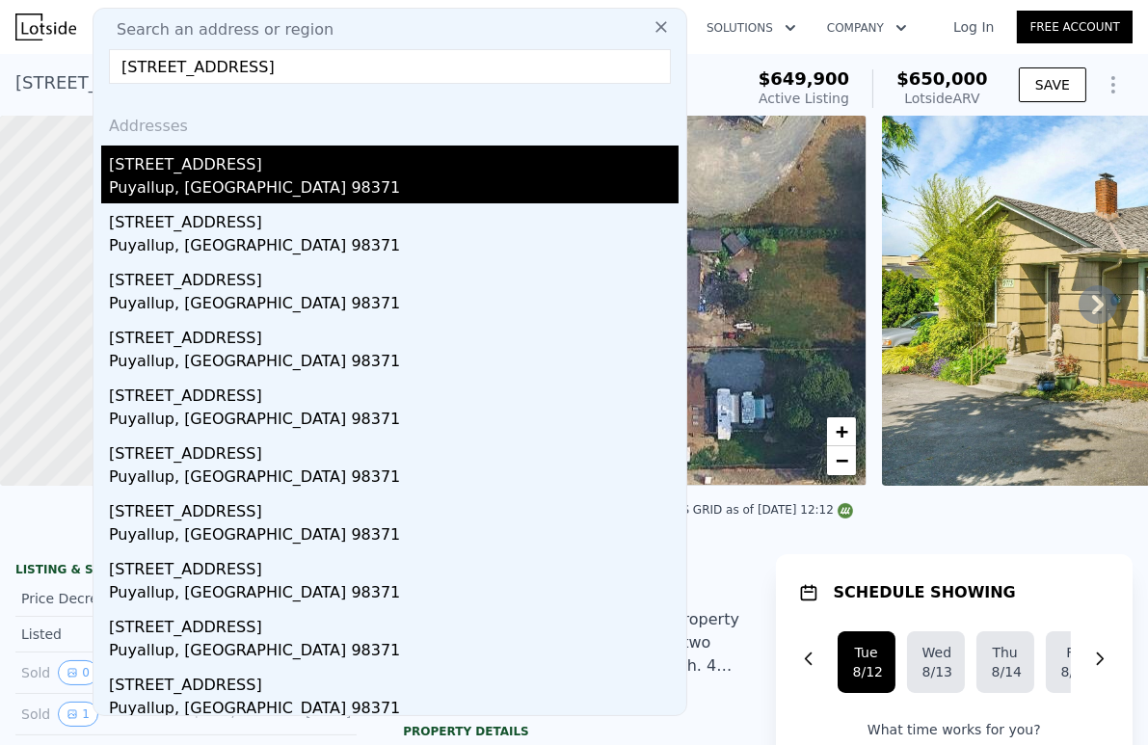
type input "[STREET_ADDRESS]"
click at [263, 168] on div "[STREET_ADDRESS]" at bounding box center [393, 160] width 569 height 31
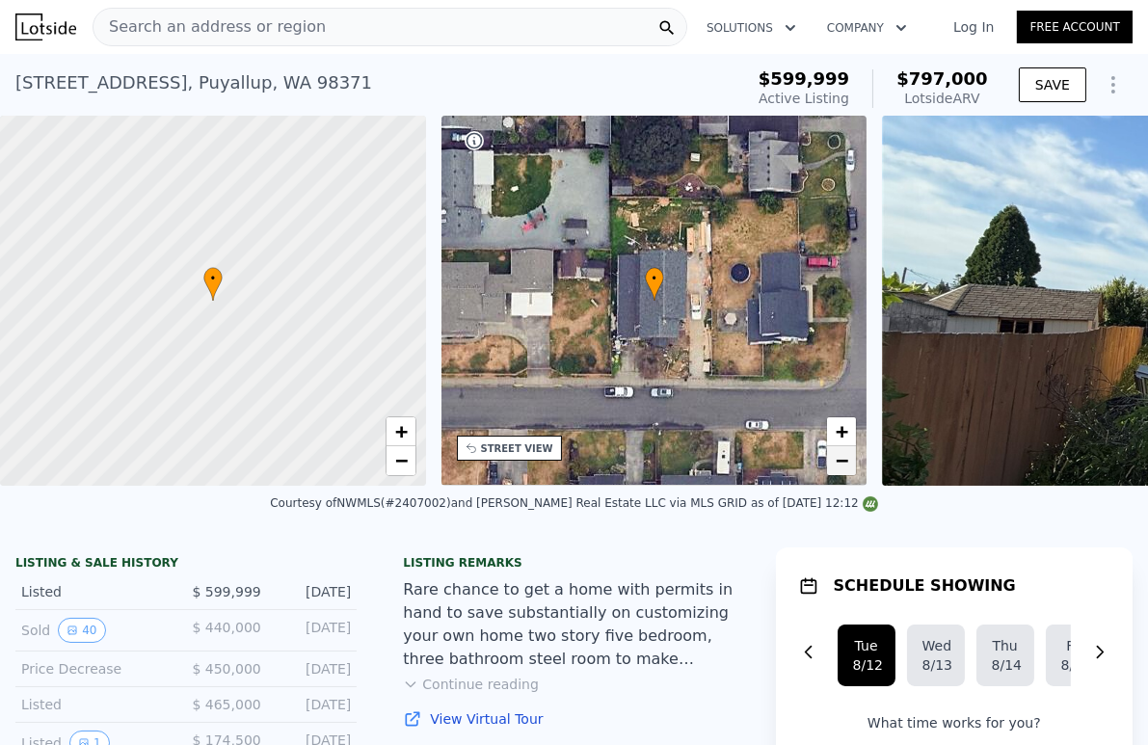
click at [830, 464] on link "−" at bounding box center [841, 460] width 29 height 29
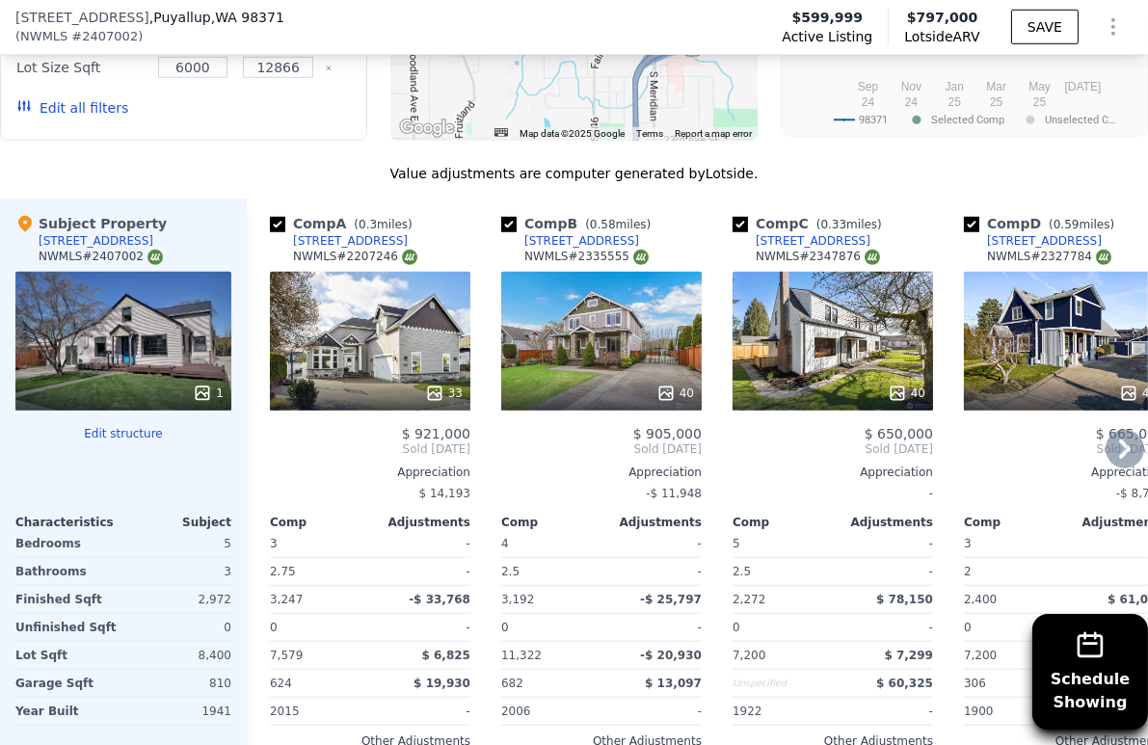
scroll to position [2134, 0]
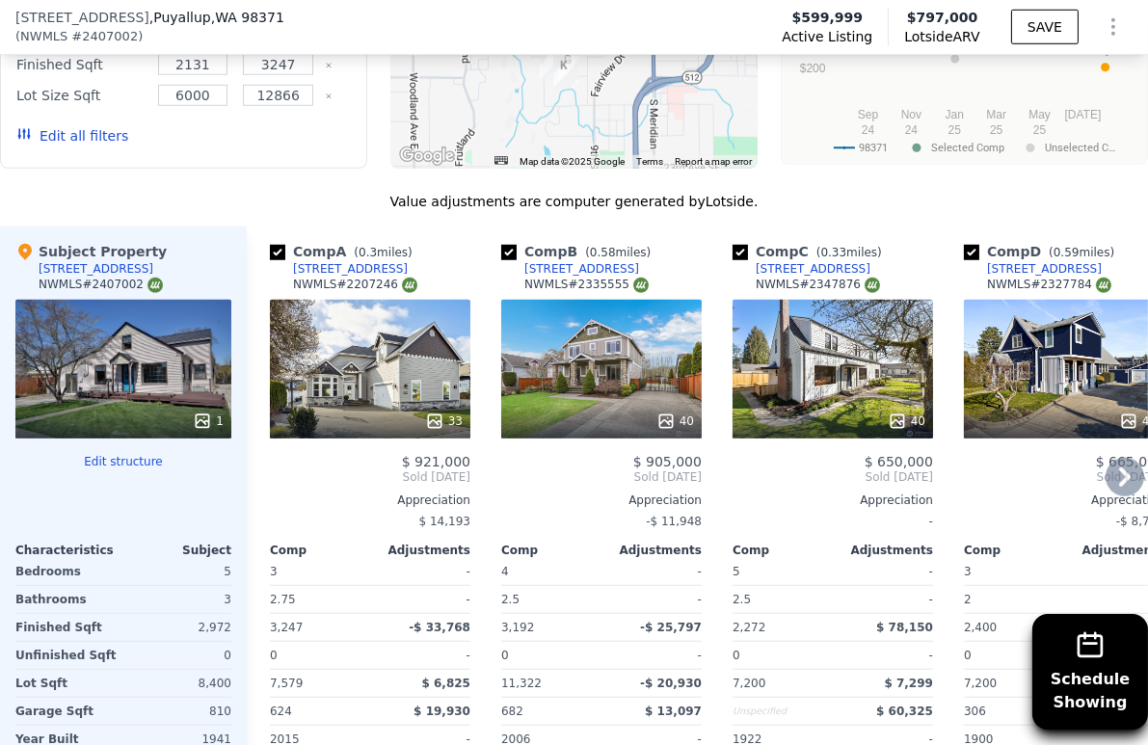
click at [1119, 485] on icon at bounding box center [1125, 476] width 12 height 19
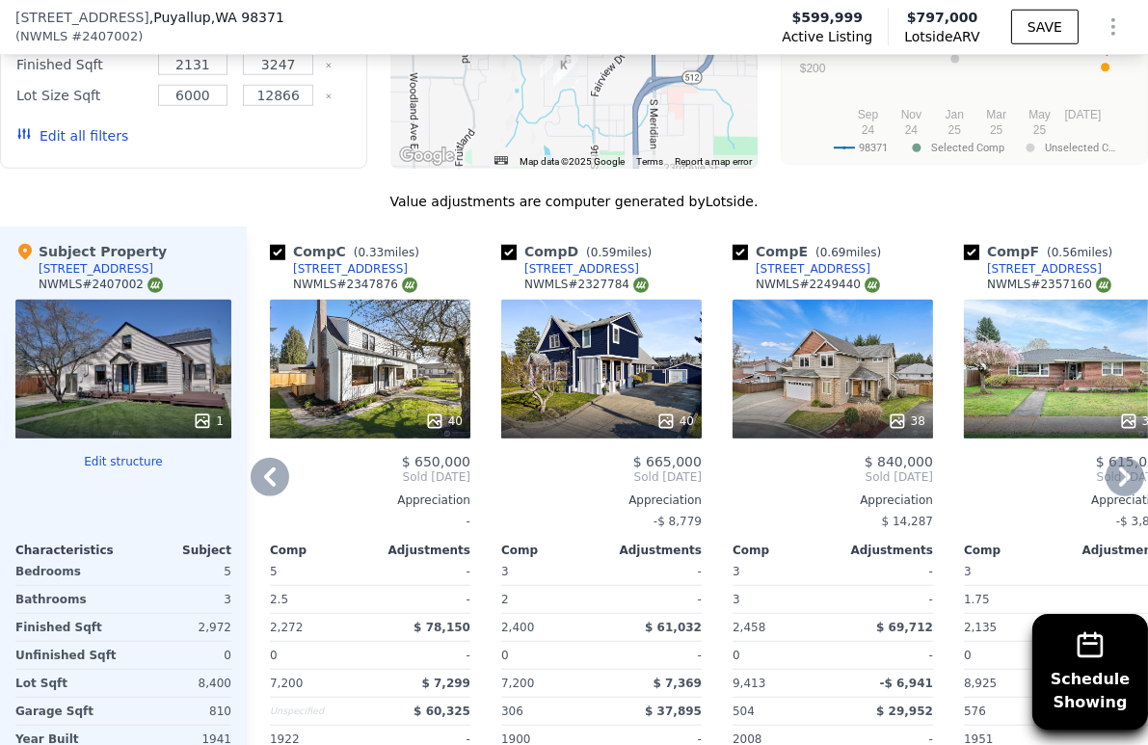
click at [1116, 489] on icon at bounding box center [1124, 477] width 39 height 39
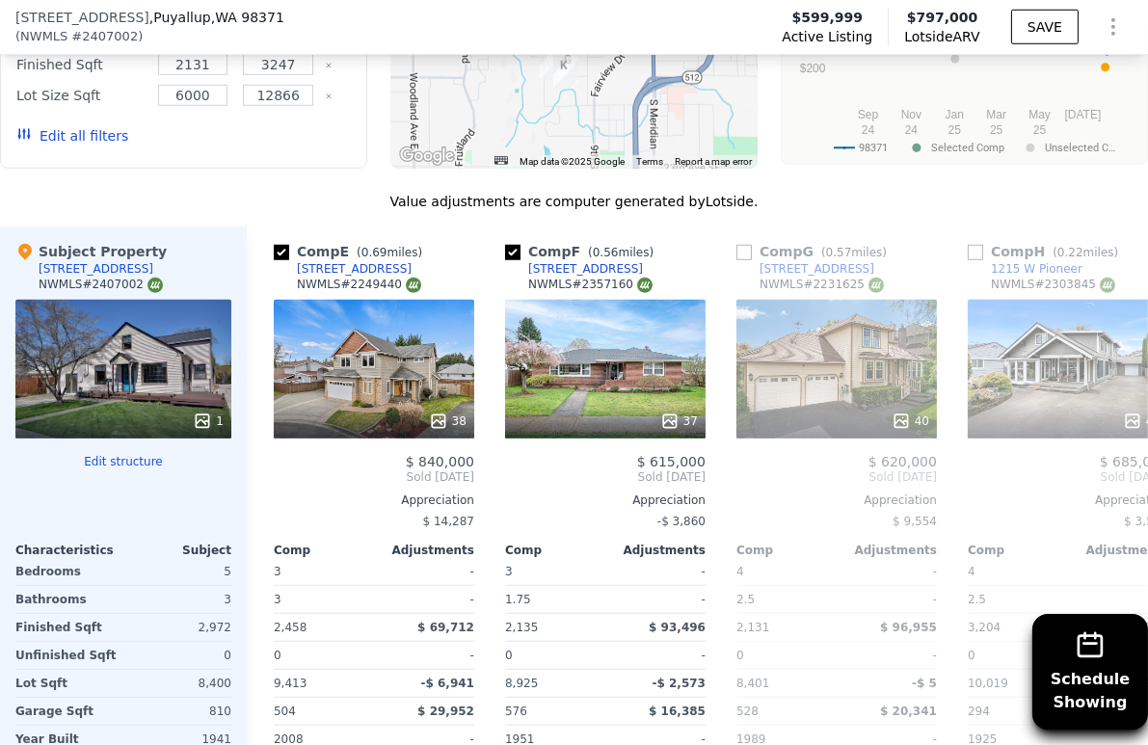
scroll to position [0, 925]
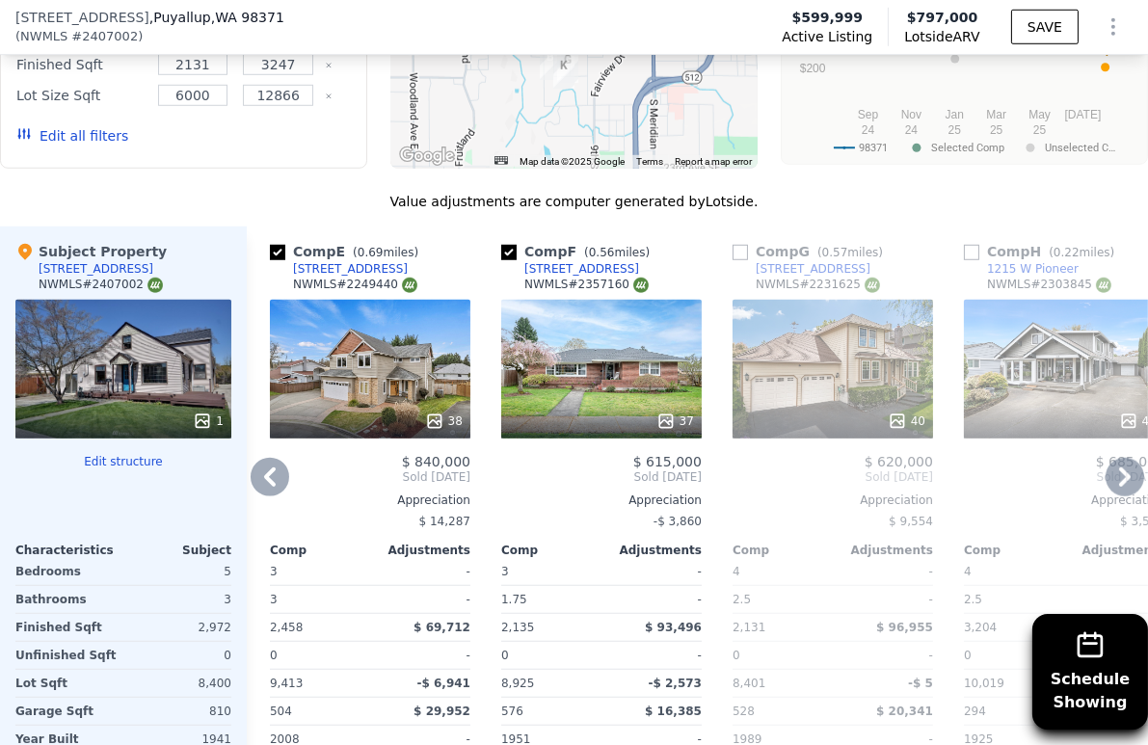
click at [1117, 493] on icon at bounding box center [1124, 477] width 39 height 39
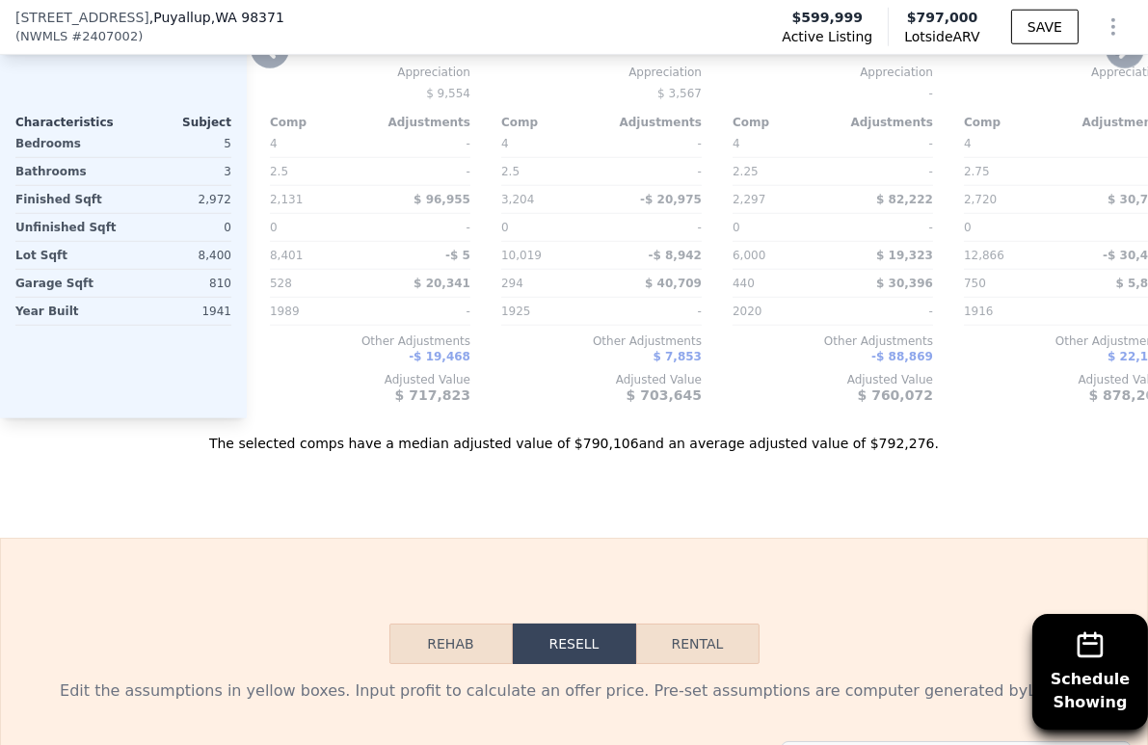
scroll to position [2134, 0]
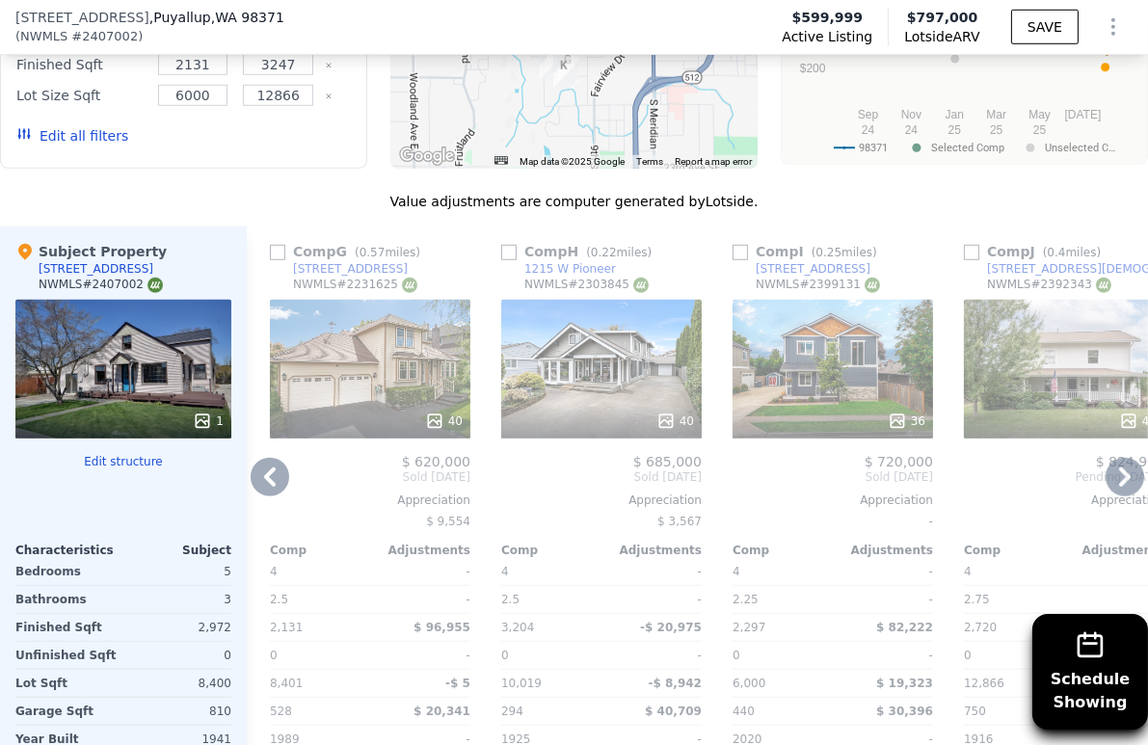
click at [1105, 486] on icon at bounding box center [1124, 477] width 39 height 39
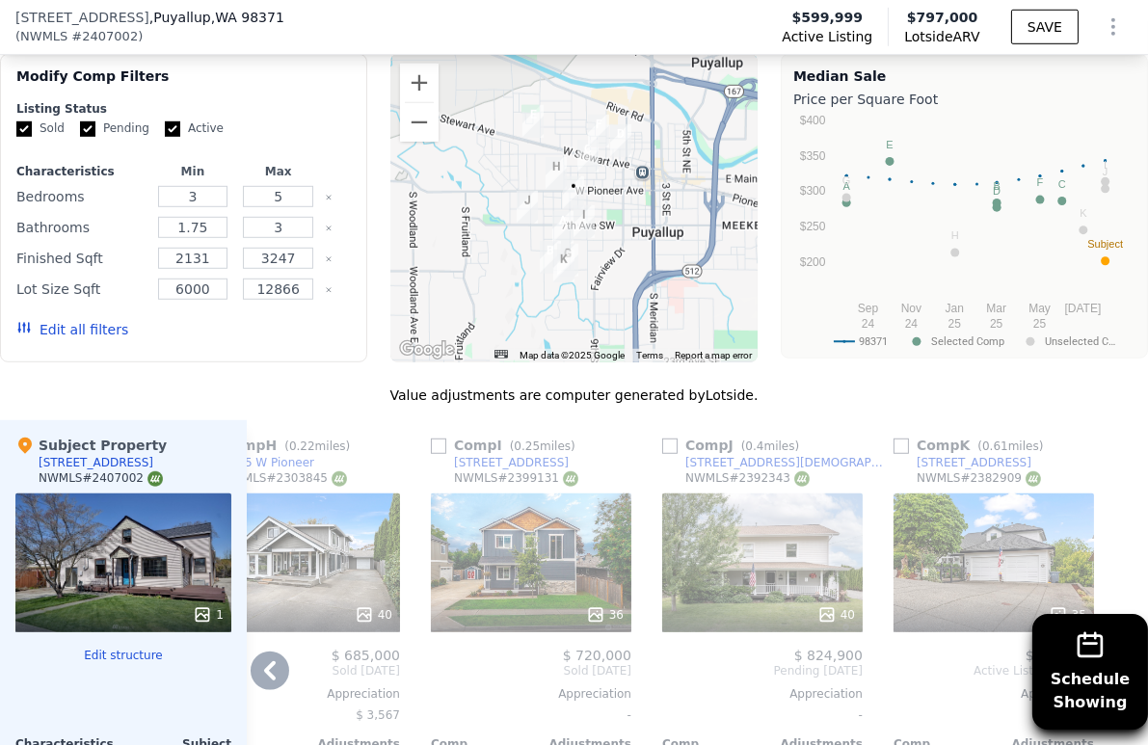
scroll to position [1919, 0]
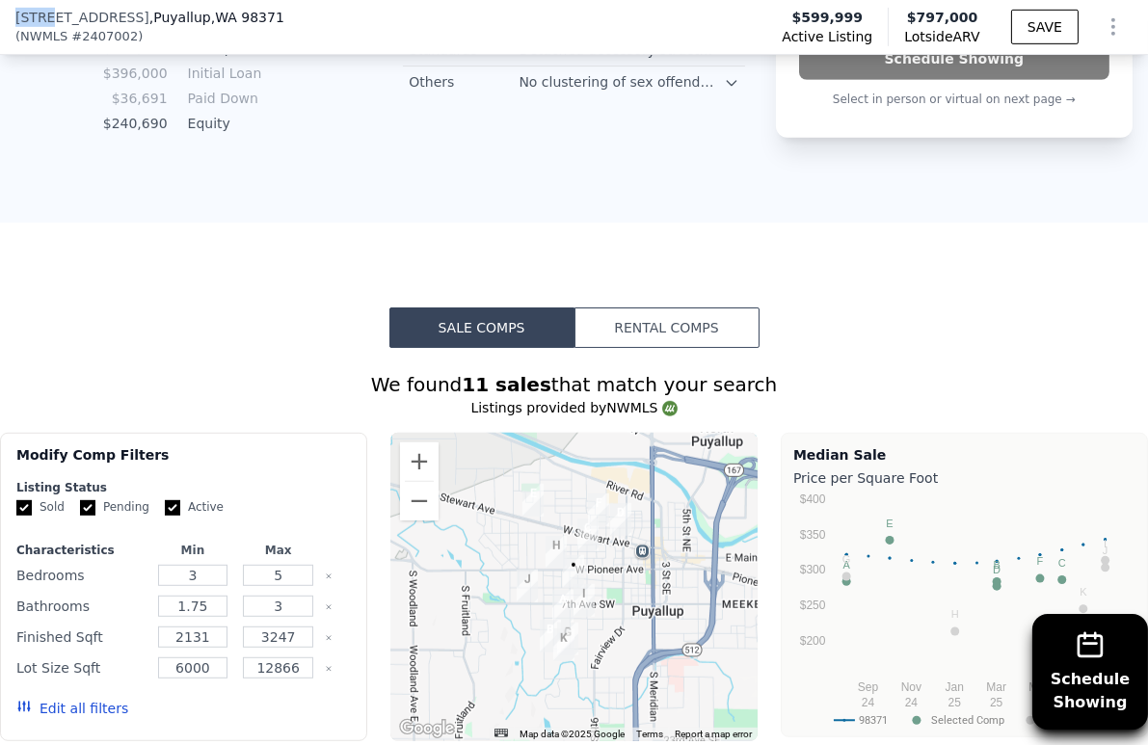
drag, startPoint x: 46, startPoint y: 18, endPoint x: 253, endPoint y: -1, distance: 208.1
click at [253, 0] on div "[STREET_ADDRESS] ( NWMLS # 2407002 ) Active Listing $599,999 Lotside ARV $797,0…" at bounding box center [574, 27] width 1148 height 54
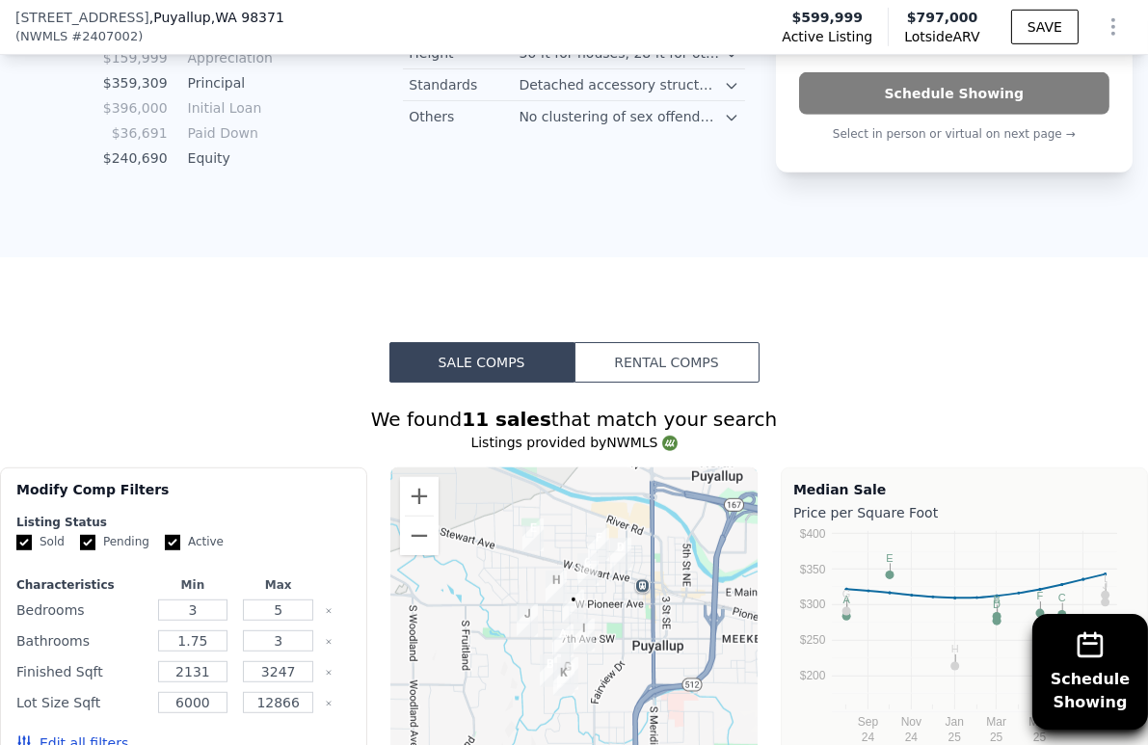
click at [229, 15] on span ", WA 98371" at bounding box center [247, 17] width 73 height 15
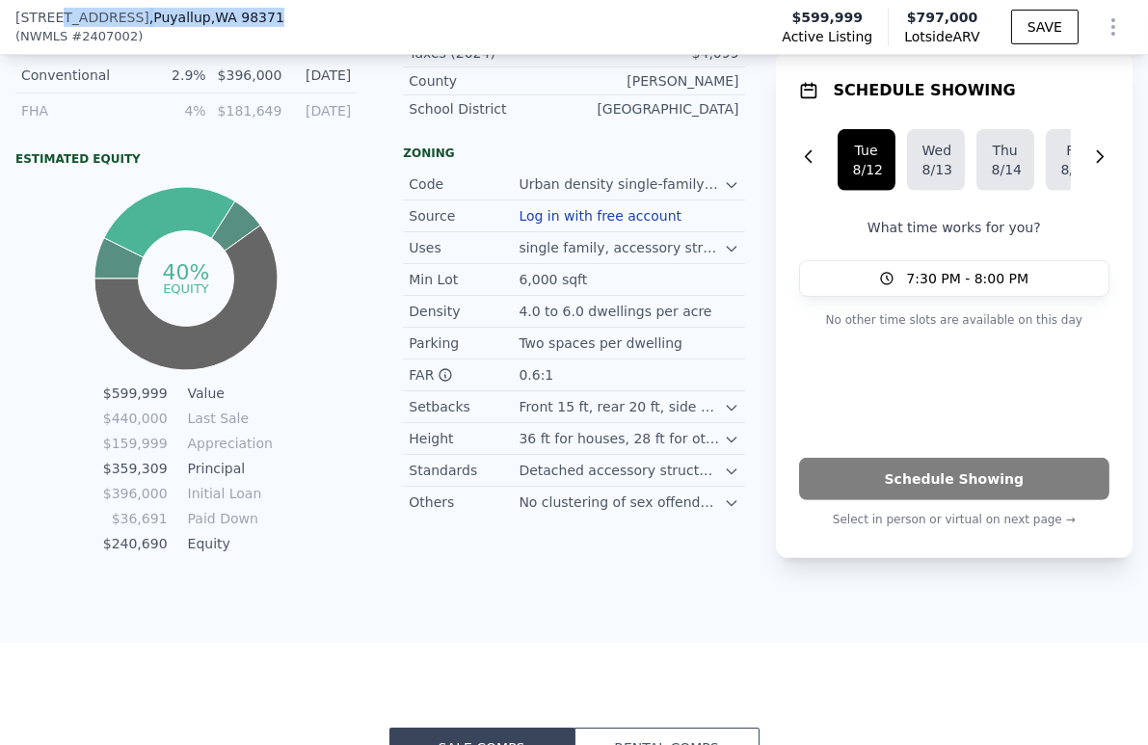
scroll to position [1141, 0]
drag, startPoint x: 260, startPoint y: 13, endPoint x: 48, endPoint y: 21, distance: 212.1
click at [48, 21] on div "[STREET_ADDRESS] ( NWMLS # 2407002 ) Active Listing $599,999 Lotside ARV $797,0…" at bounding box center [574, 27] width 1148 height 54
copy div "[STREET_ADDRESS]"
